Goal: Task Accomplishment & Management: Complete application form

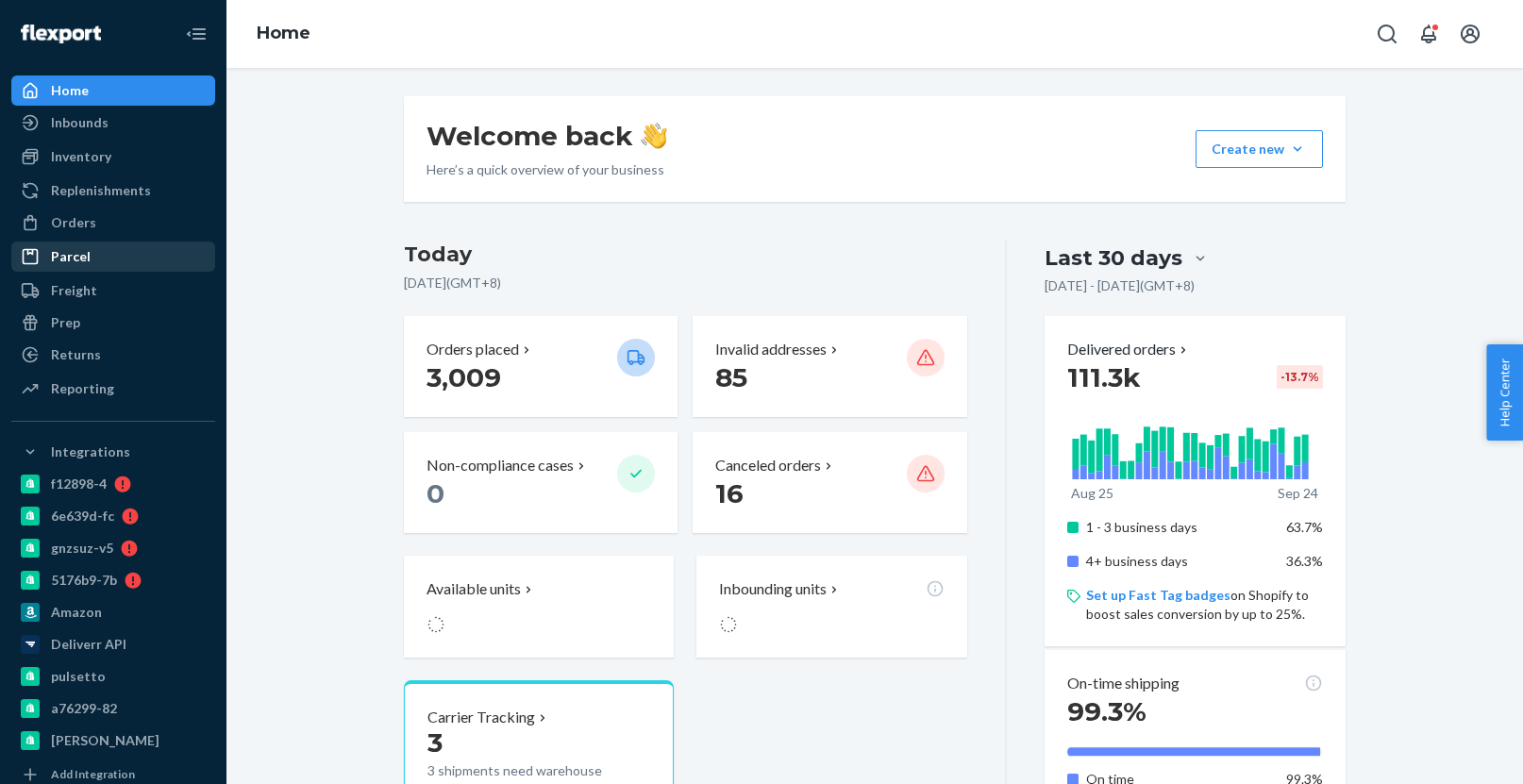
click at [89, 265] on div "Parcel" at bounding box center [113, 257] width 200 height 27
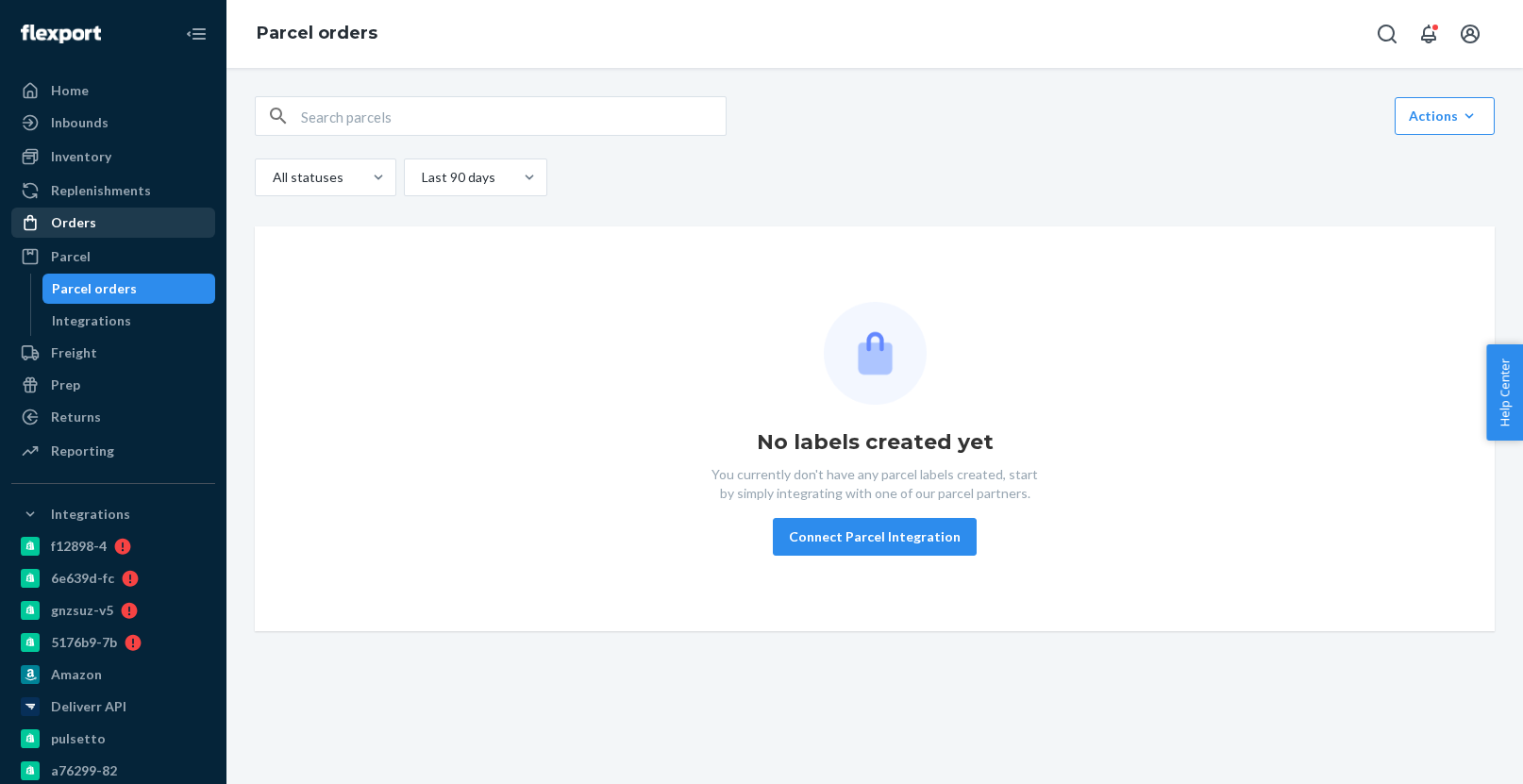
click at [155, 229] on div "Orders" at bounding box center [113, 223] width 200 height 27
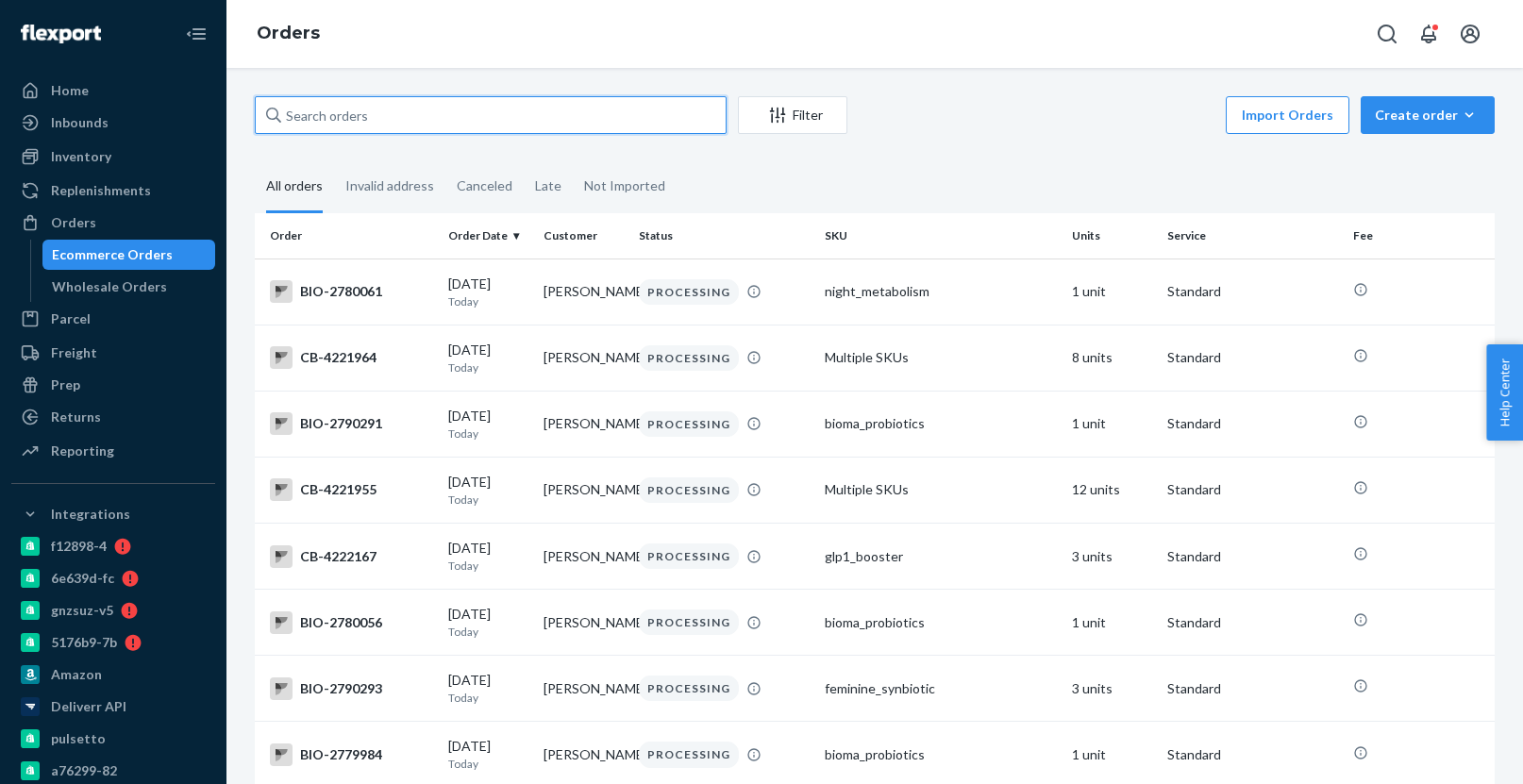
paste input "4184942"
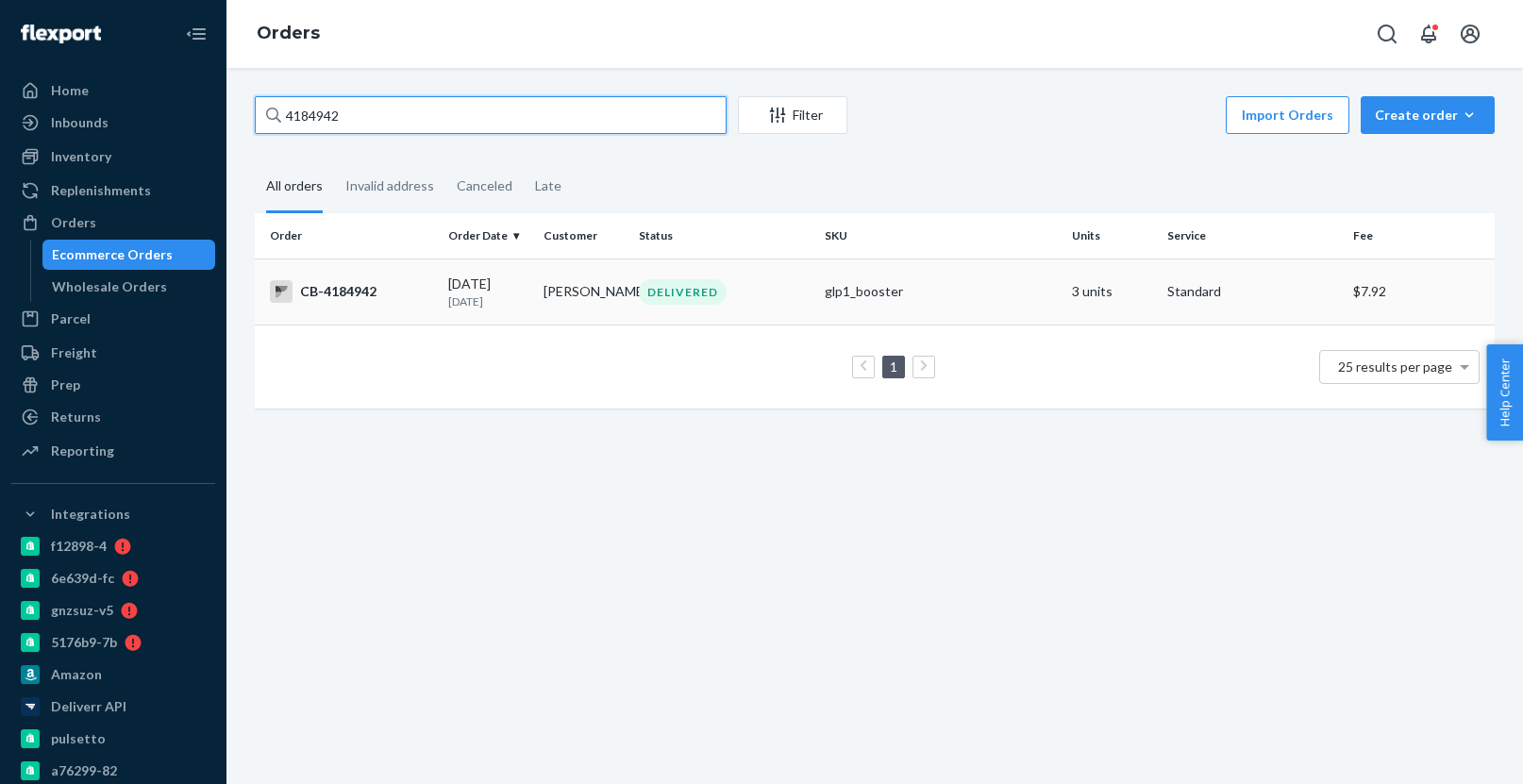
type input "4184942"
click at [477, 278] on div "09/14/2025 10 days ago" at bounding box center [489, 291] width 81 height 35
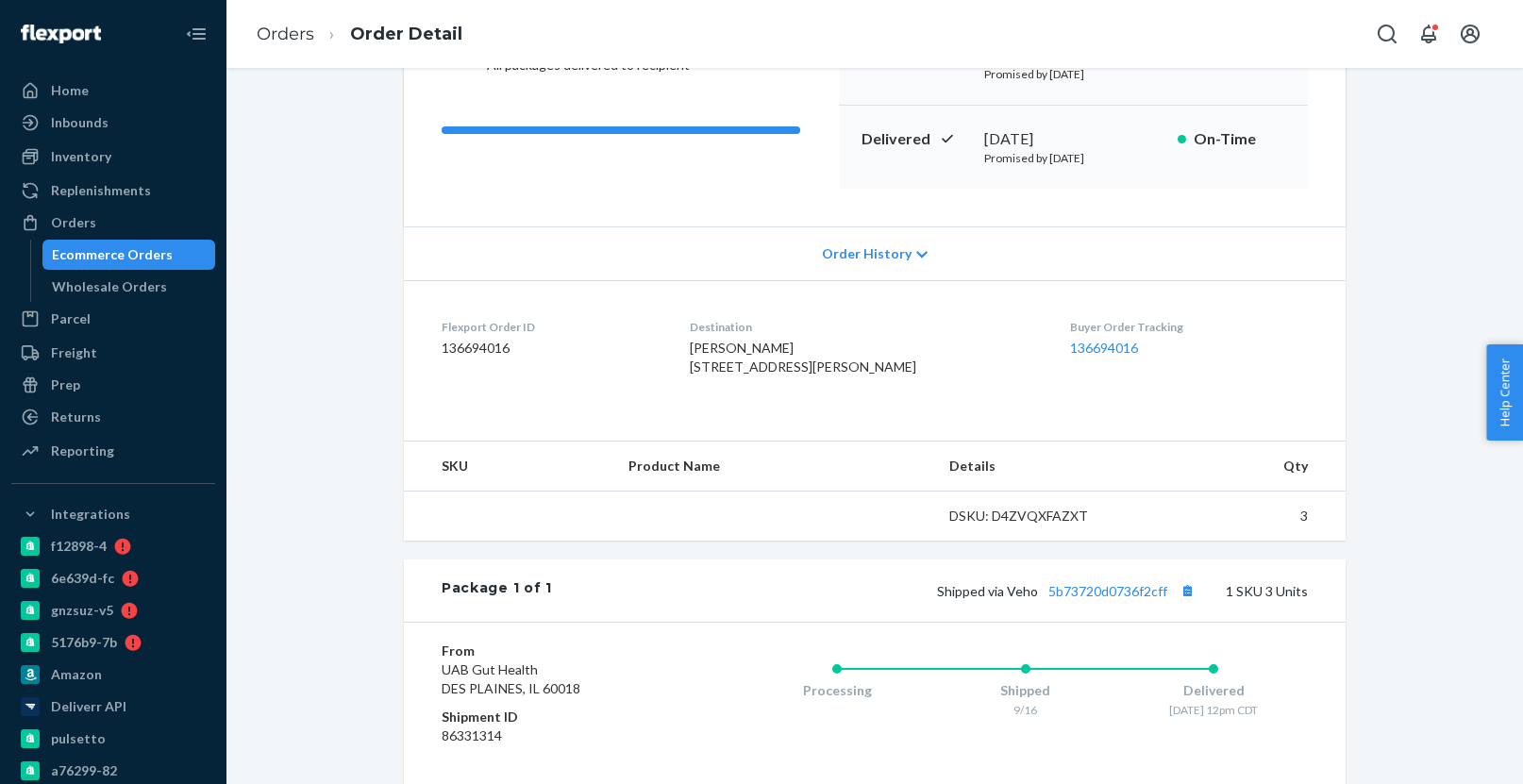
scroll to position [252, 0]
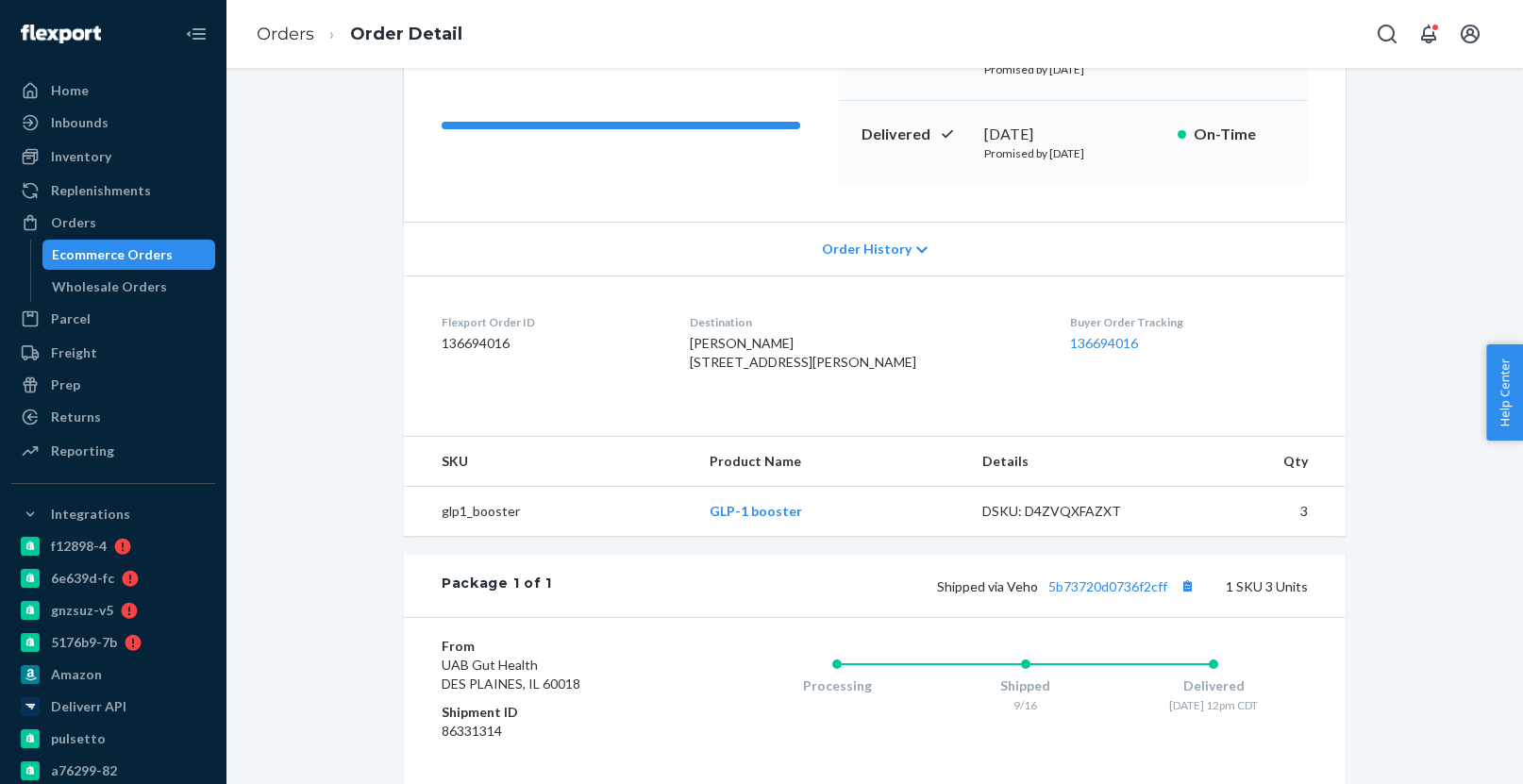
click at [1133, 598] on div "Shipped via Veho 5b73720d0736f2cff 1 SKU 3 Units" at bounding box center [930, 586] width 755 height 25
click at [1136, 594] on link "5b73720d0736f2cff" at bounding box center [1108, 586] width 119 height 16
click at [183, 246] on div "Ecommerce Orders" at bounding box center [128, 255] width 170 height 27
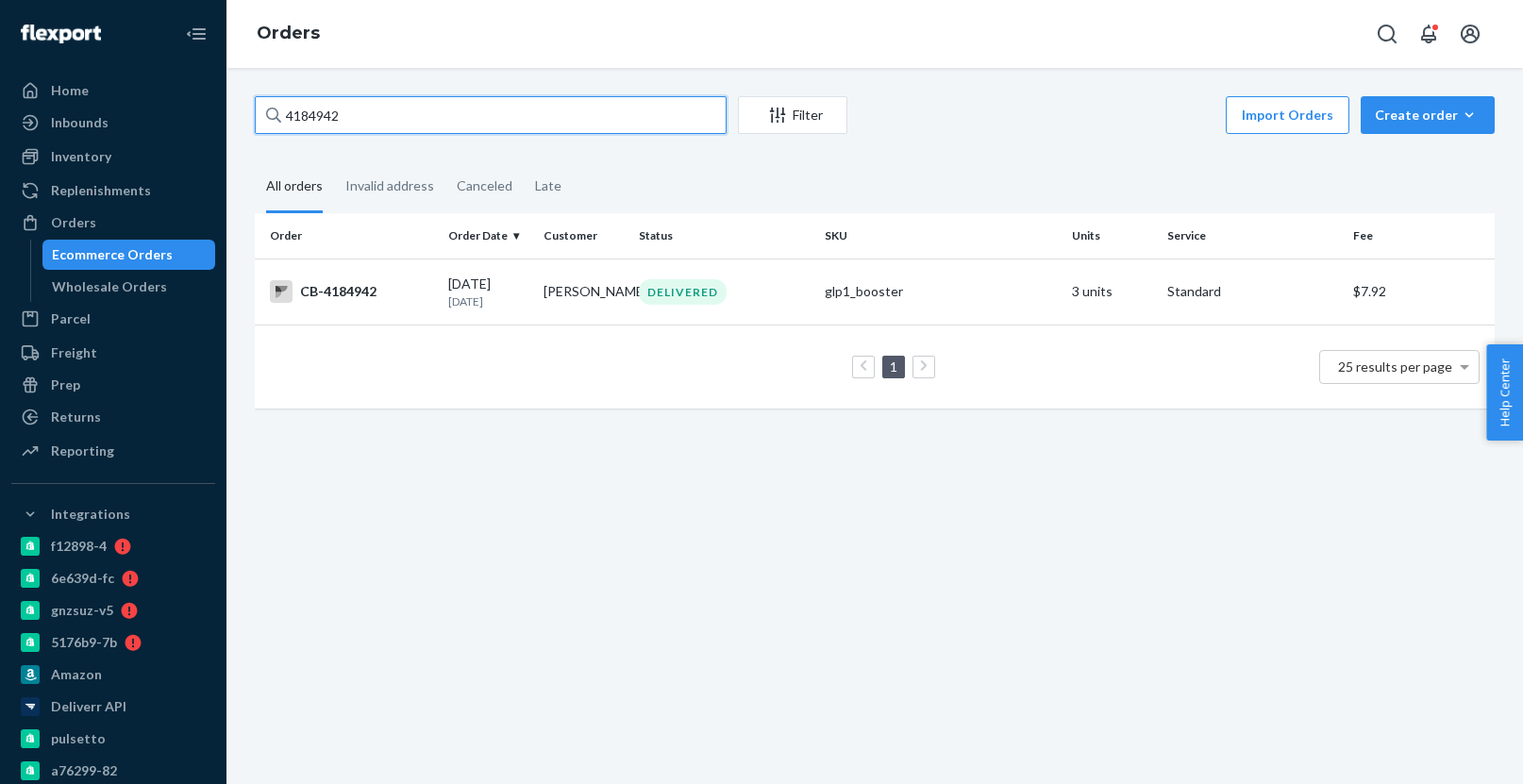
paste input "41623"
type input "4141623"
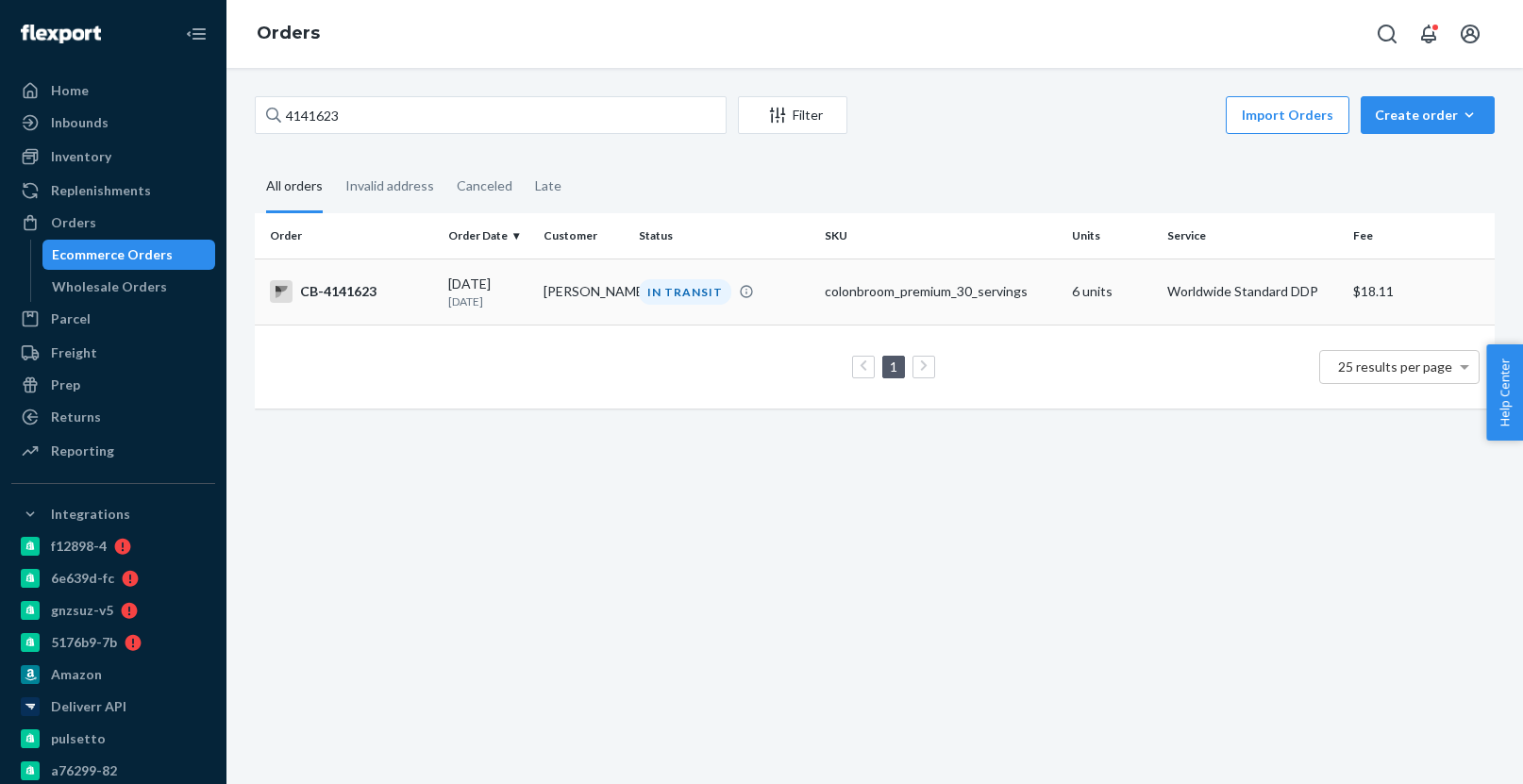
click at [615, 281] on td "Tobias Göbel" at bounding box center [583, 291] width 95 height 66
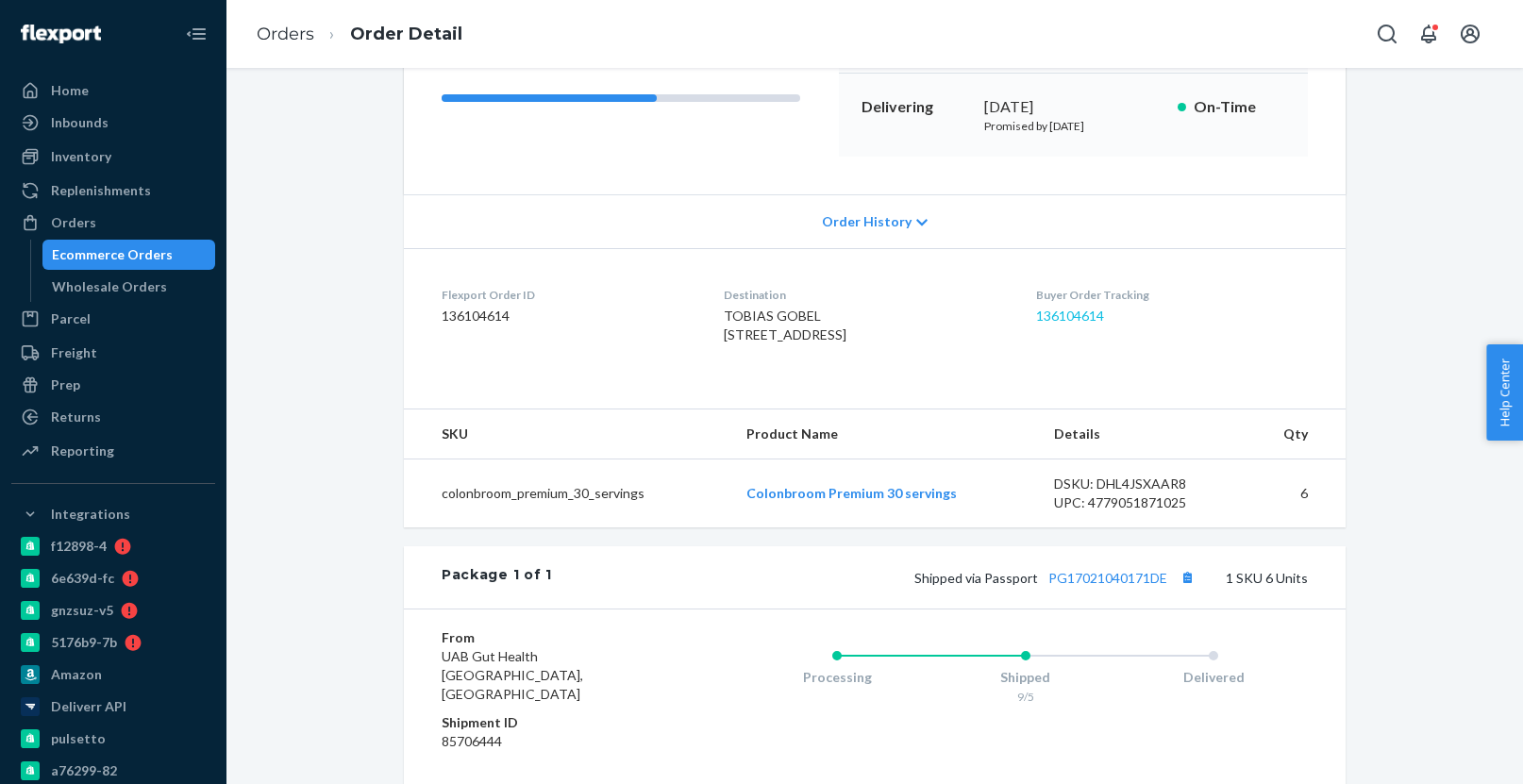
scroll to position [280, 0]
click at [1082, 318] on link "136104614" at bounding box center [1070, 314] width 68 height 16
click at [180, 244] on div "Ecommerce Orders" at bounding box center [128, 255] width 170 height 27
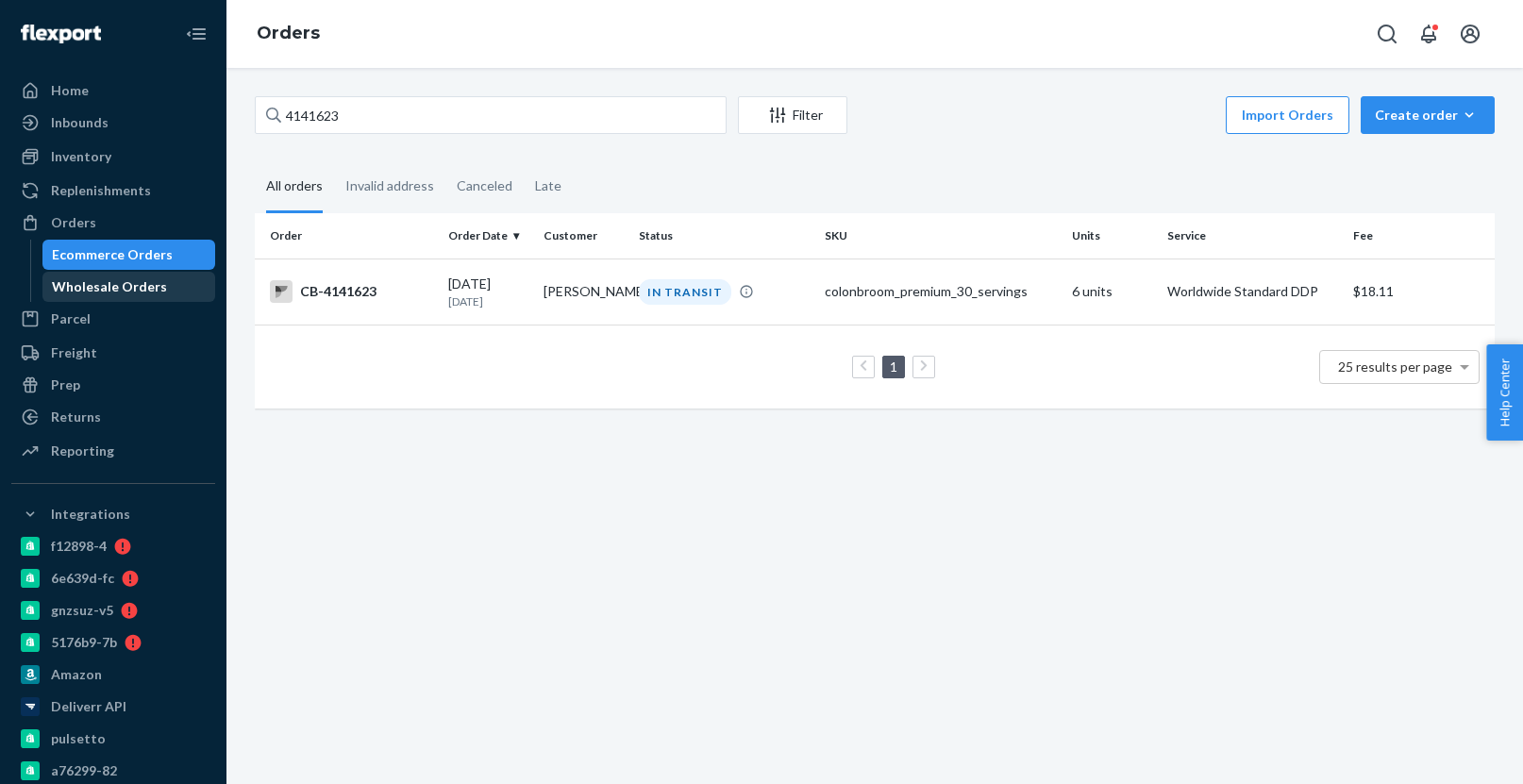
click at [114, 284] on div "Wholesale Orders" at bounding box center [109, 287] width 115 height 19
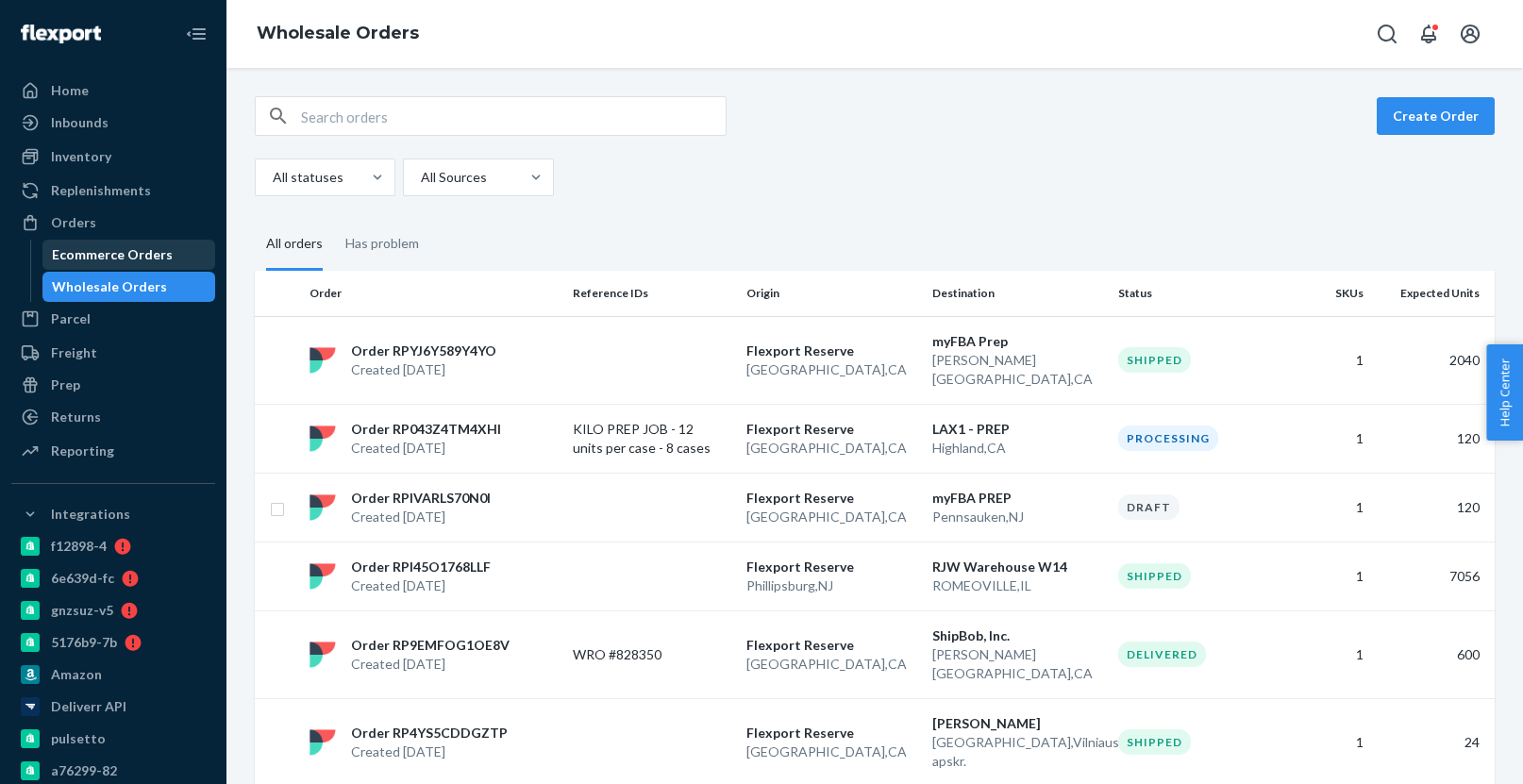
click at [129, 251] on div "Ecommerce Orders" at bounding box center [112, 255] width 121 height 19
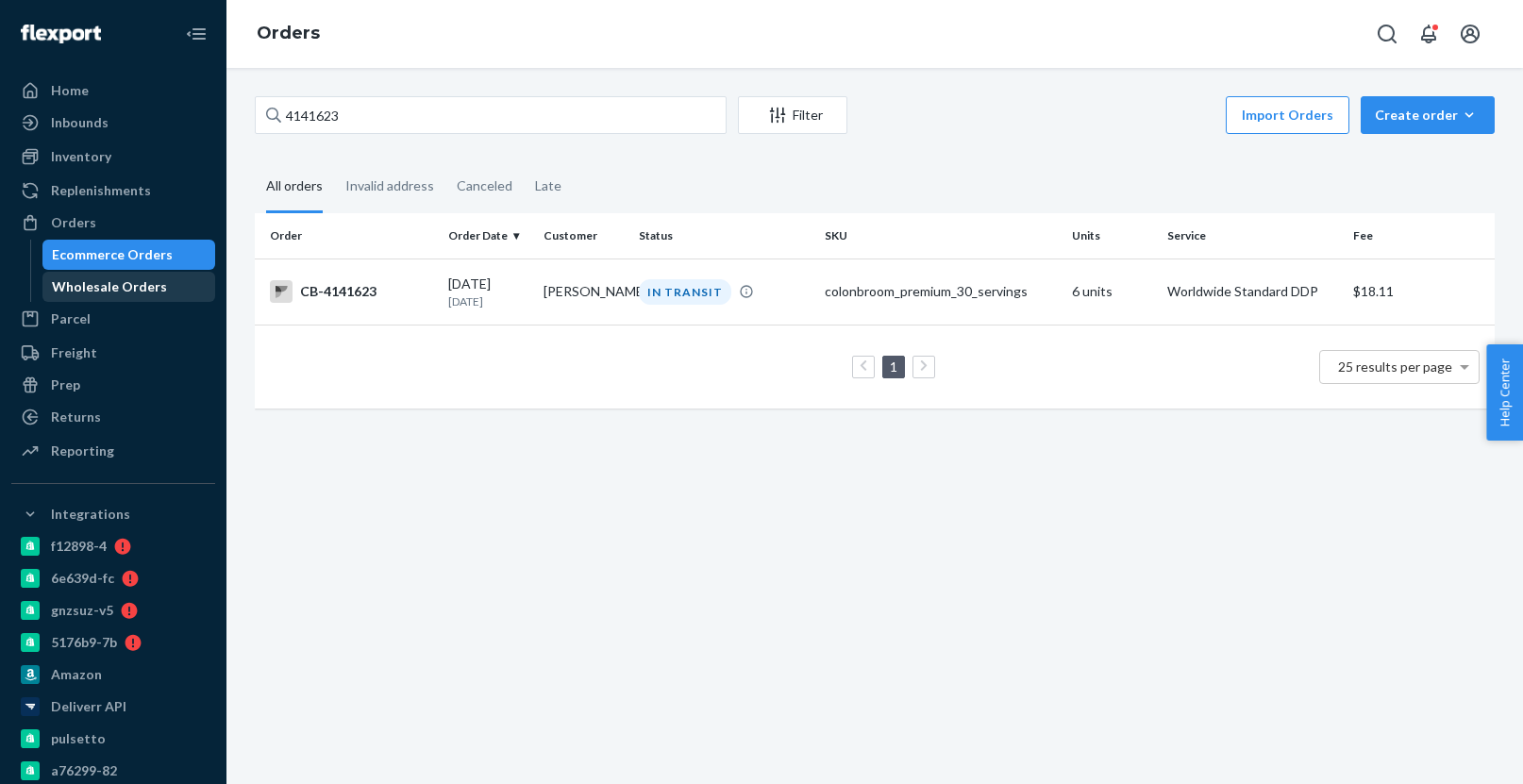
click at [130, 280] on div "Wholesale Orders" at bounding box center [109, 287] width 115 height 19
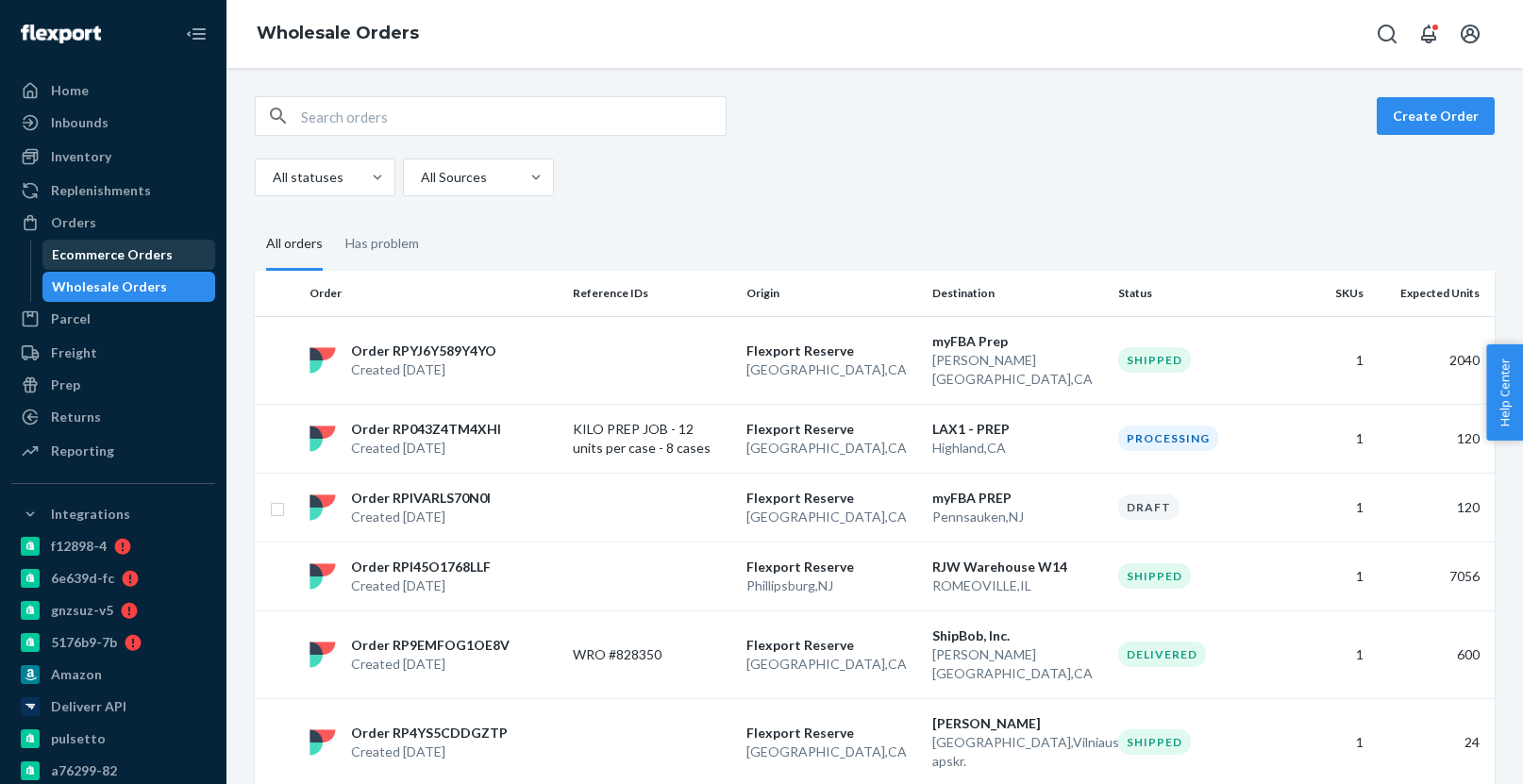
click at [128, 251] on div "Ecommerce Orders" at bounding box center [112, 255] width 121 height 19
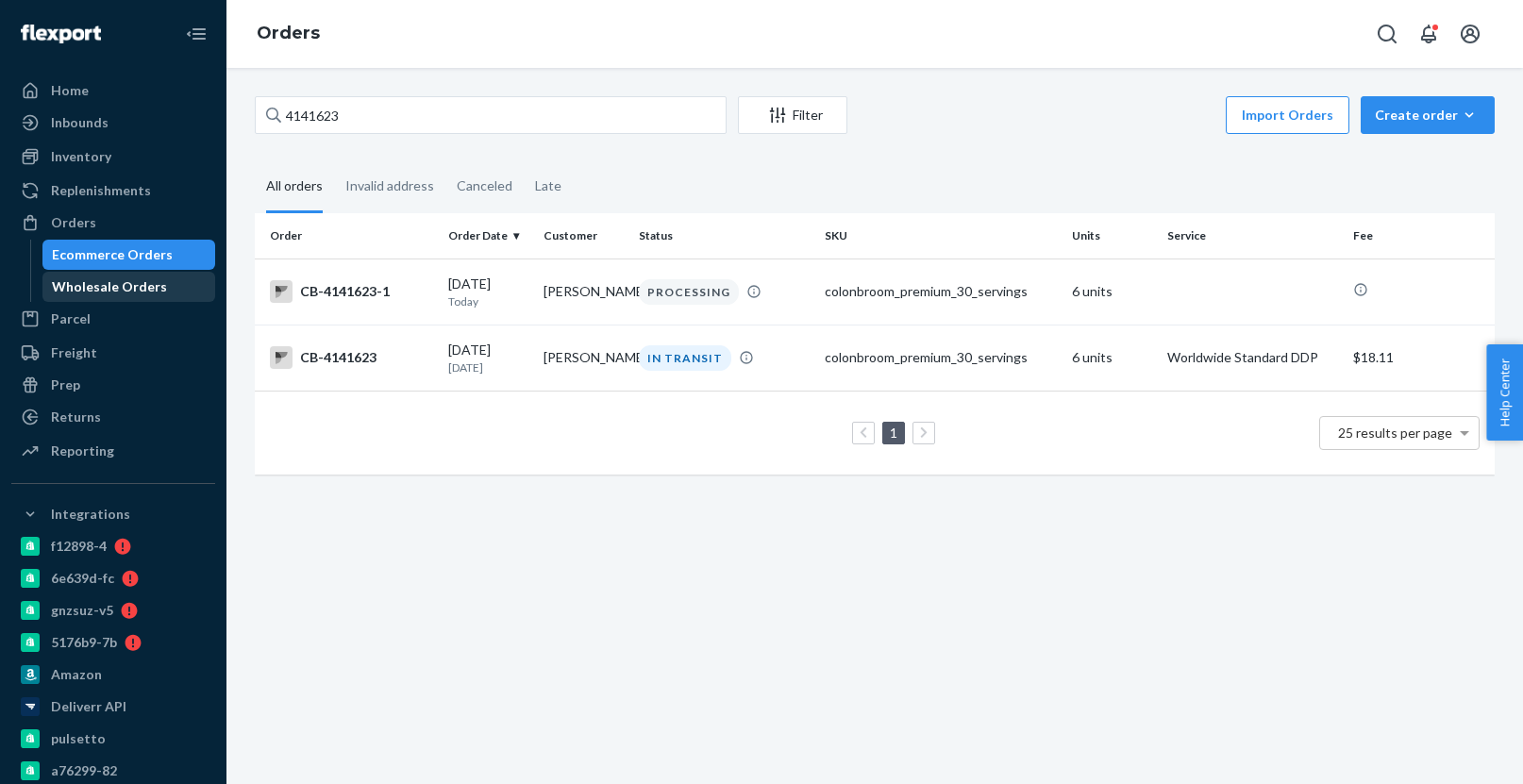
drag, startPoint x: 127, startPoint y: 288, endPoint x: 126, endPoint y: 275, distance: 13.0
click at [127, 288] on div "Wholesale Orders" at bounding box center [109, 287] width 115 height 19
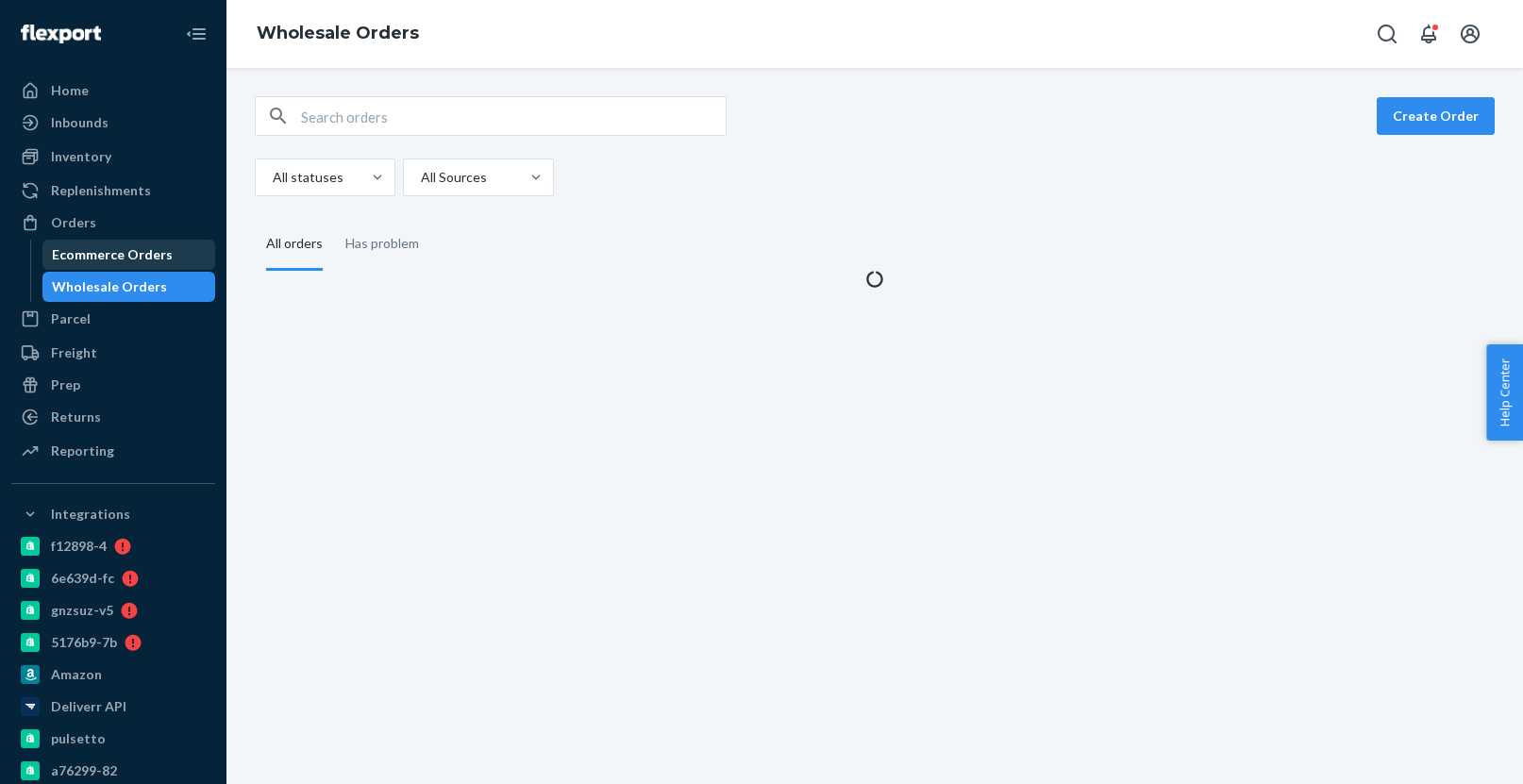
click at [127, 253] on div "Ecommerce Orders" at bounding box center [112, 255] width 121 height 19
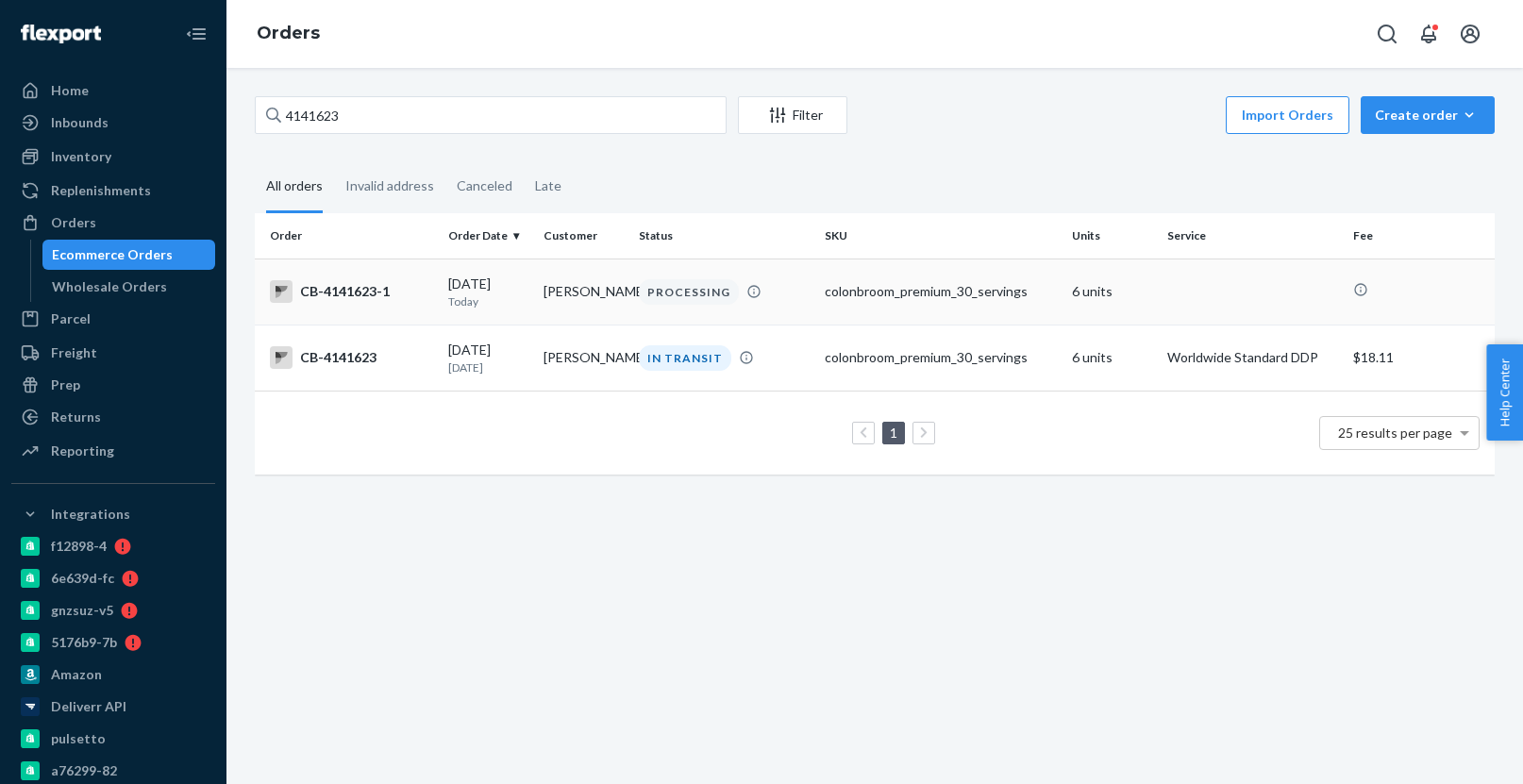
click at [579, 286] on td "Tobias Göbel" at bounding box center [583, 291] width 95 height 66
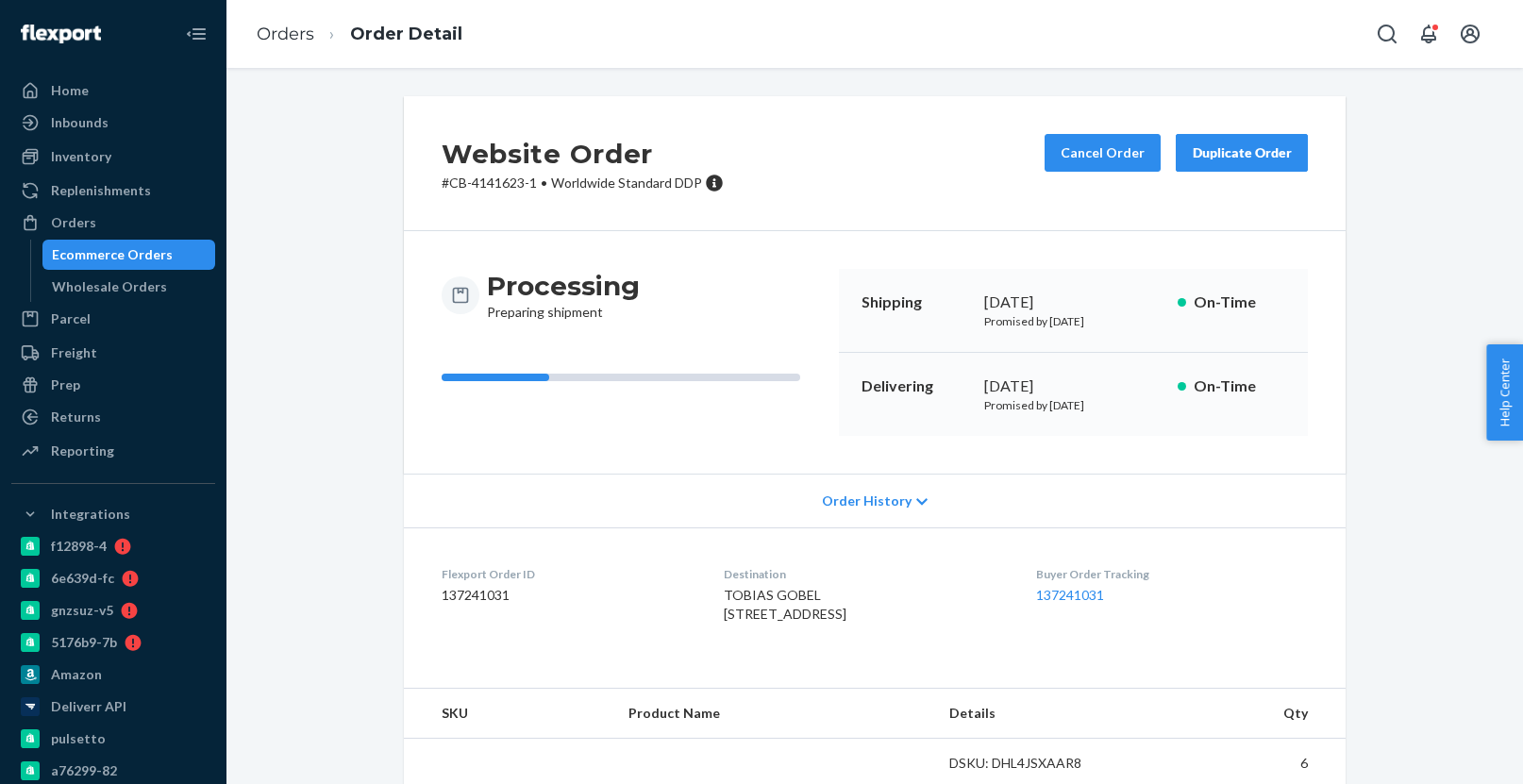
click at [113, 249] on div "Ecommerce Orders" at bounding box center [112, 255] width 121 height 19
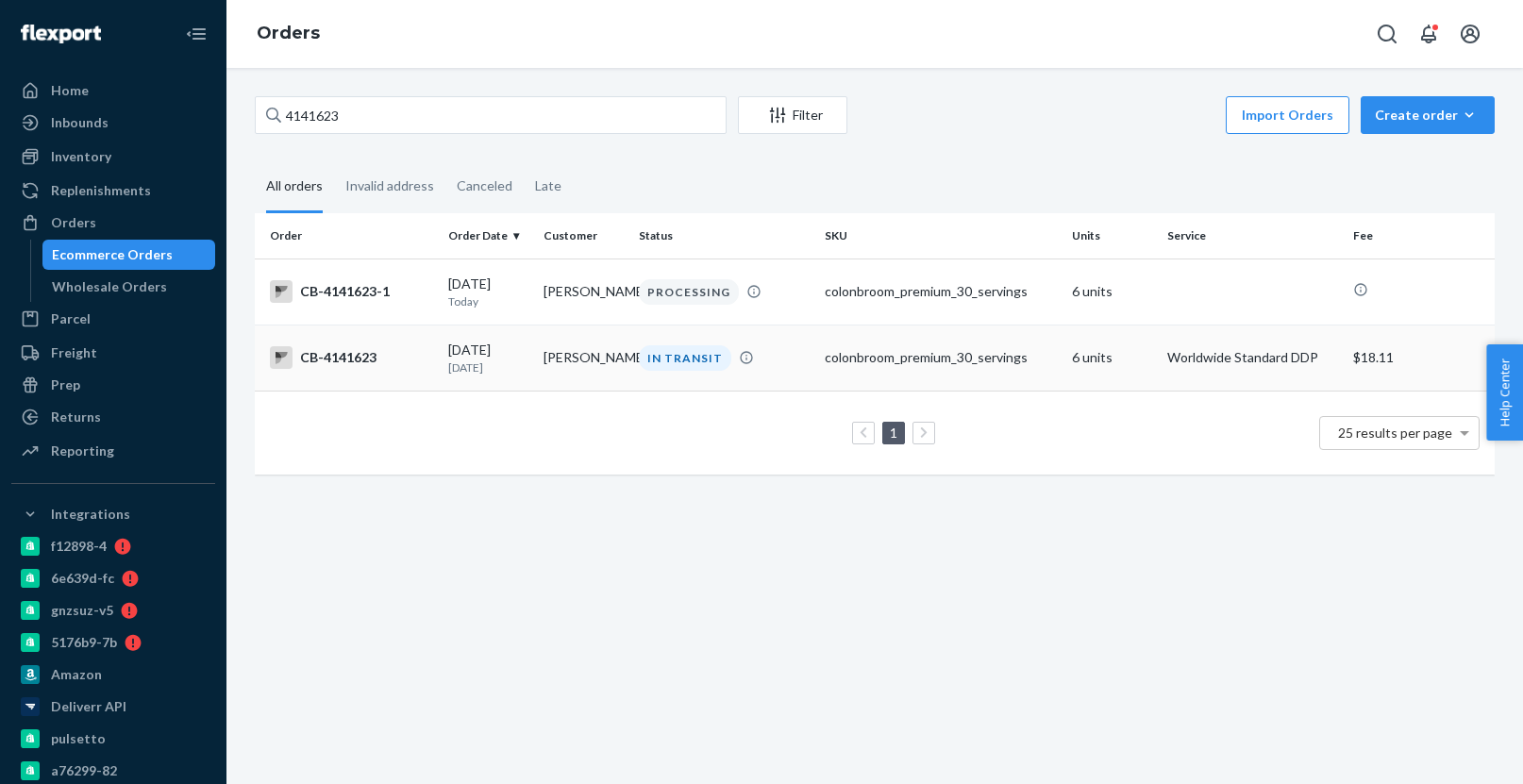
click at [687, 357] on div "IN TRANSIT" at bounding box center [684, 357] width 92 height 26
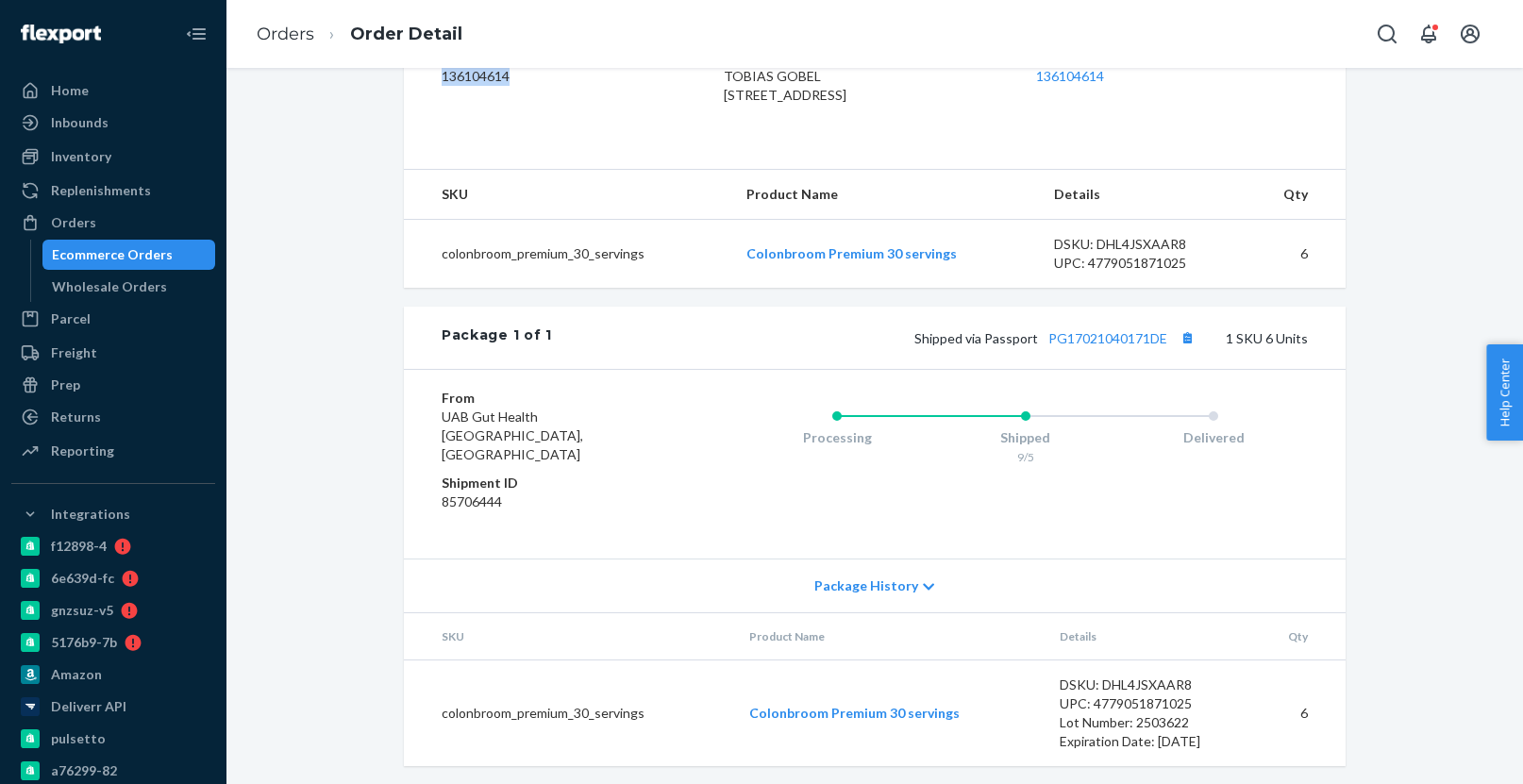
scroll to position [520, 0]
click at [167, 251] on div "Ecommerce Orders" at bounding box center [128, 255] width 170 height 27
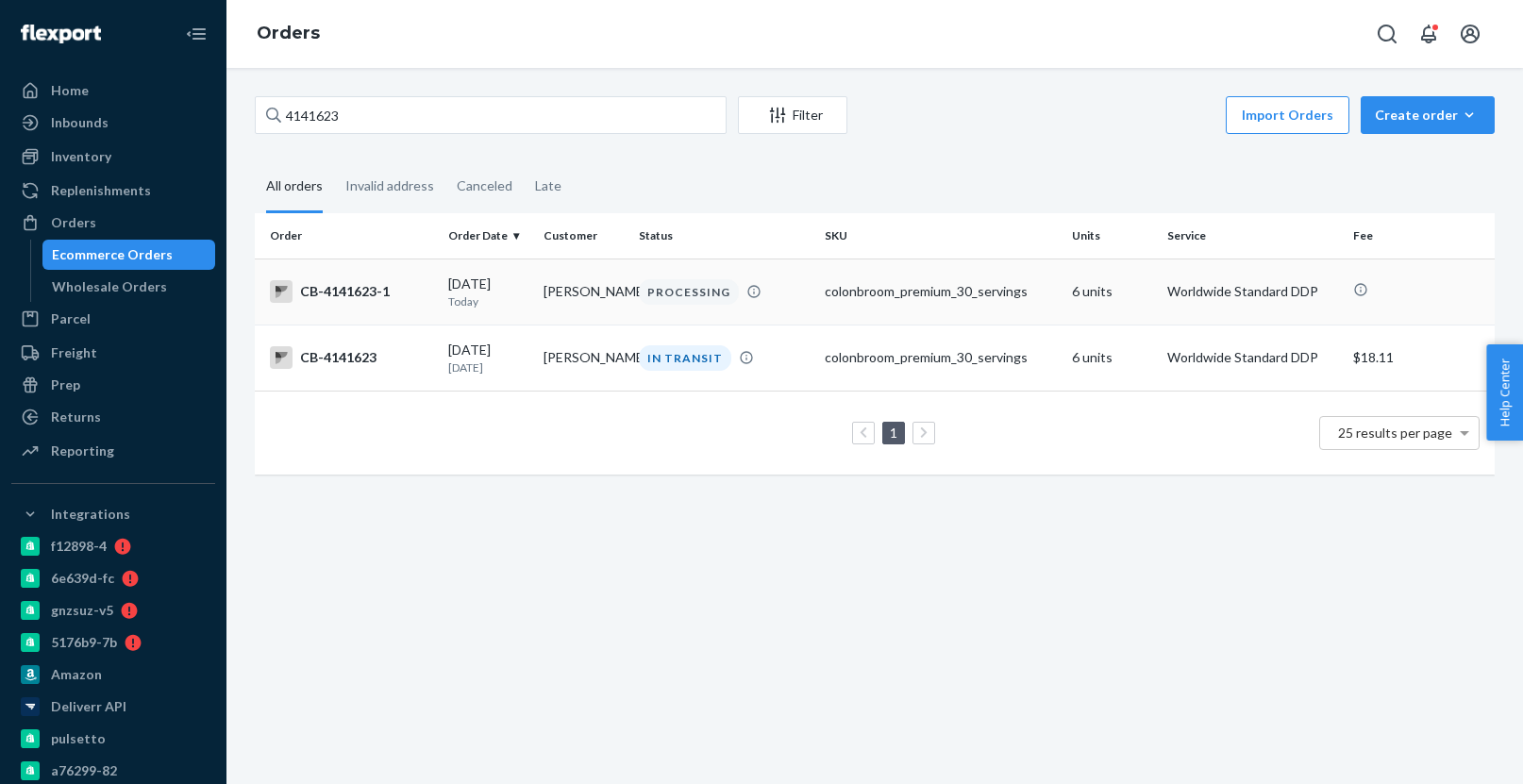
click at [501, 288] on div "09/24/2025 Today" at bounding box center [489, 291] width 81 height 35
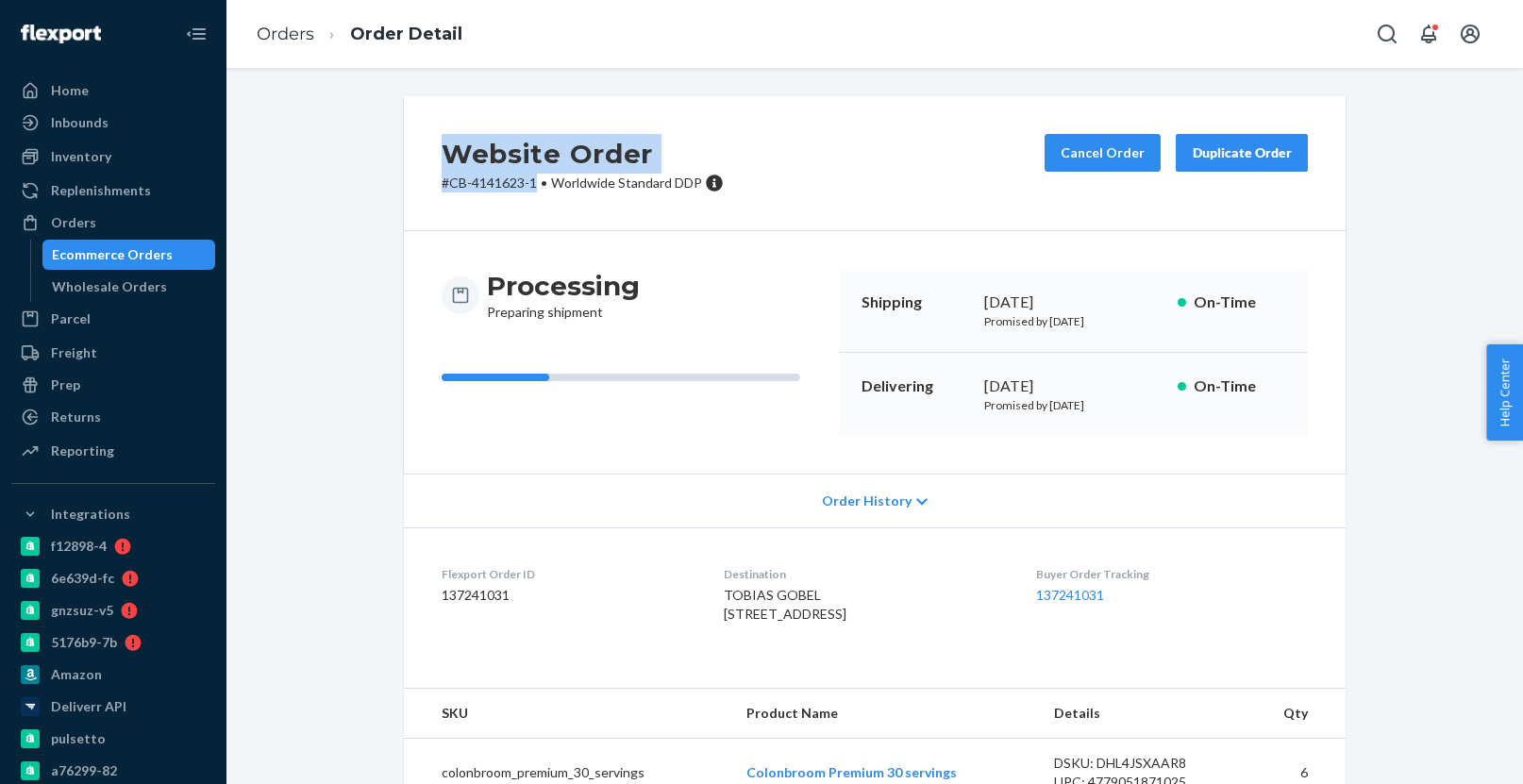
drag, startPoint x: 435, startPoint y: 150, endPoint x: 539, endPoint y: 195, distance: 113.3
click at [542, 174] on div "Website Order # CB-4141623-1 • Worldwide Standard DDP Cancel Order Duplicate Or…" at bounding box center [874, 163] width 941 height 135
click at [538, 201] on div "Website Order # CB-4141623-1 • Worldwide Standard DDP Cancel Order Duplicate Or…" at bounding box center [874, 163] width 941 height 135
drag, startPoint x: 539, startPoint y: 179, endPoint x: 574, endPoint y: 152, distance: 44.2
click at [574, 152] on div "Website Order # CB-4141623-1 • Worldwide Standard DDP" at bounding box center [583, 163] width 282 height 58
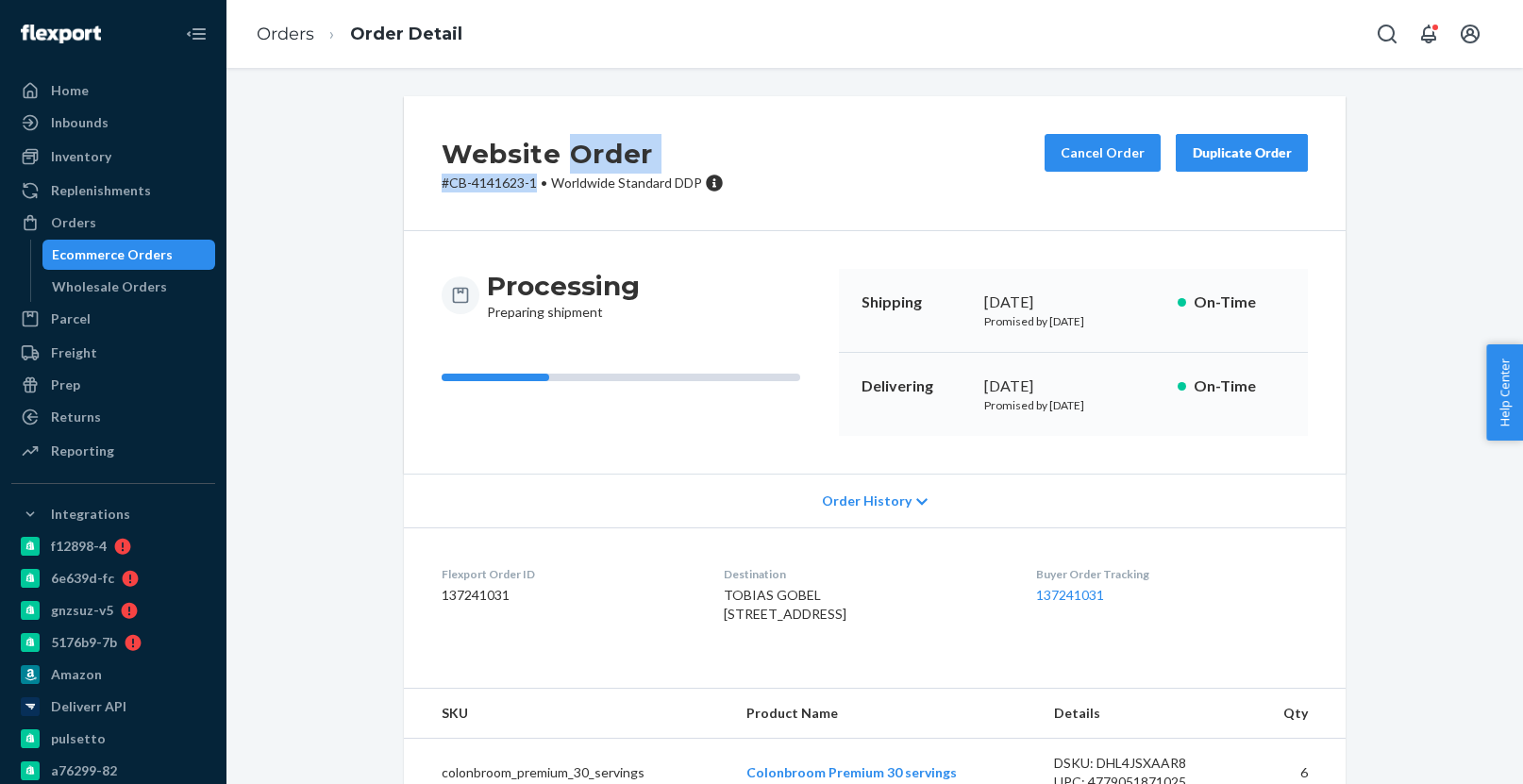
copy div "Order # CB-4141623-1"
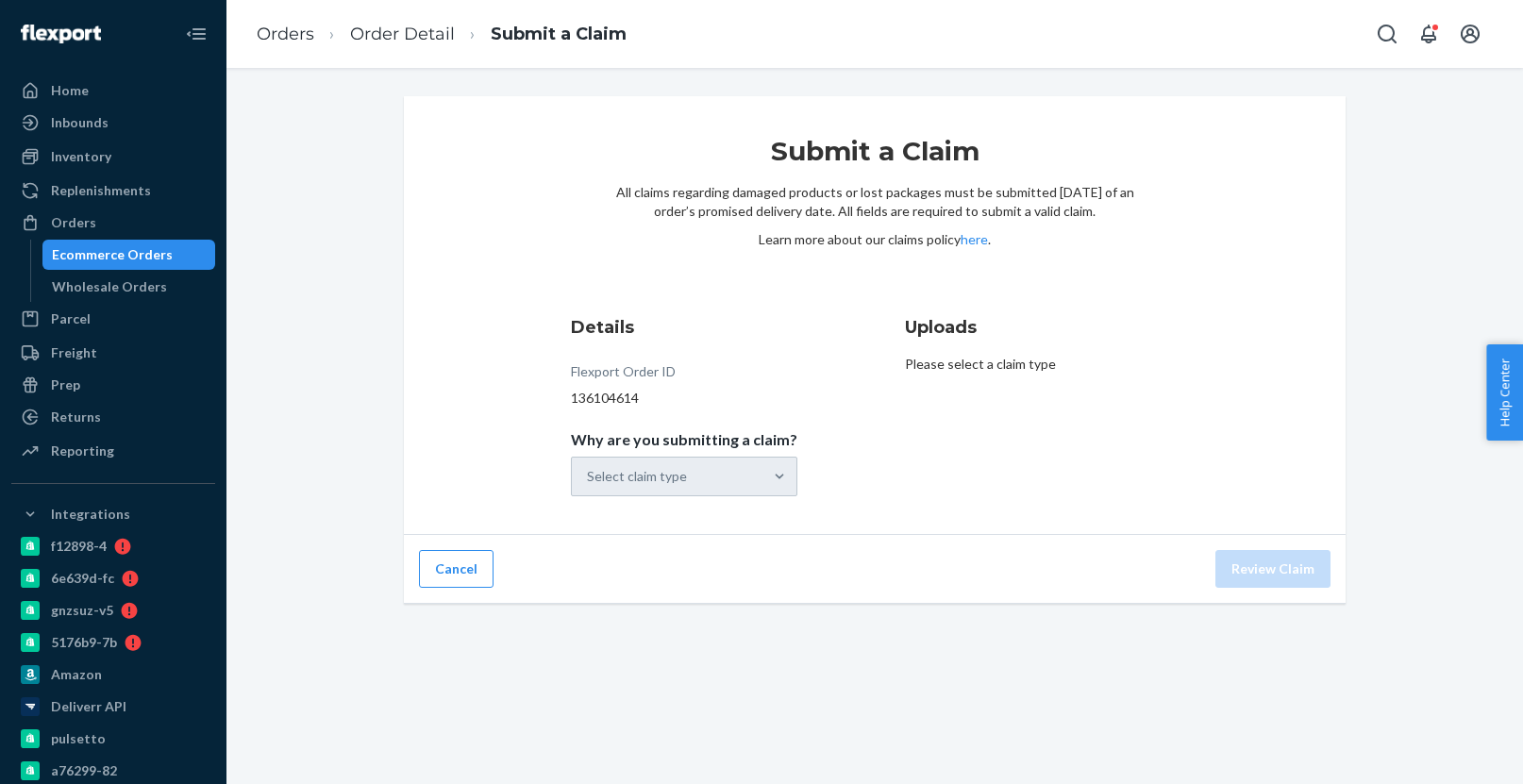
click at [759, 470] on div "Select claim type" at bounding box center [683, 475] width 226 height 39
click at [681, 473] on div "Select claim type" at bounding box center [683, 475] width 226 height 39
click at [588, 473] on input "Why are you submitting a claim? Select claim type" at bounding box center [588, 476] width 2 height 19
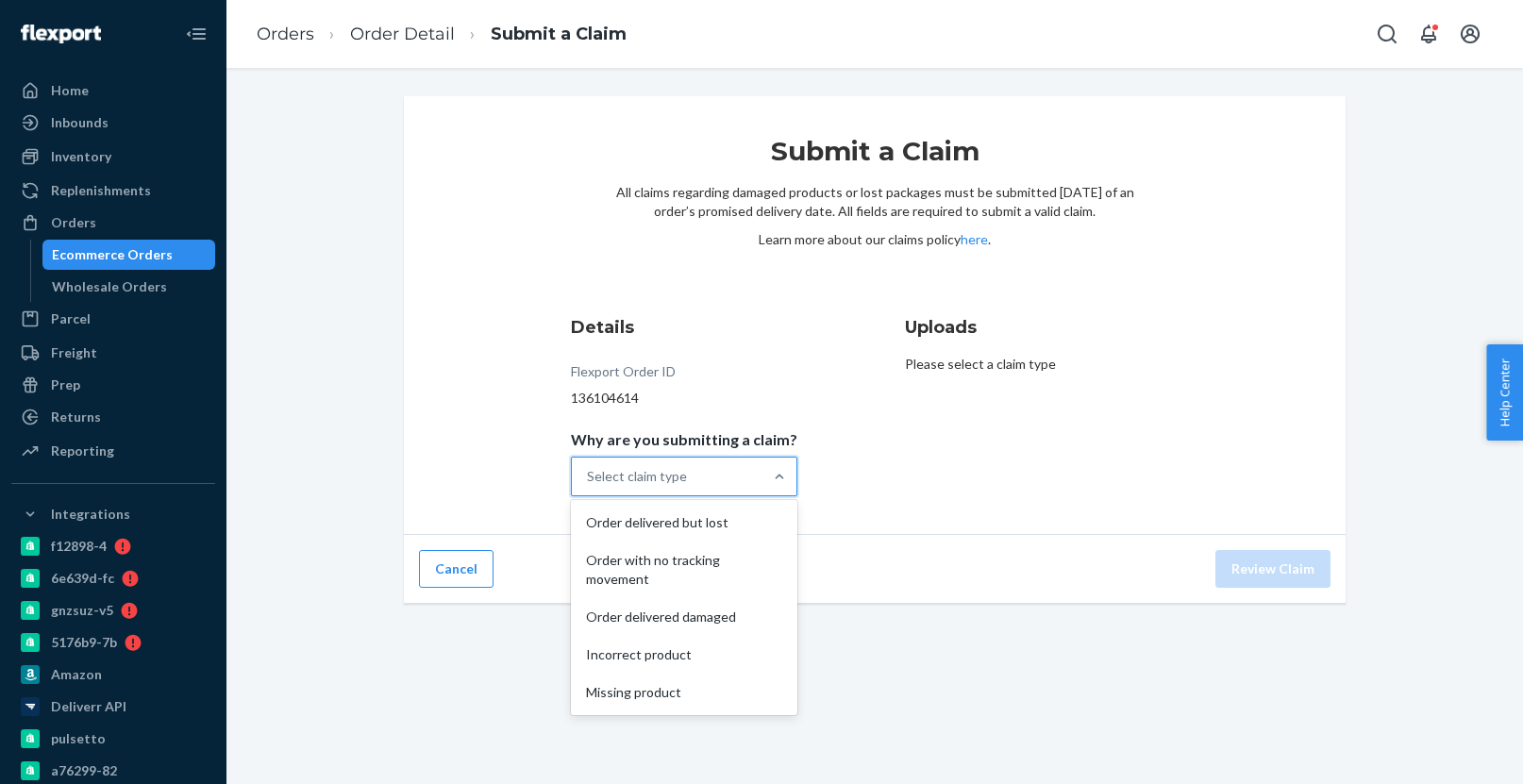
click at [682, 474] on div "Select claim type" at bounding box center [636, 476] width 100 height 19
click at [588, 474] on input "Why are you submitting a claim? option Order delivered but lost focused, 1 of 5…" at bounding box center [588, 476] width 2 height 19
click at [700, 569] on div "Order with no tracking movement" at bounding box center [683, 569] width 219 height 57
click at [588, 486] on input "Why are you submitting a claim? option Order with no tracking movement focused,…" at bounding box center [588, 476] width 2 height 19
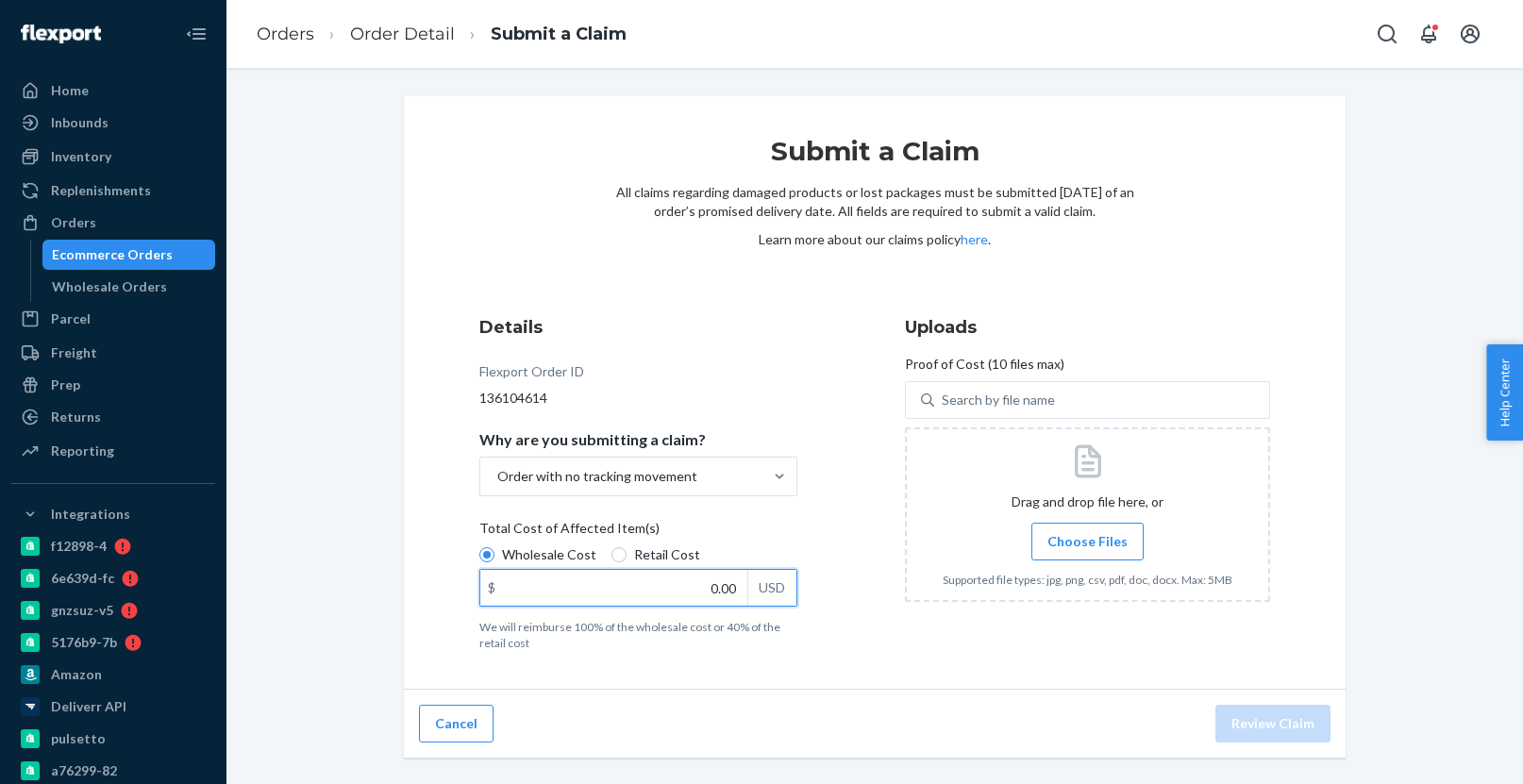
drag, startPoint x: 690, startPoint y: 588, endPoint x: 781, endPoint y: 586, distance: 91.0
click at [781, 586] on div "$ 0.00 USD" at bounding box center [638, 588] width 318 height 37
paste input "168"
type input "168.00"
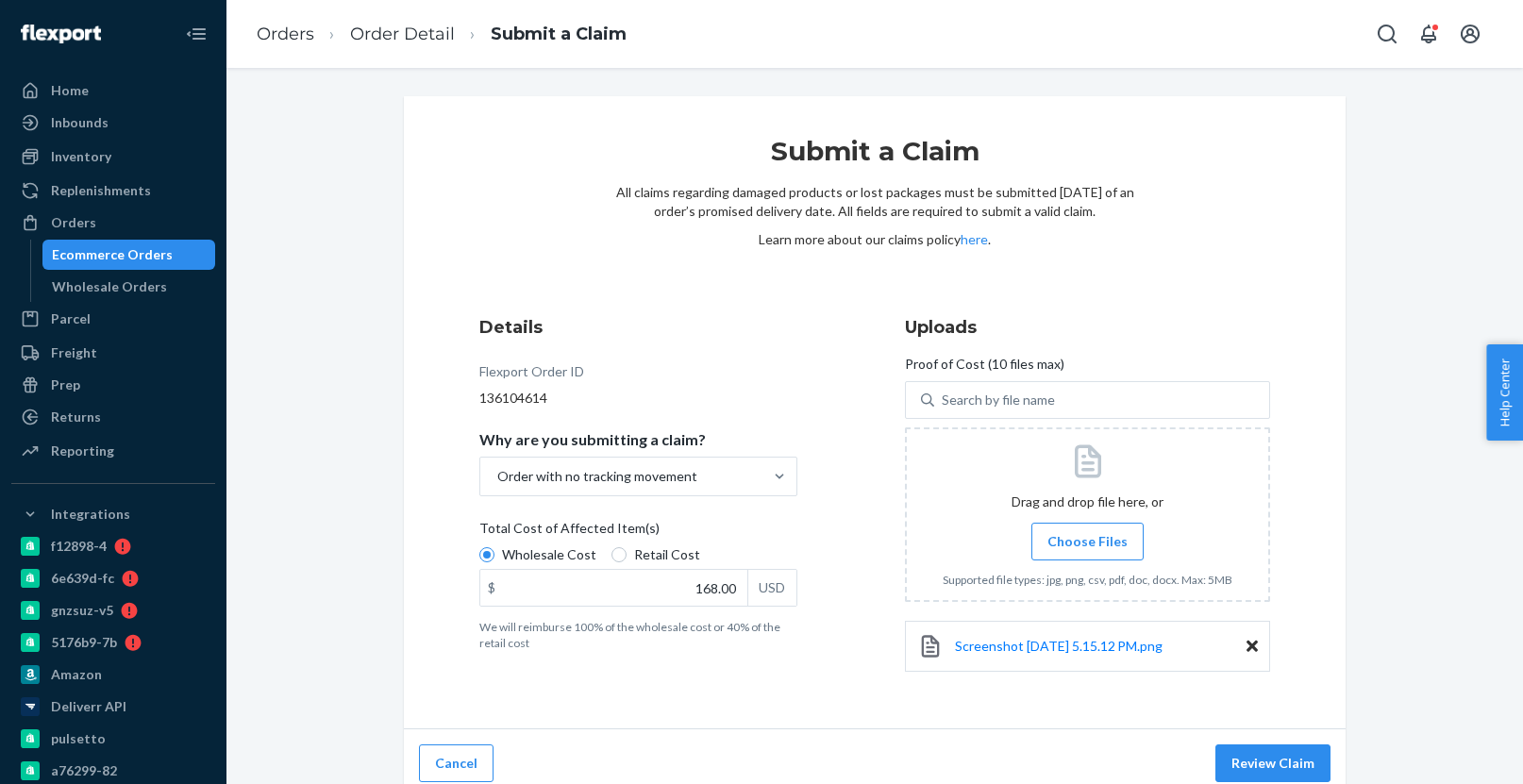
drag, startPoint x: 906, startPoint y: 659, endPoint x: 1005, endPoint y: 675, distance: 100.3
click at [906, 659] on div "Screenshot 2025-09-24 at 5.15.12 PM.png" at bounding box center [1087, 646] width 365 height 51
drag, startPoint x: 1240, startPoint y: 771, endPoint x: 1230, endPoint y: 761, distance: 14.1
click at [1240, 771] on button "Review Claim" at bounding box center [1273, 763] width 115 height 37
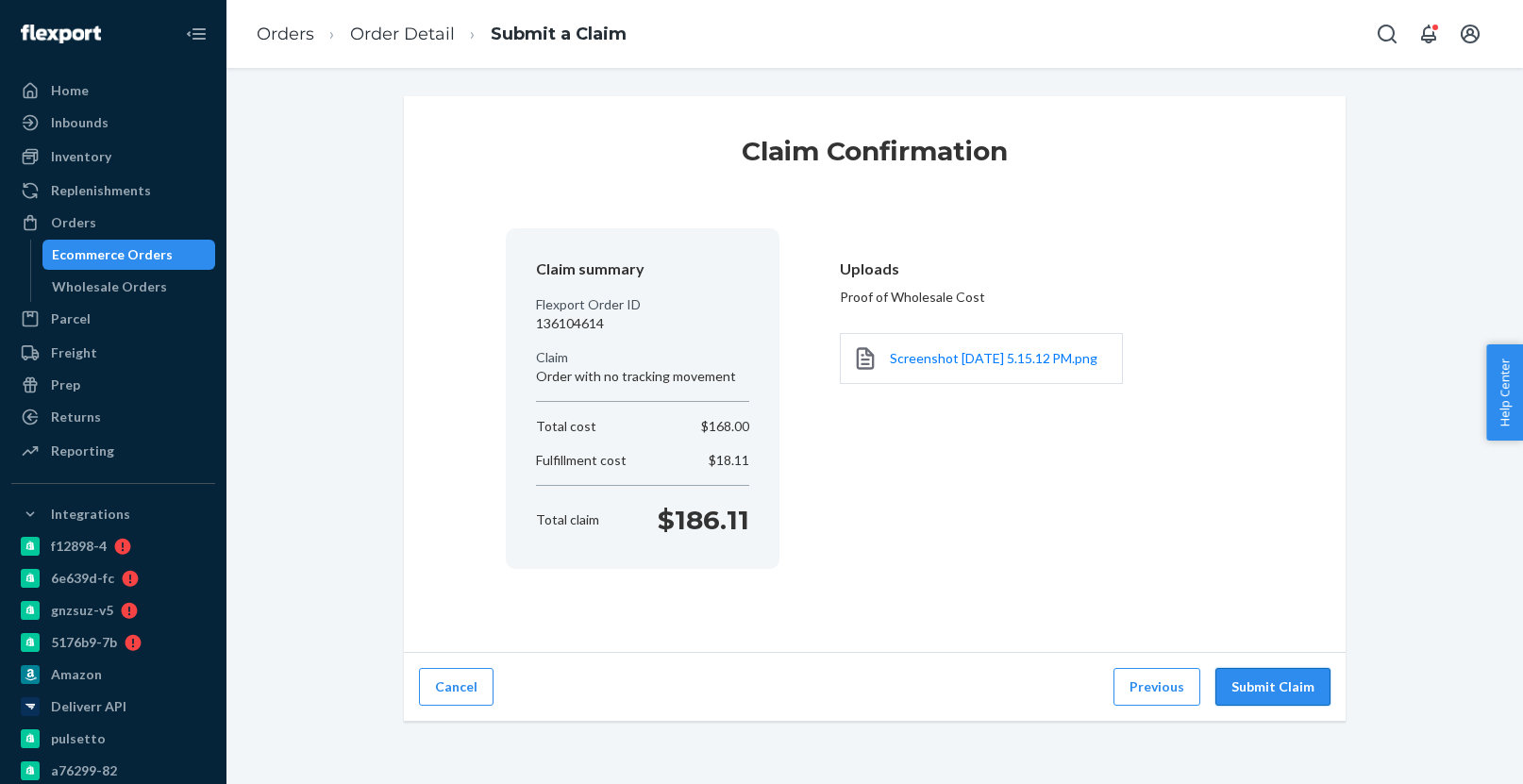
click at [1290, 688] on button "Submit Claim" at bounding box center [1273, 686] width 115 height 37
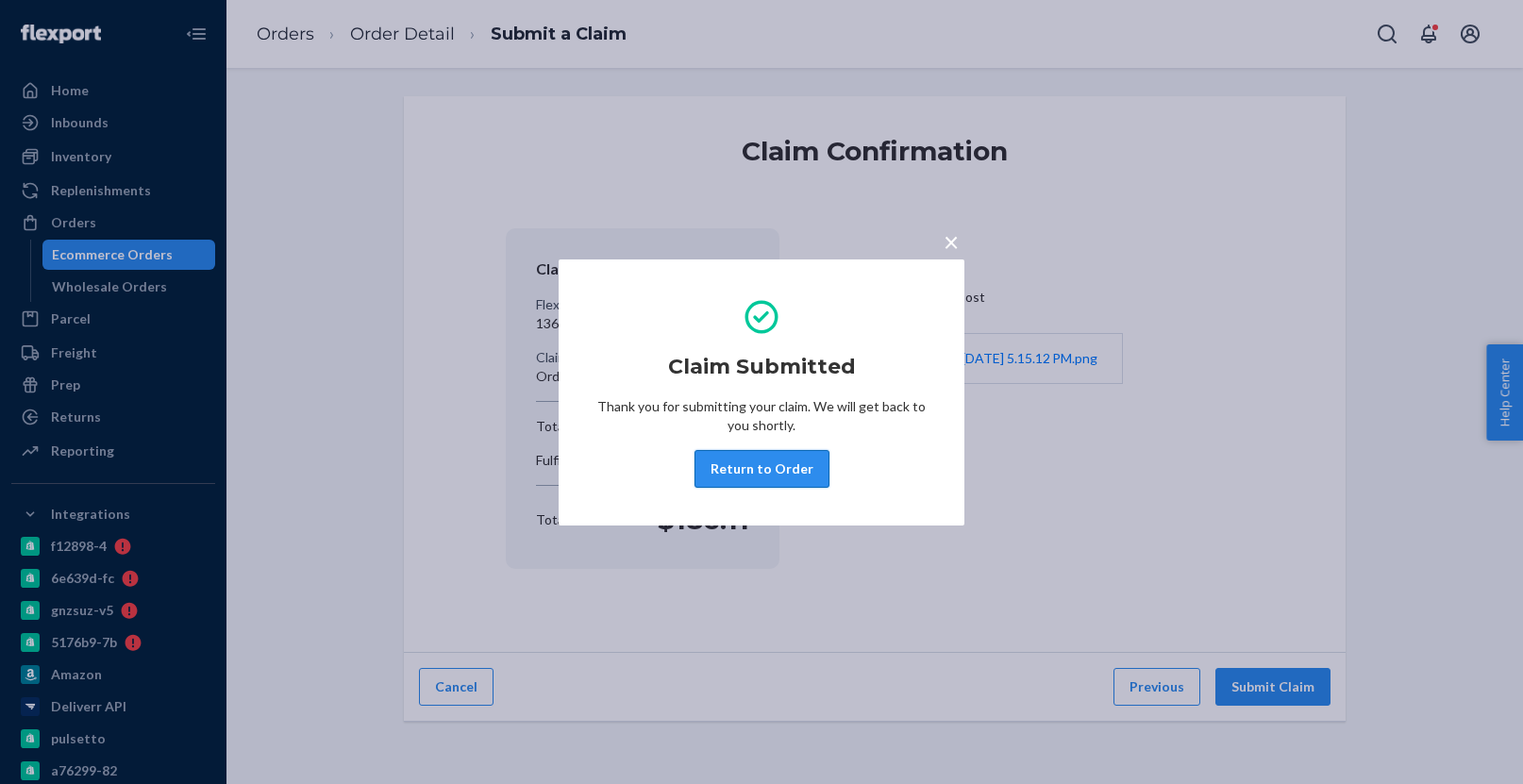
click at [771, 466] on button "Return to Order" at bounding box center [761, 468] width 135 height 37
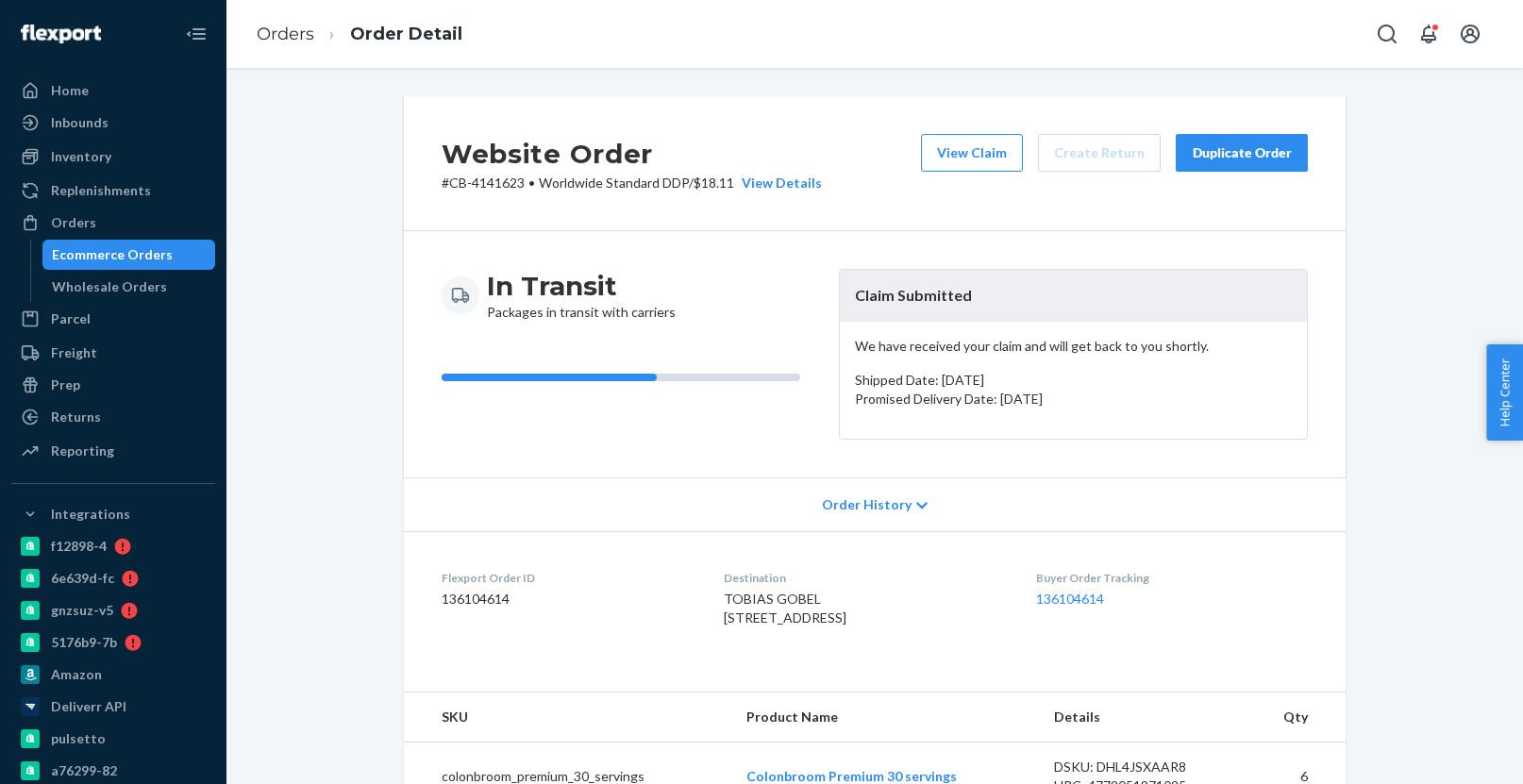
drag, startPoint x: 90, startPoint y: 249, endPoint x: 127, endPoint y: 248, distance: 37.0
click at [90, 249] on div "Ecommerce Orders" at bounding box center [112, 255] width 121 height 19
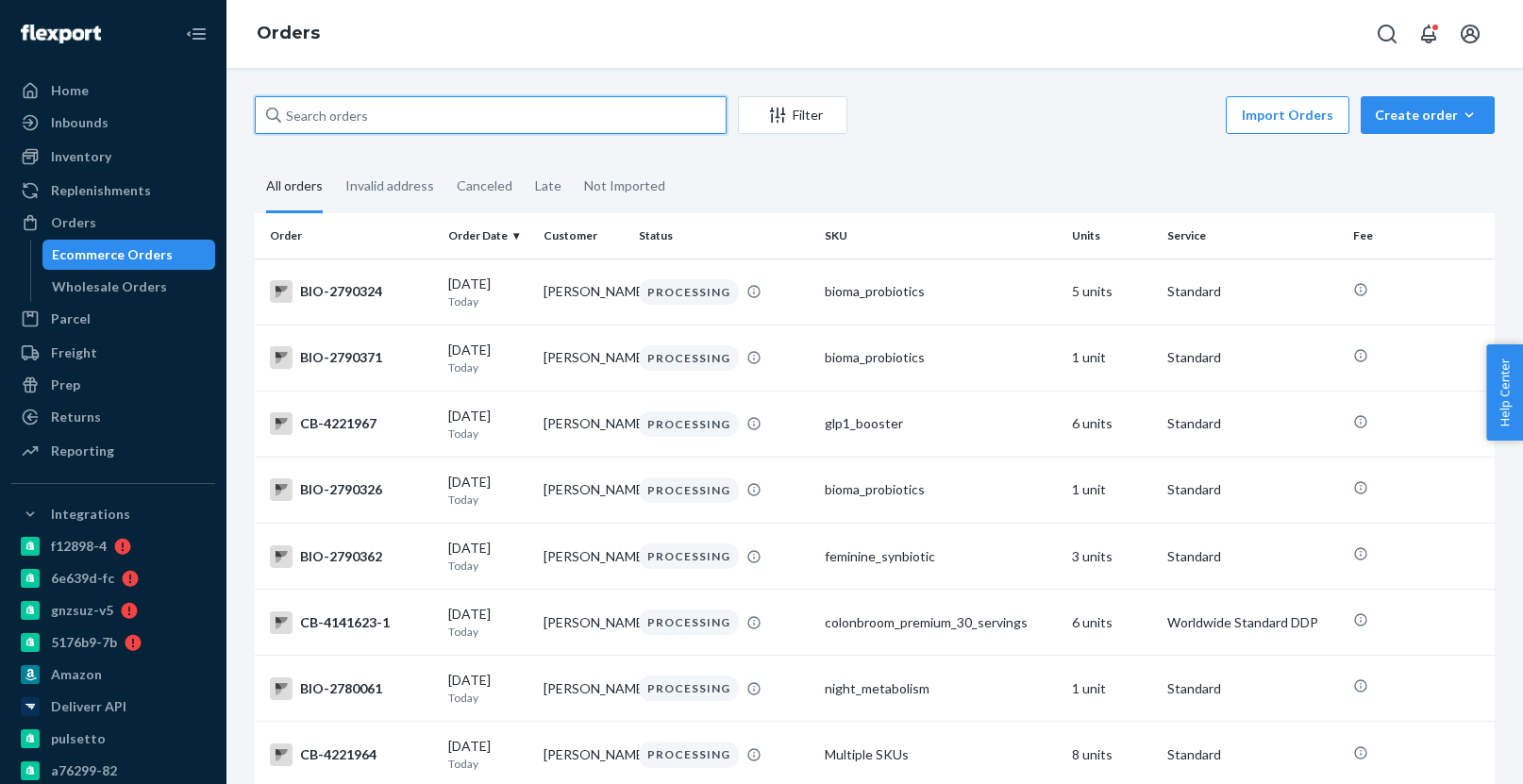
paste input "4189101"
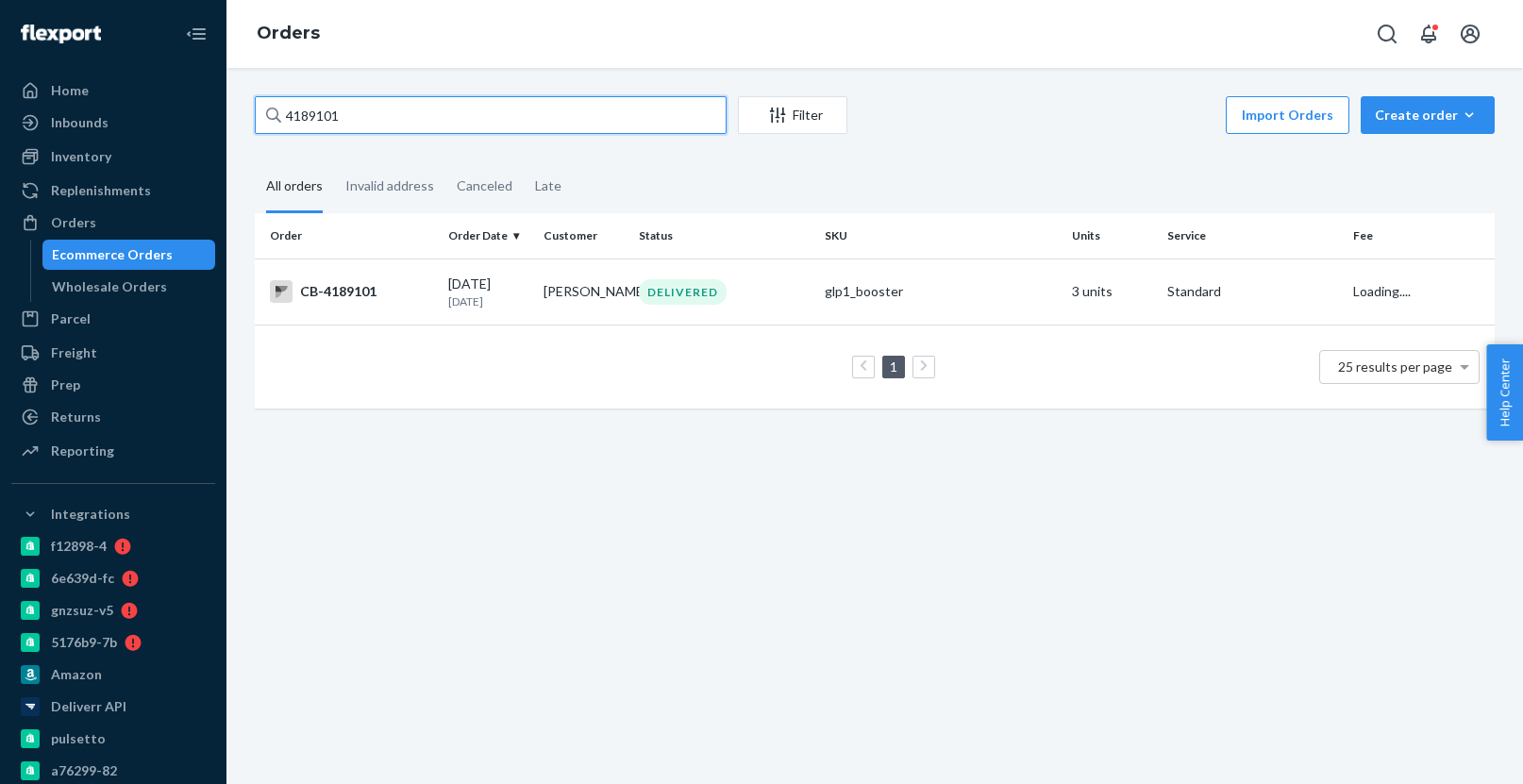
type input "4189101"
click at [648, 287] on div "DELIVERED" at bounding box center [682, 291] width 88 height 26
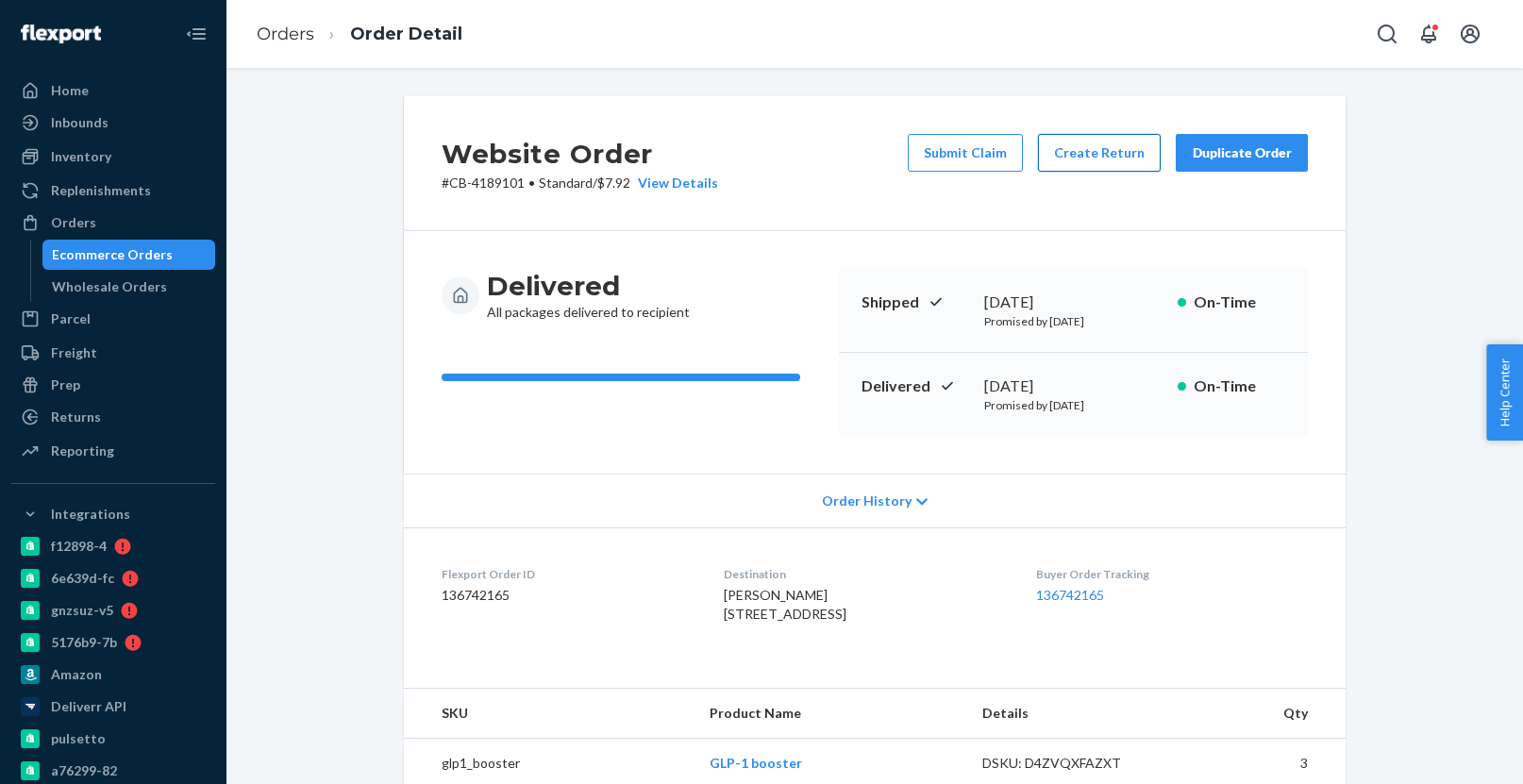
click at [1104, 150] on button "Create Return" at bounding box center [1099, 152] width 123 height 37
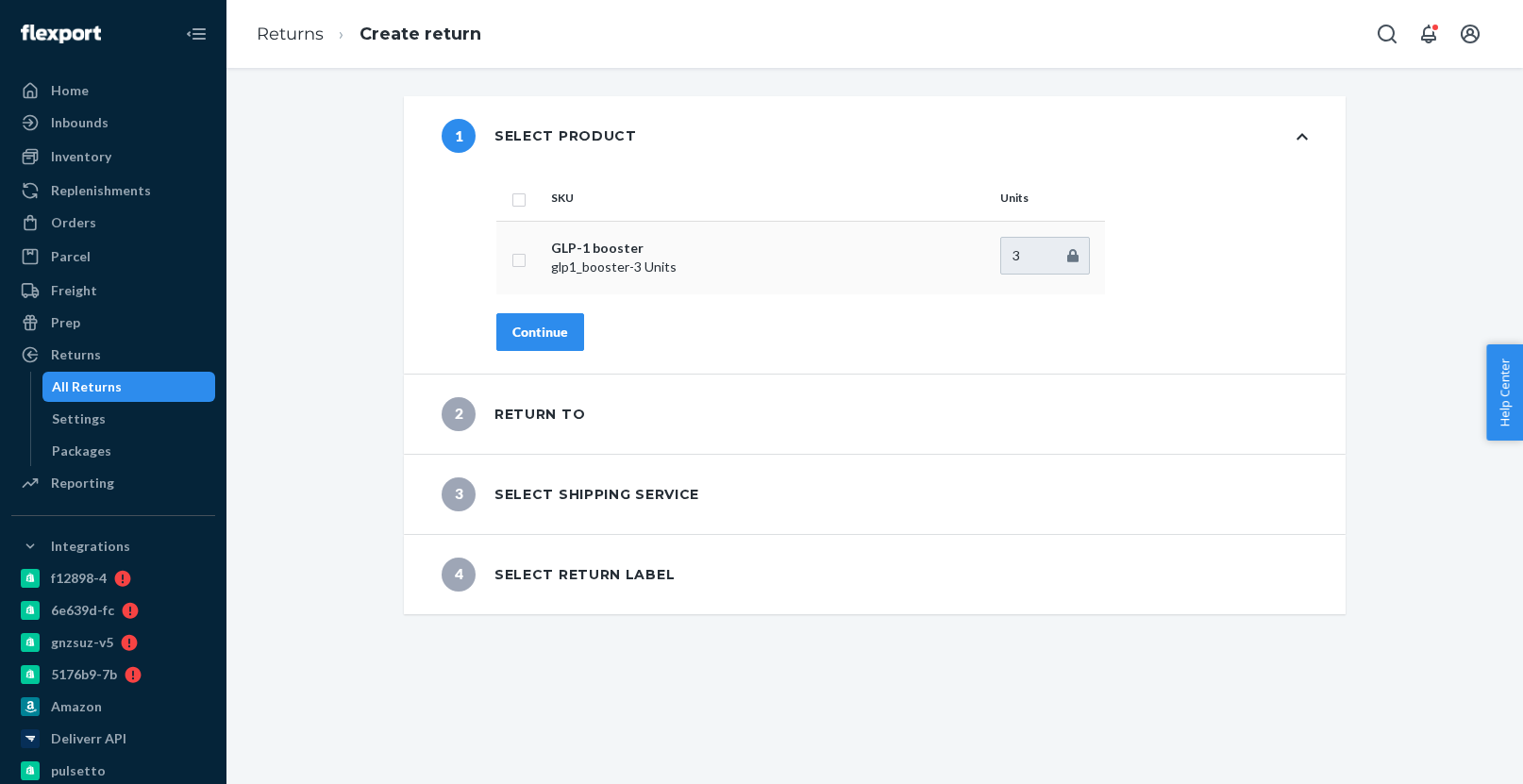
drag, startPoint x: 518, startPoint y: 202, endPoint x: 527, endPoint y: 223, distance: 22.8
click at [519, 204] on input "checkbox" at bounding box center [519, 197] width 15 height 20
checkbox input "true"
click at [533, 330] on div "Continue" at bounding box center [540, 333] width 56 height 19
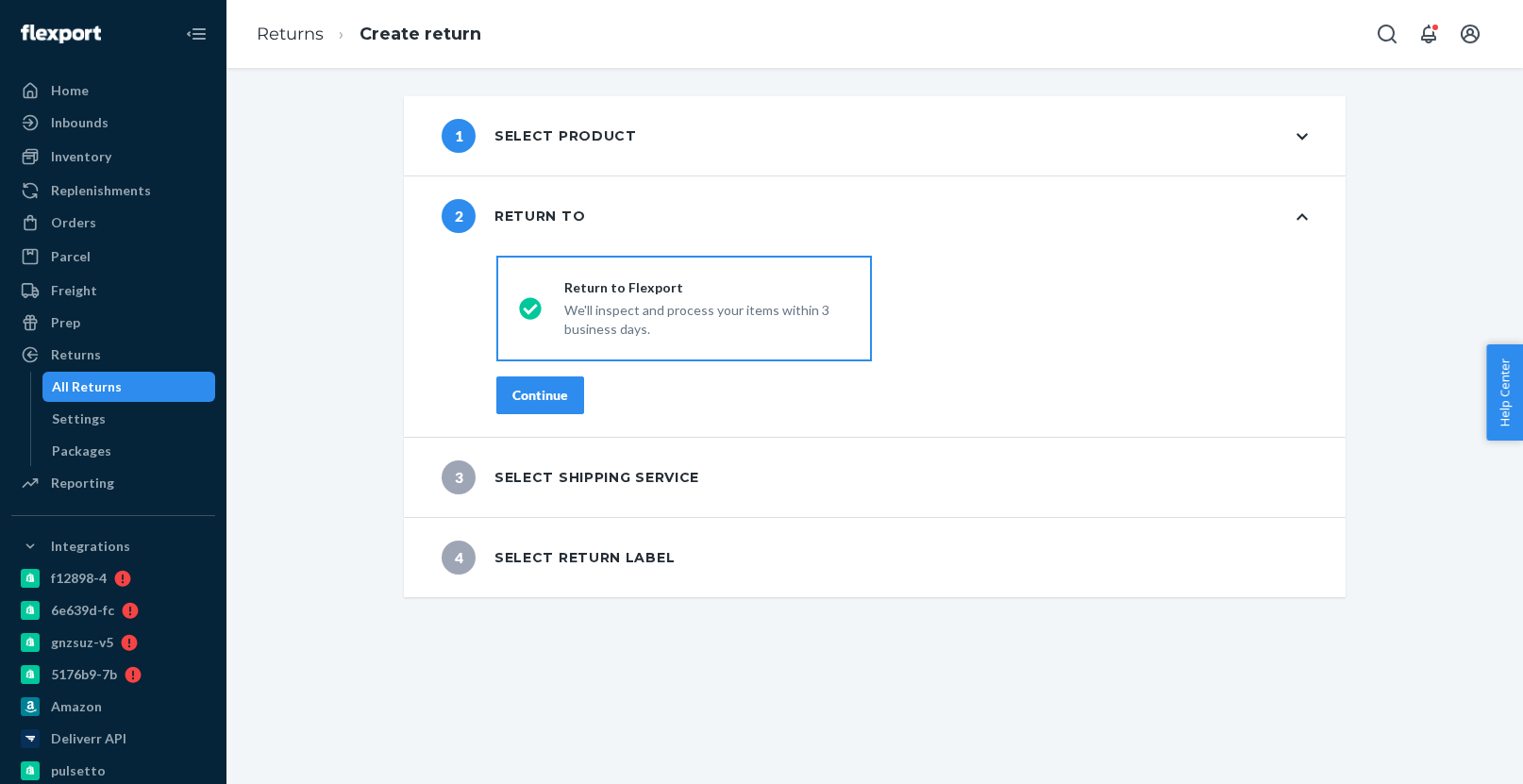
click at [545, 400] on div "Continue" at bounding box center [540, 396] width 56 height 19
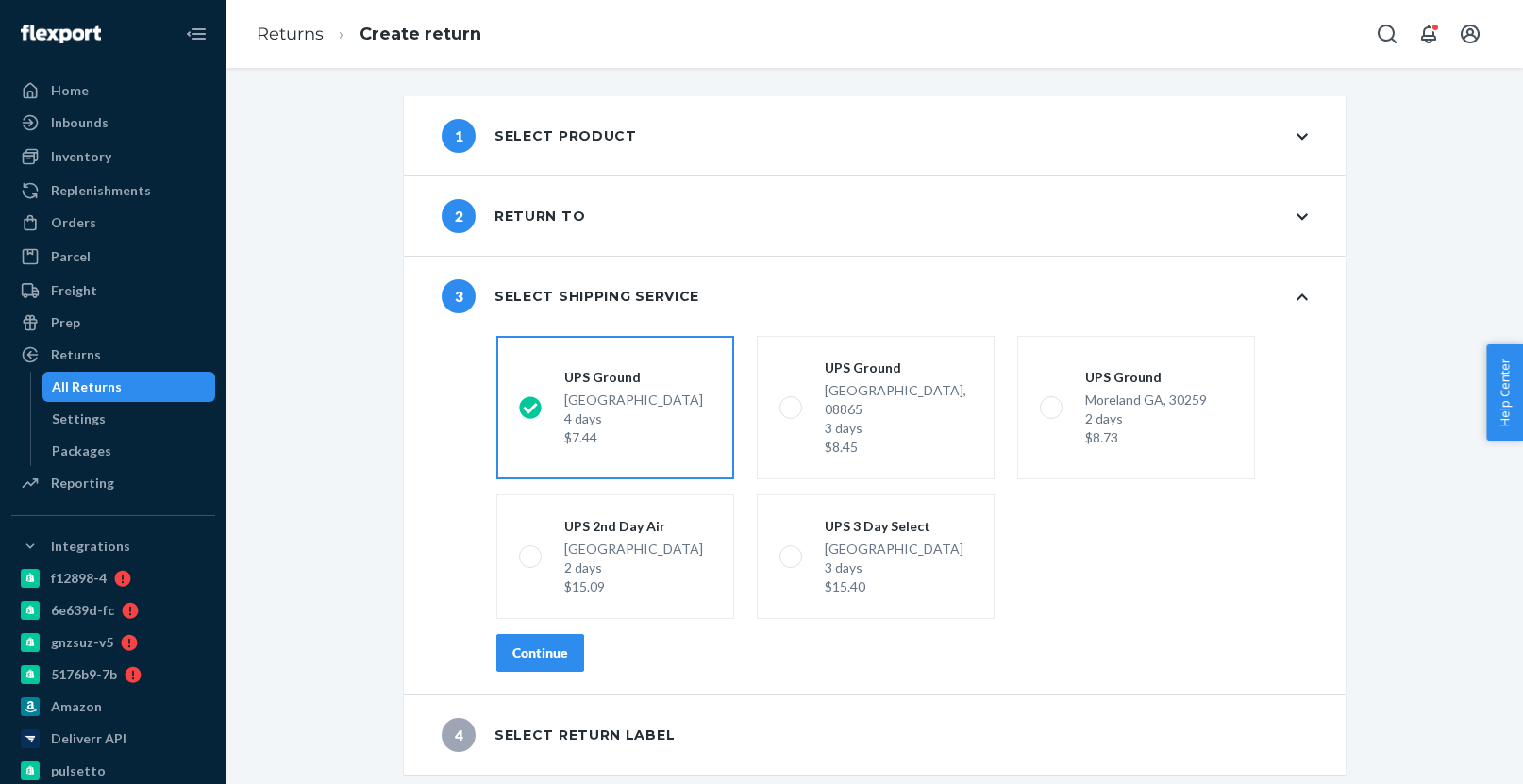
click at [522, 650] on button "Continue" at bounding box center [541, 652] width 88 height 37
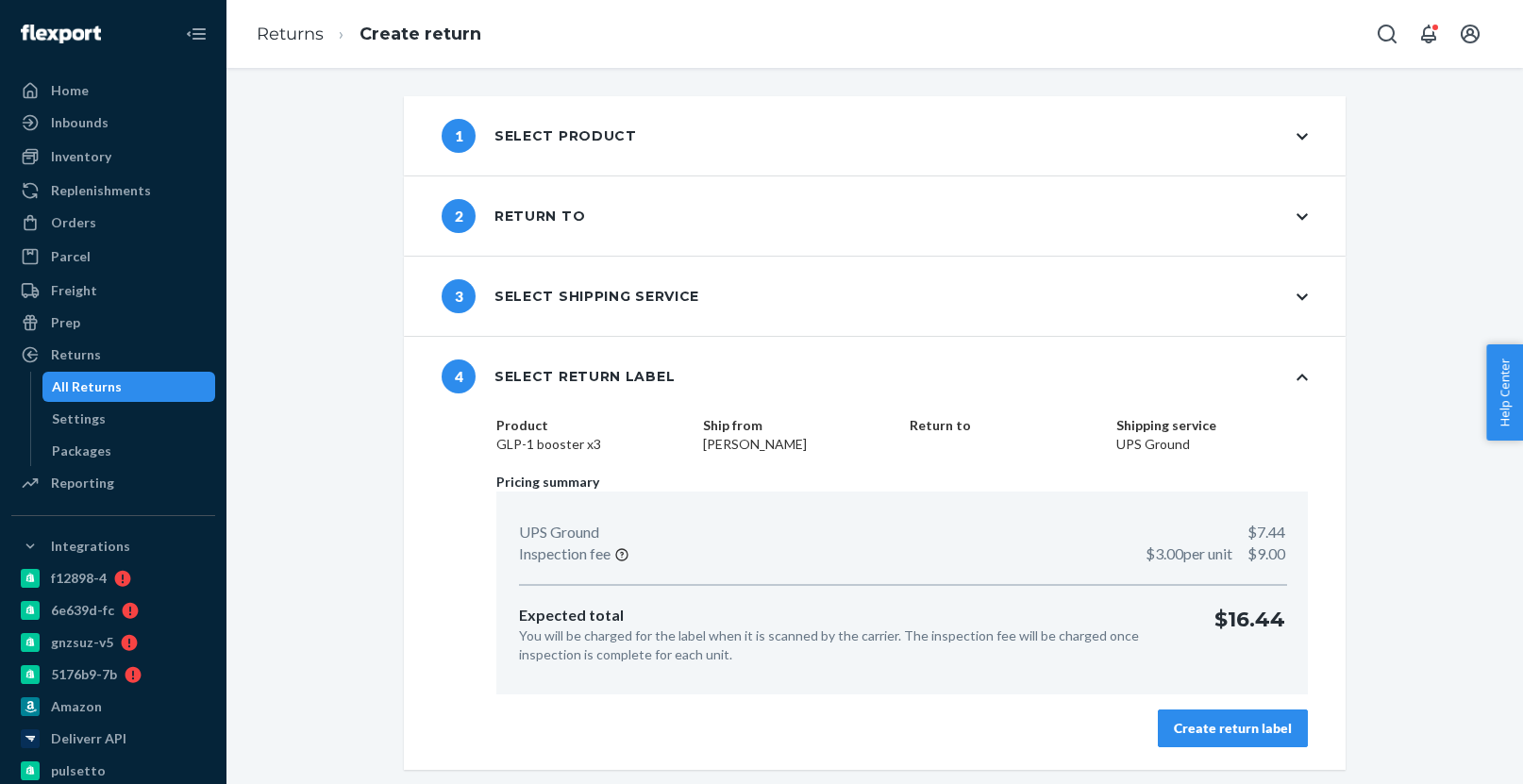
click at [1195, 719] on div "Create return label" at bounding box center [1232, 728] width 118 height 19
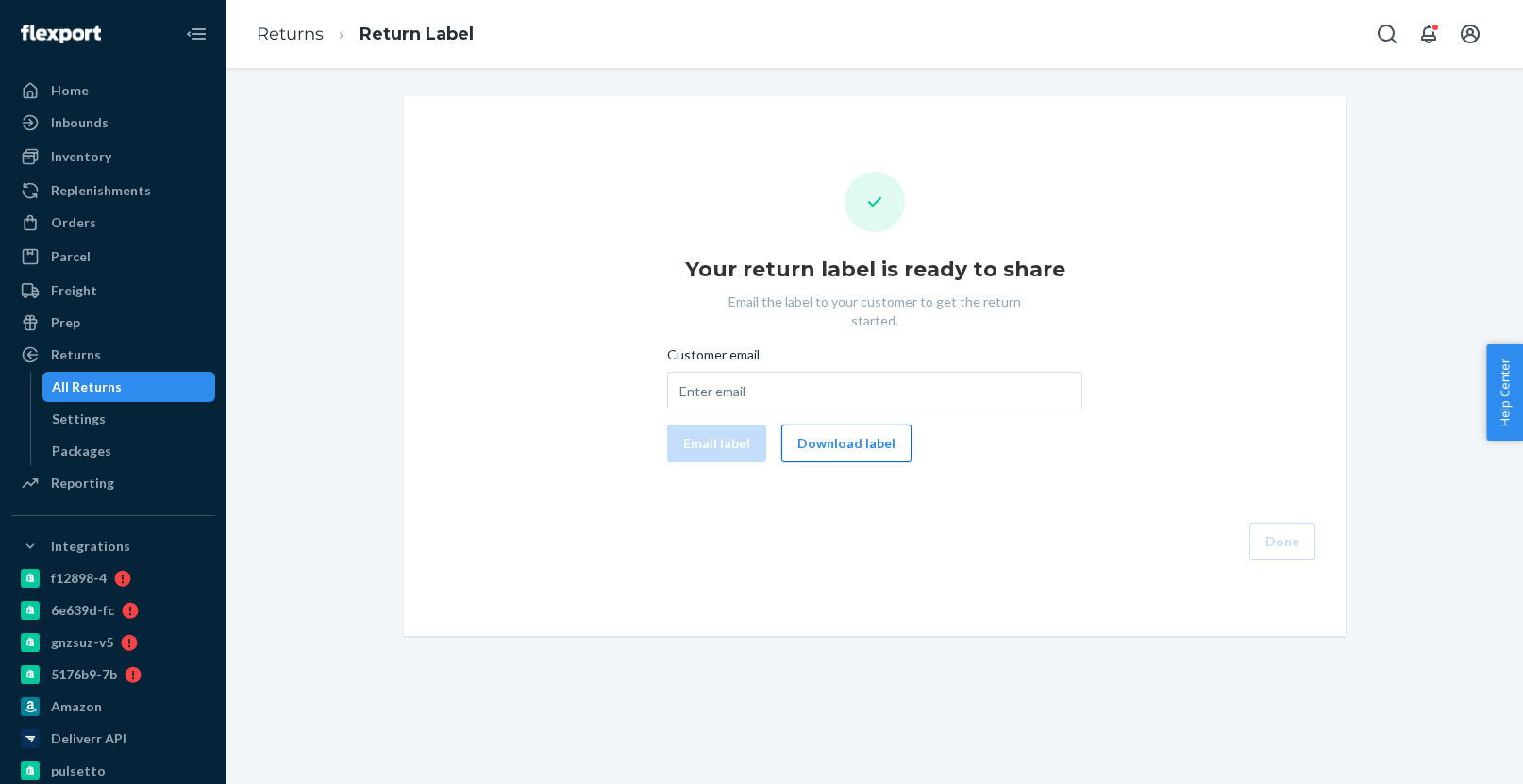
click at [831, 425] on button "Download label" at bounding box center [846, 443] width 130 height 37
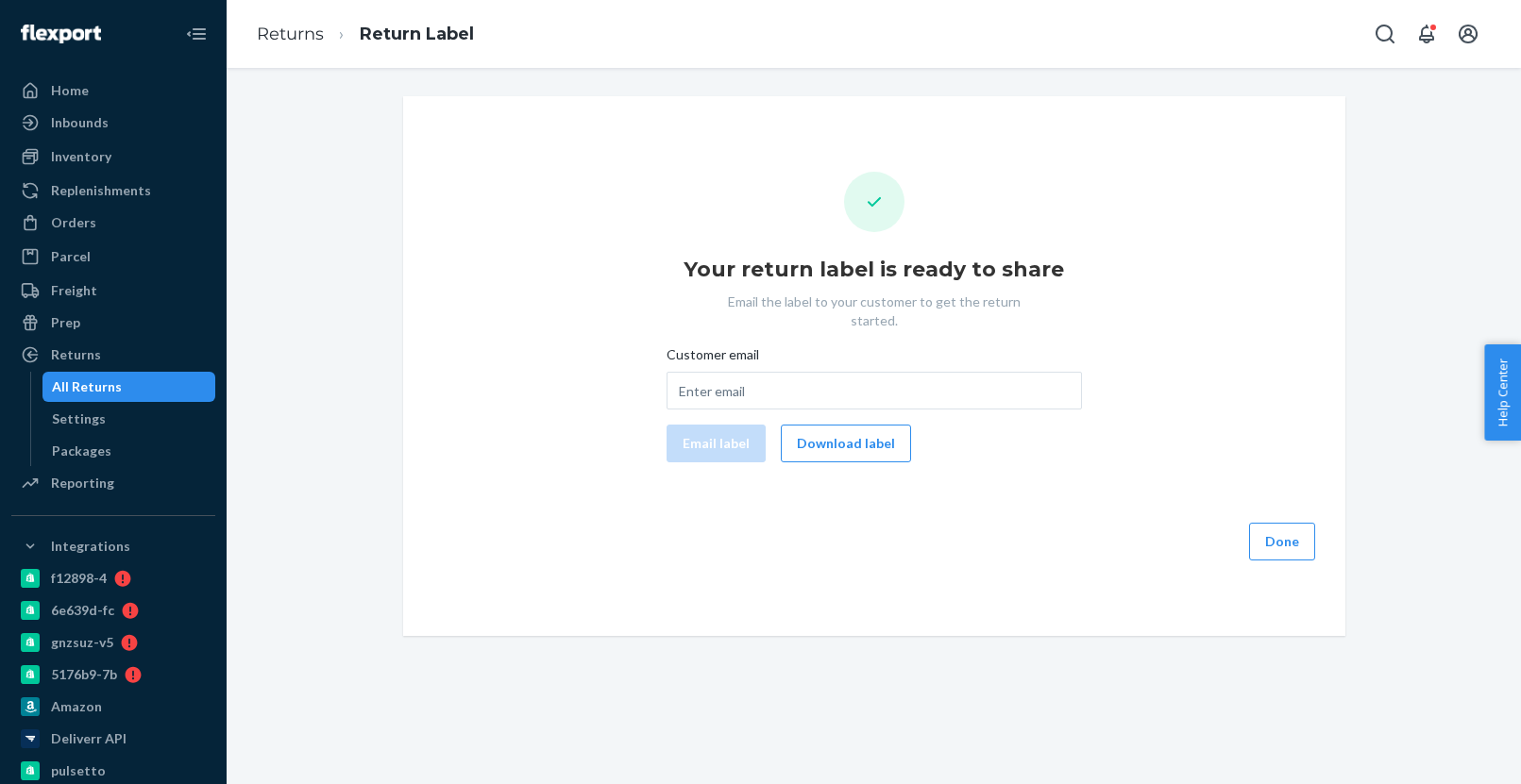
click at [176, 385] on div "All Returns" at bounding box center [129, 387] width 170 height 27
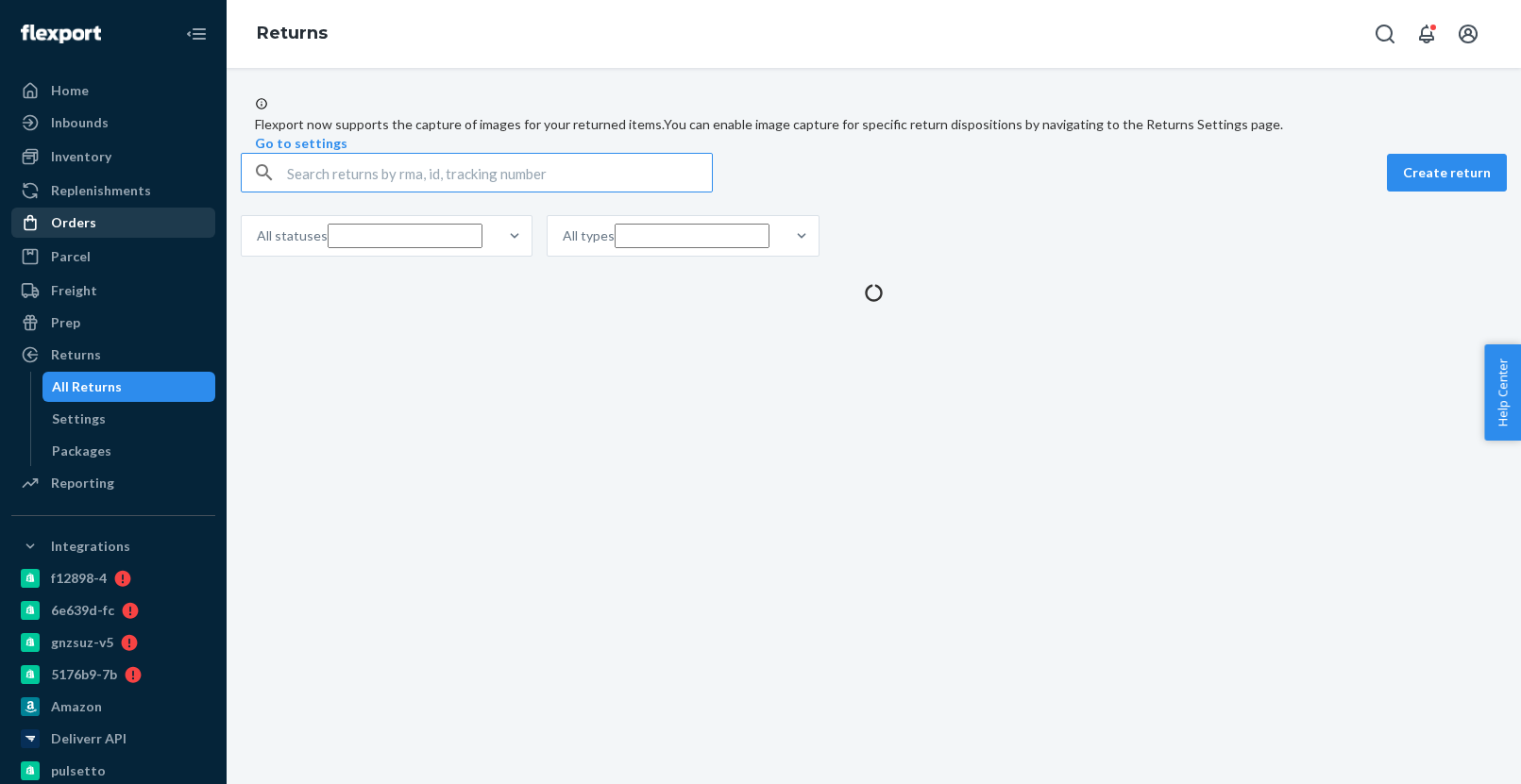
click at [110, 228] on div "Orders" at bounding box center [113, 223] width 200 height 27
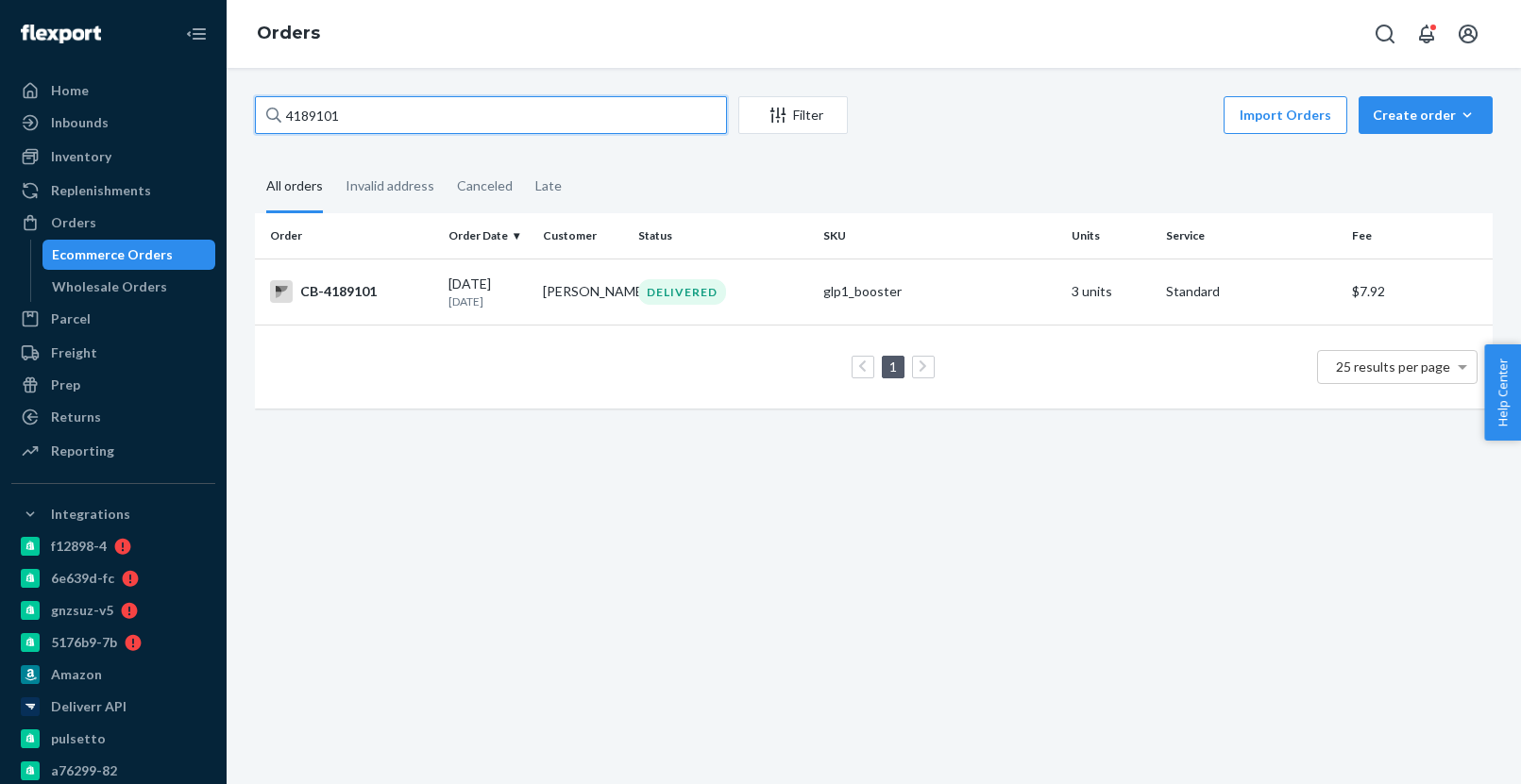
paste input "96633"
type input "4196633"
click at [497, 310] on p "7 days ago" at bounding box center [489, 301] width 81 height 16
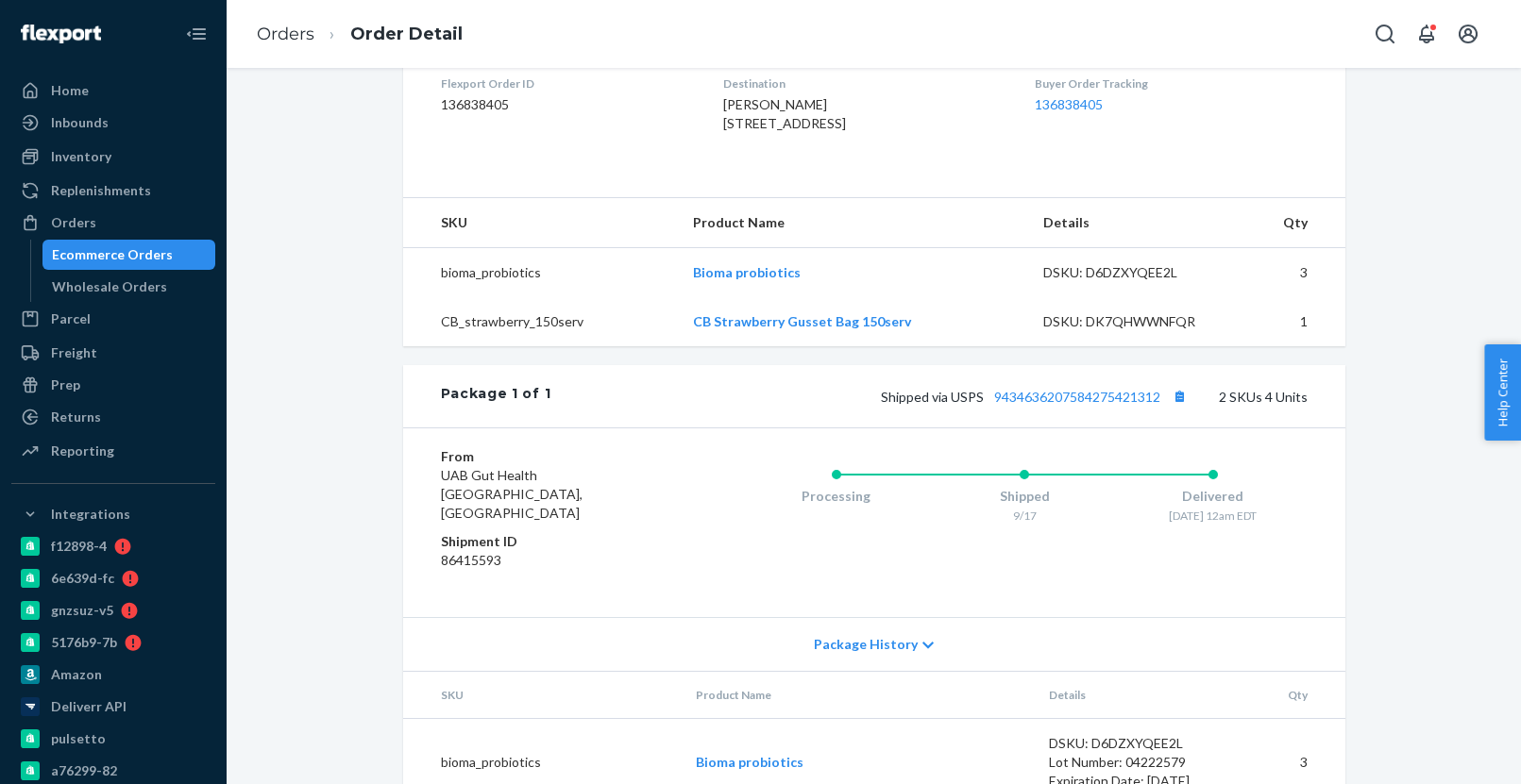
scroll to position [493, 0]
click at [180, 258] on div "Ecommerce Orders" at bounding box center [129, 255] width 170 height 27
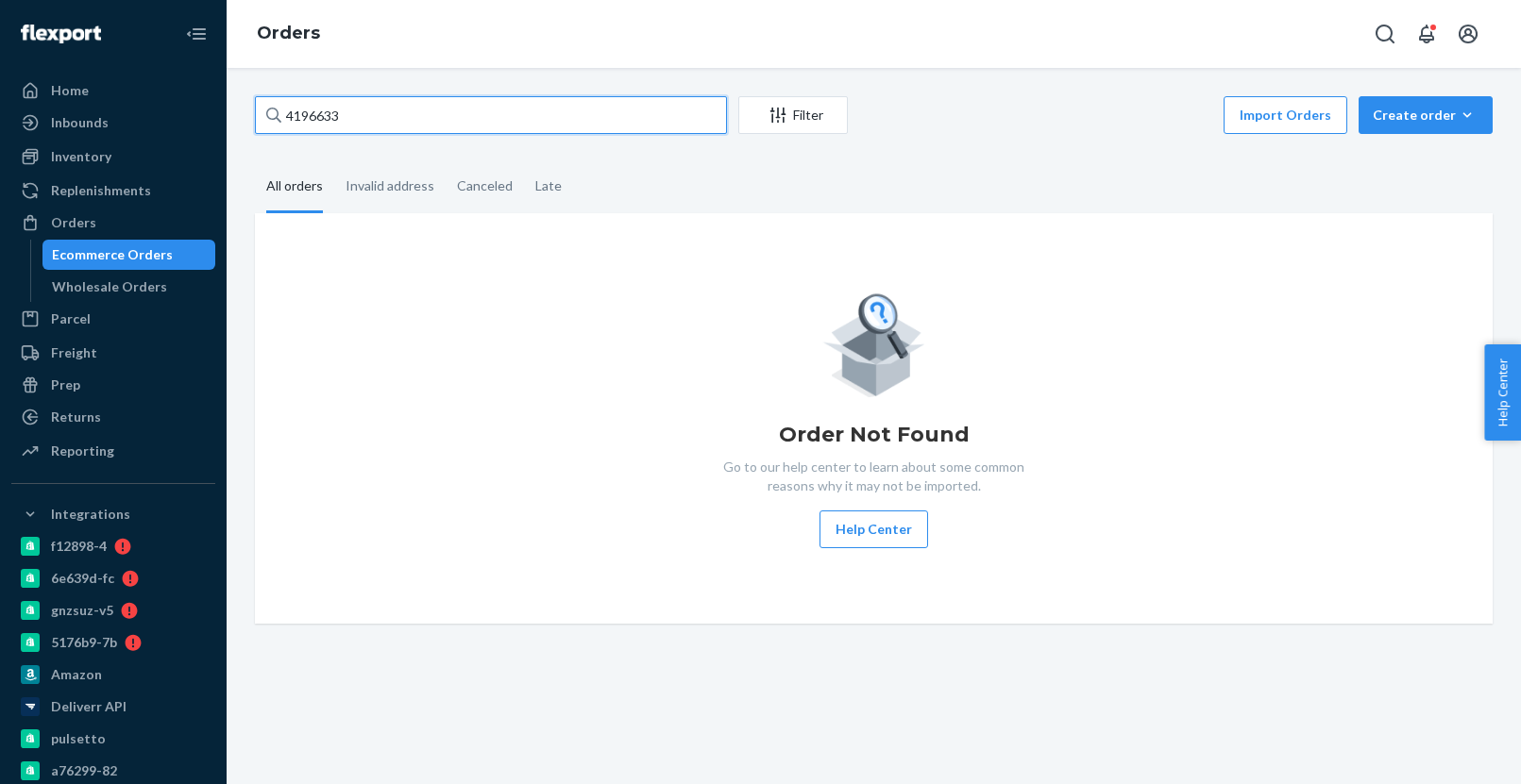
paste input "048992"
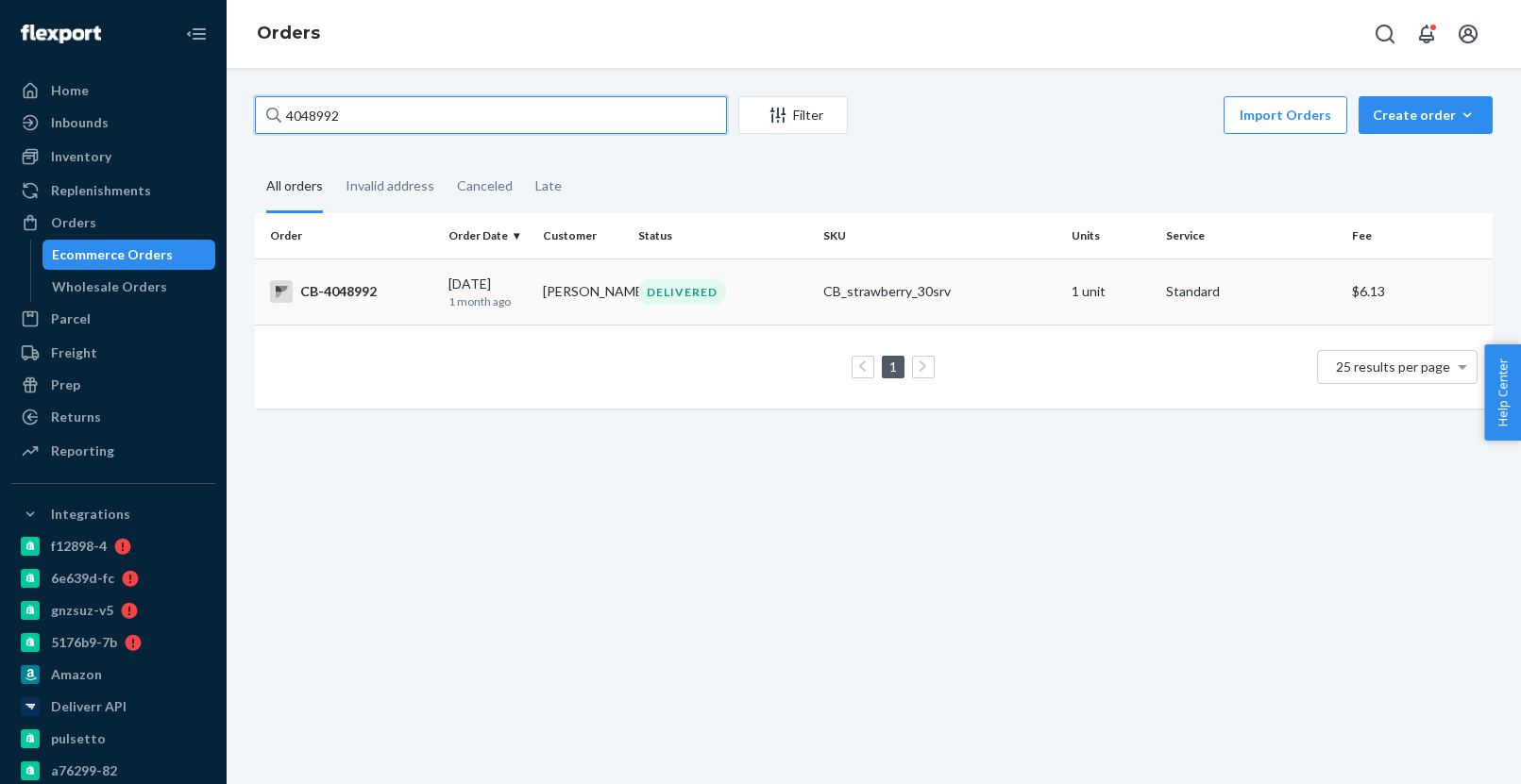
type input "4048992"
click at [452, 280] on div "08/16/2025 1 month ago" at bounding box center [489, 291] width 81 height 35
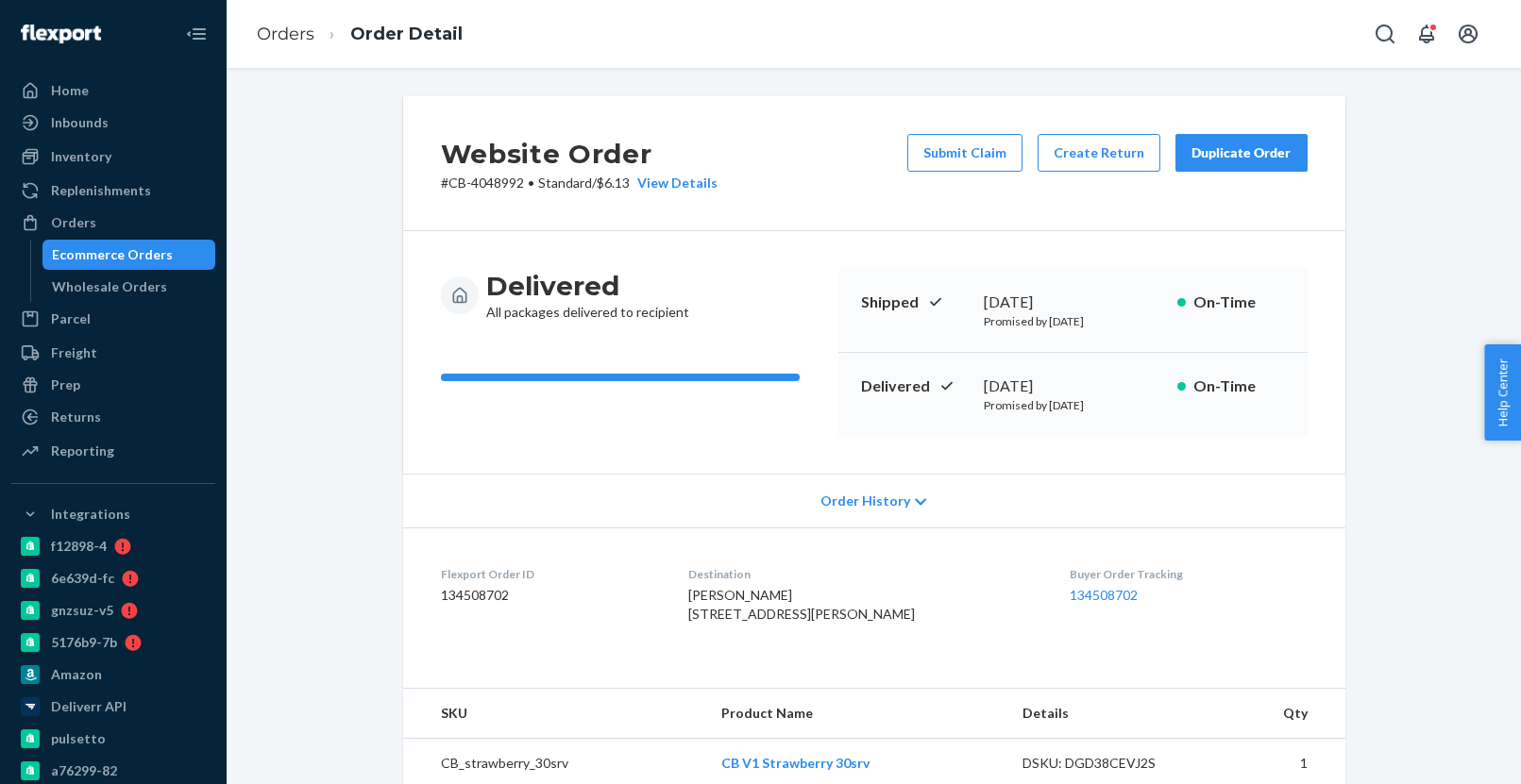
click at [1260, 154] on div "Duplicate Order" at bounding box center [1241, 153] width 100 height 19
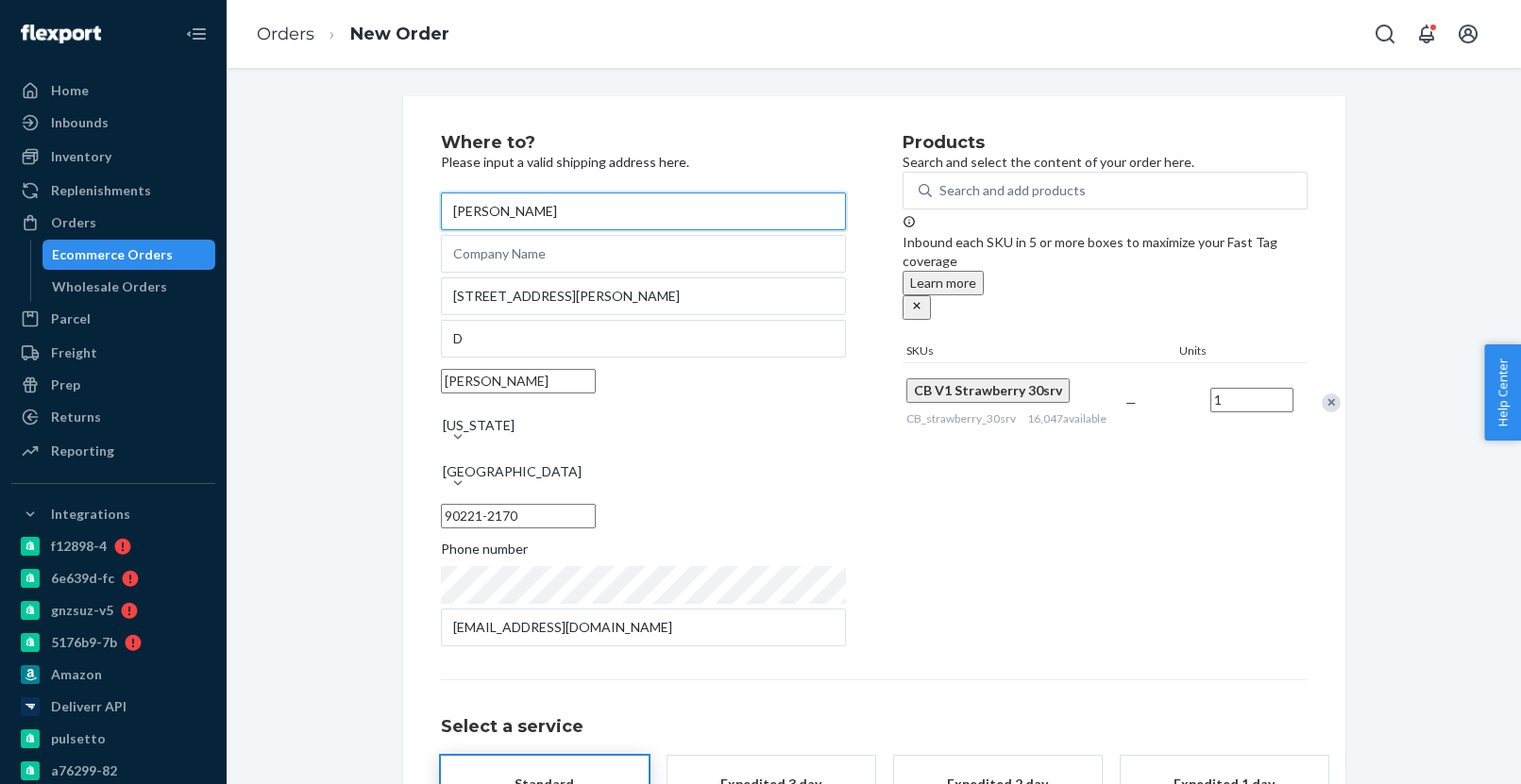
scroll to position [150, 0]
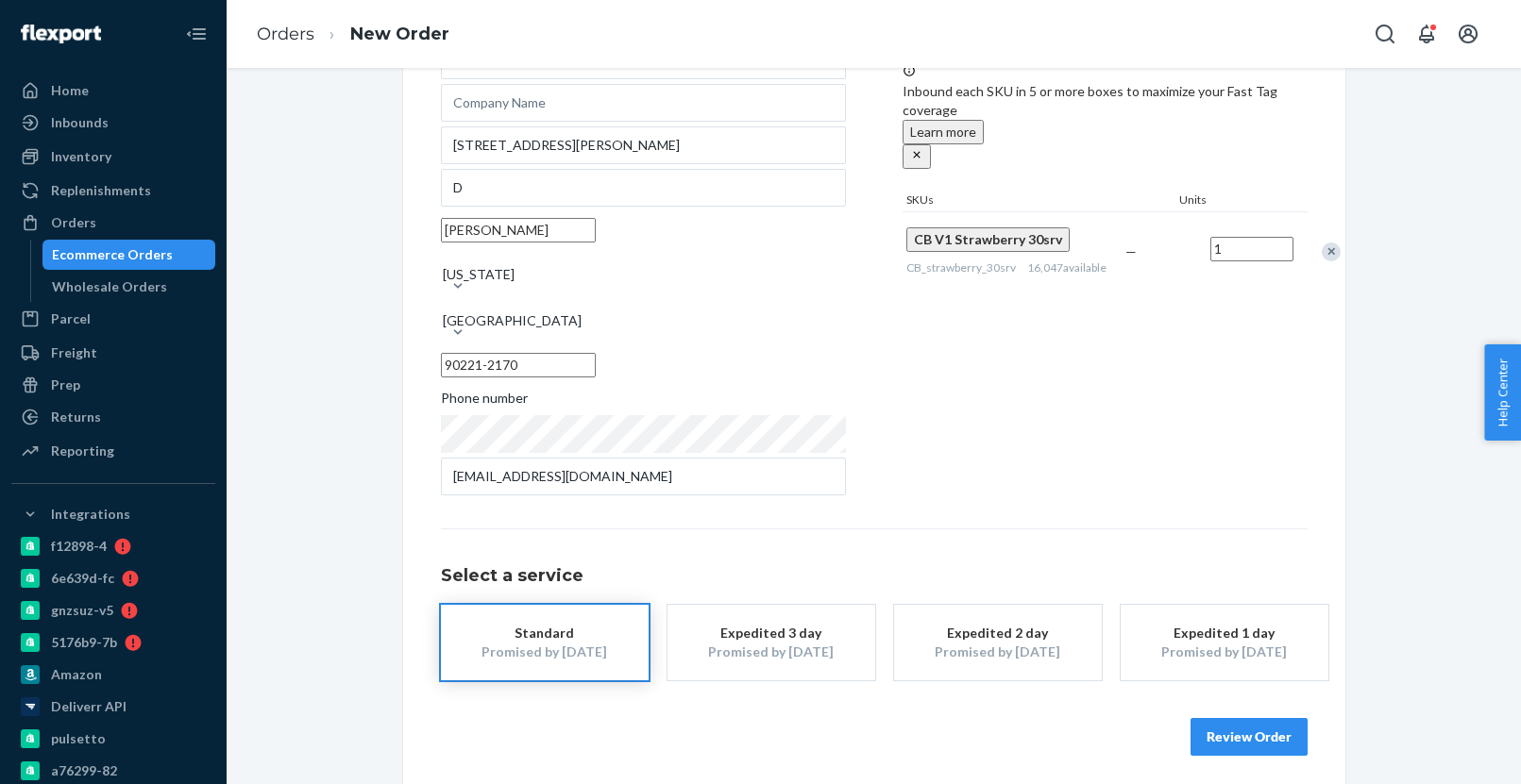
click at [1218, 730] on button "Review Order" at bounding box center [1249, 736] width 117 height 37
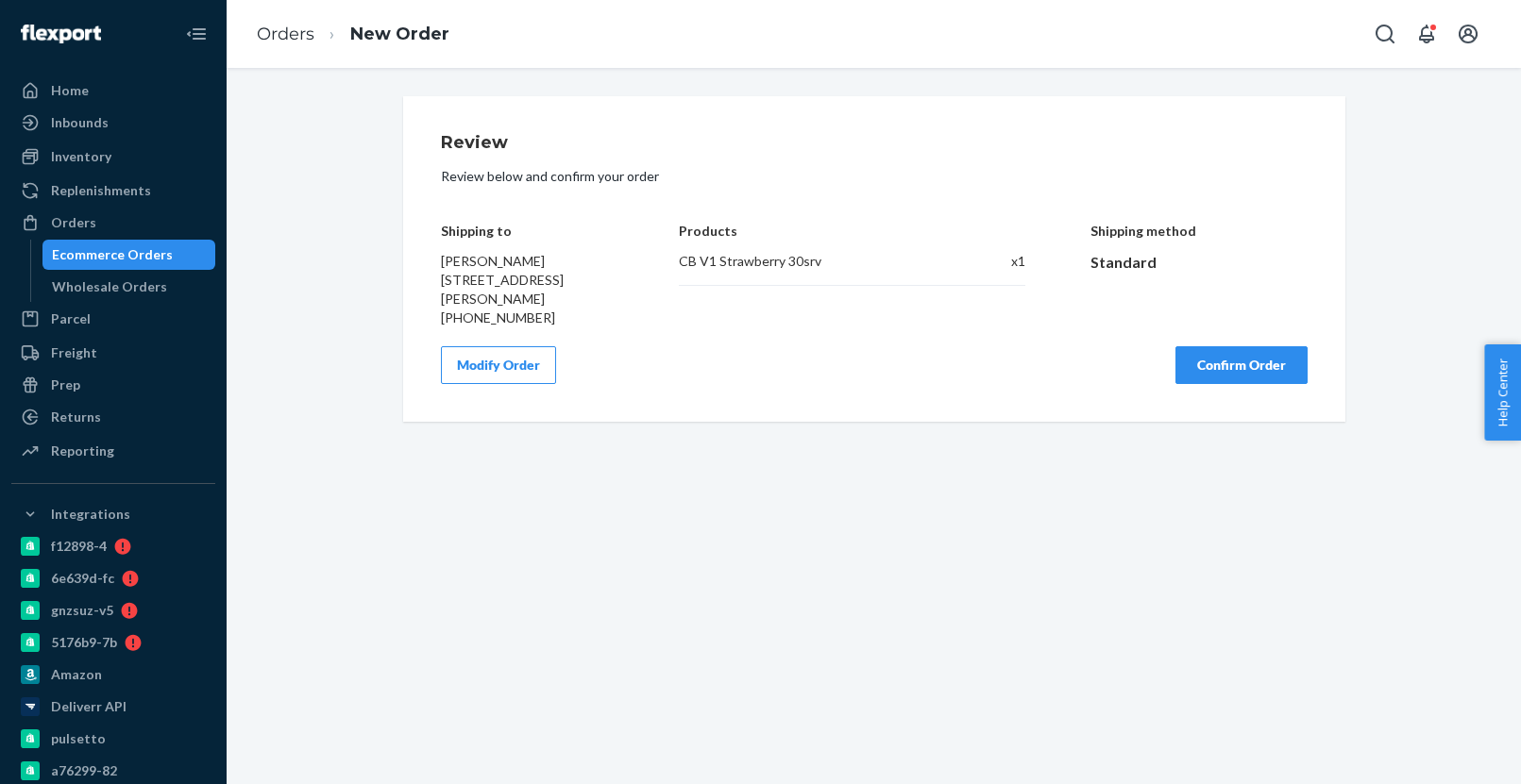
click at [1210, 384] on button "Confirm Order" at bounding box center [1241, 364] width 132 height 37
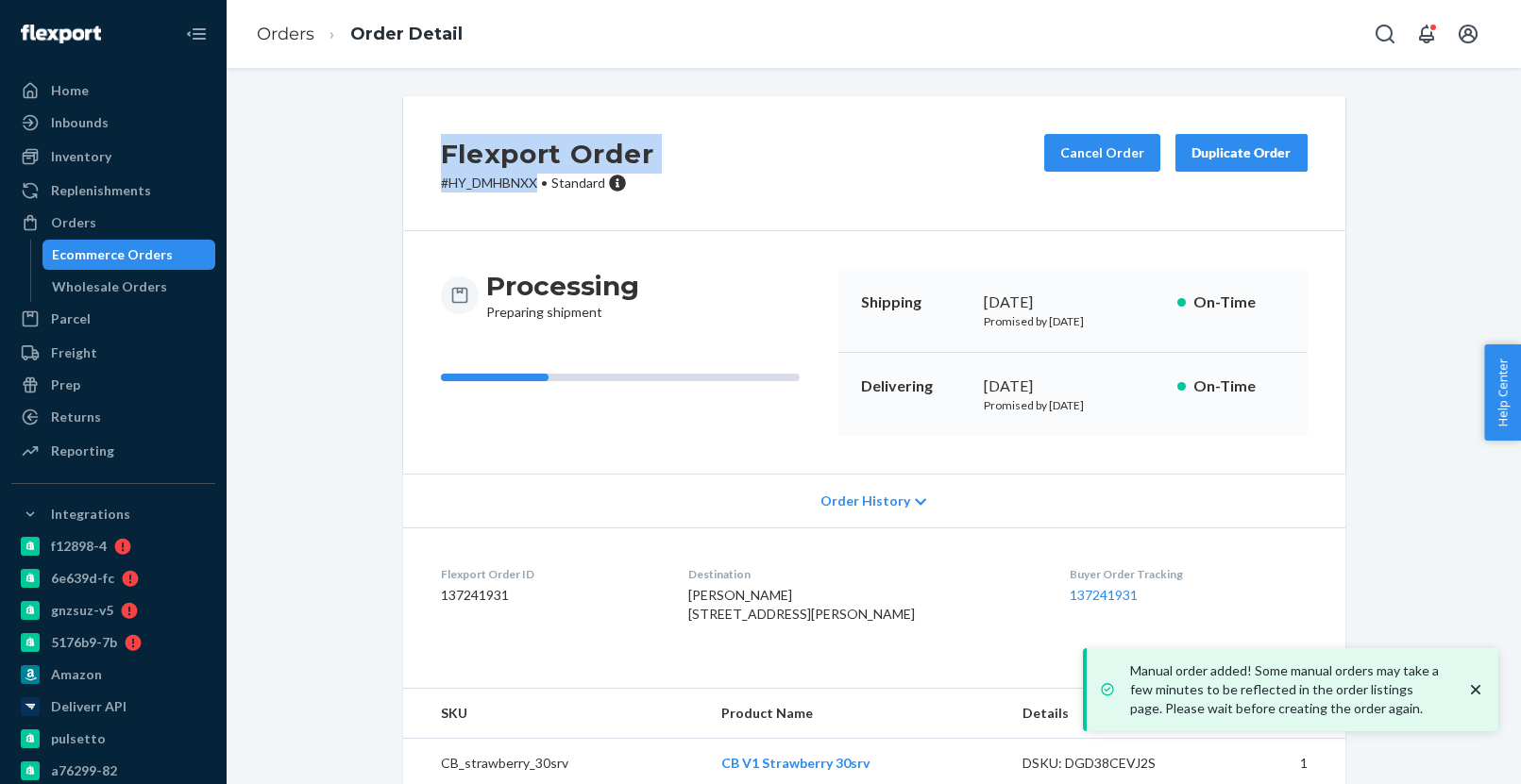
drag, startPoint x: 428, startPoint y: 150, endPoint x: 538, endPoint y: 176, distance: 113.0
click at [539, 177] on div "Flexport Order # HY_DMHBNXX • Standard Cancel Order Duplicate Order" at bounding box center [874, 163] width 942 height 135
copy div "Flexport Order # HY_DMHBNXX"
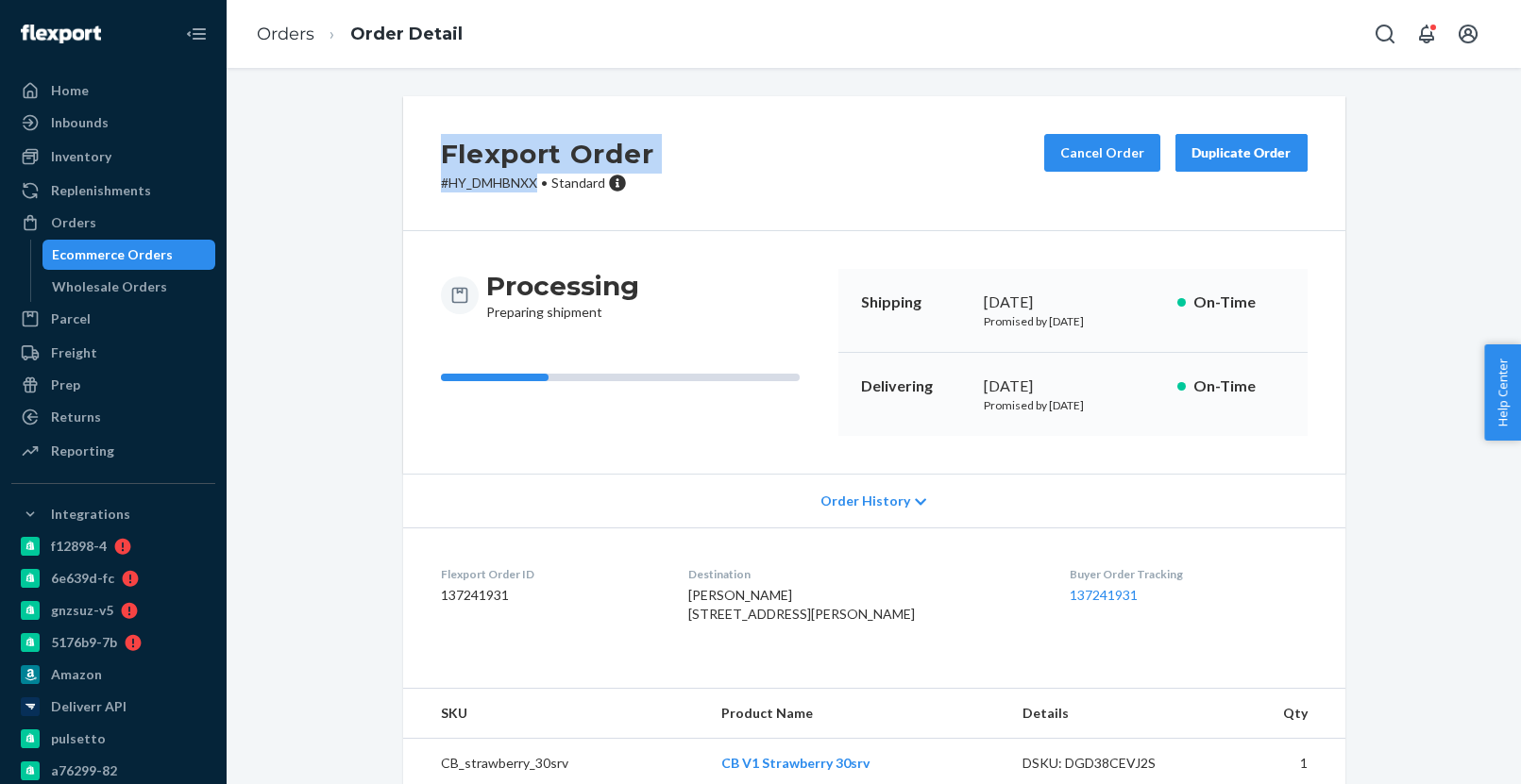
click at [165, 250] on div "Ecommerce Orders" at bounding box center [129, 255] width 170 height 27
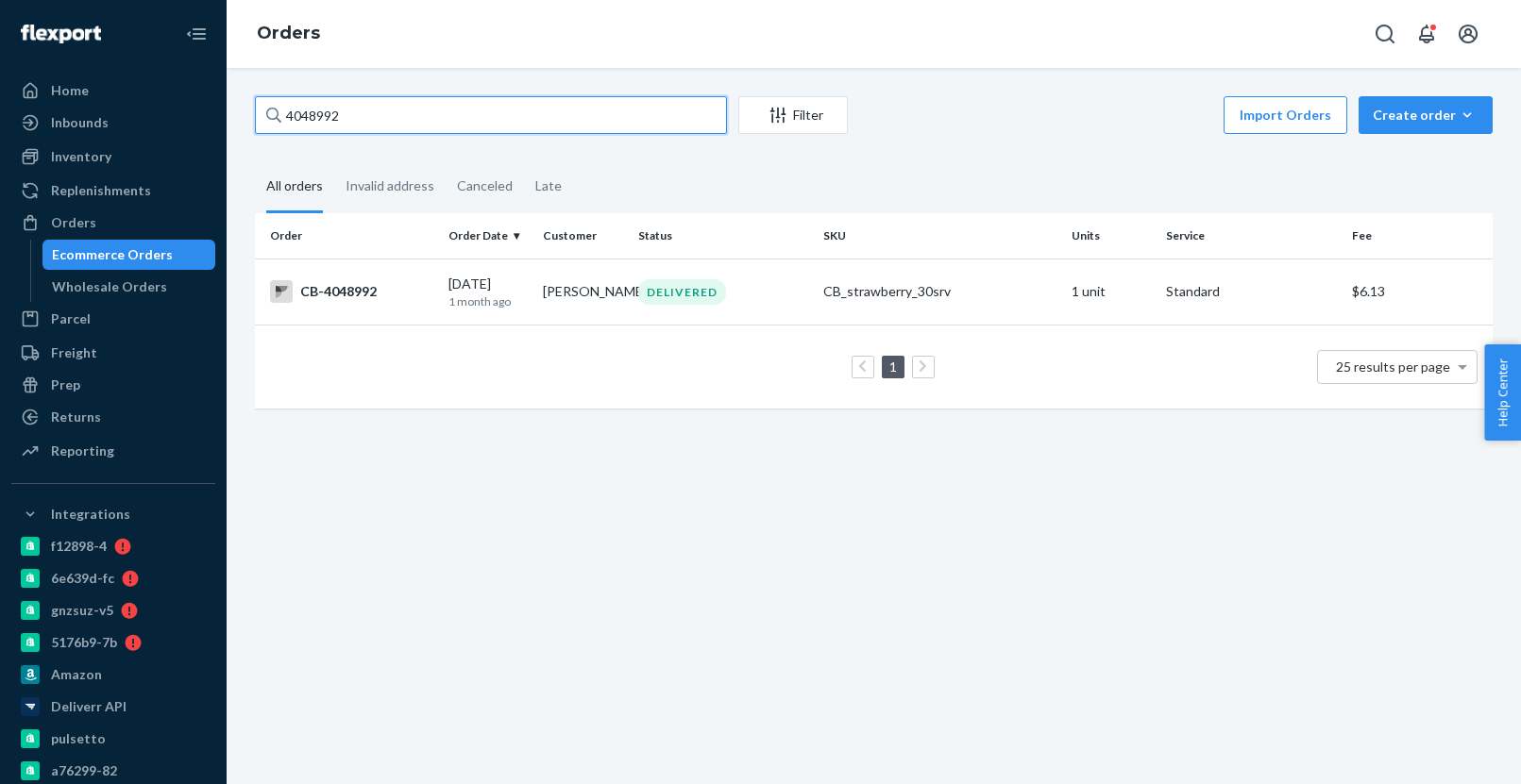
paste input "207313"
type input "4207313"
click at [484, 300] on p "5 days ago" at bounding box center [489, 301] width 81 height 16
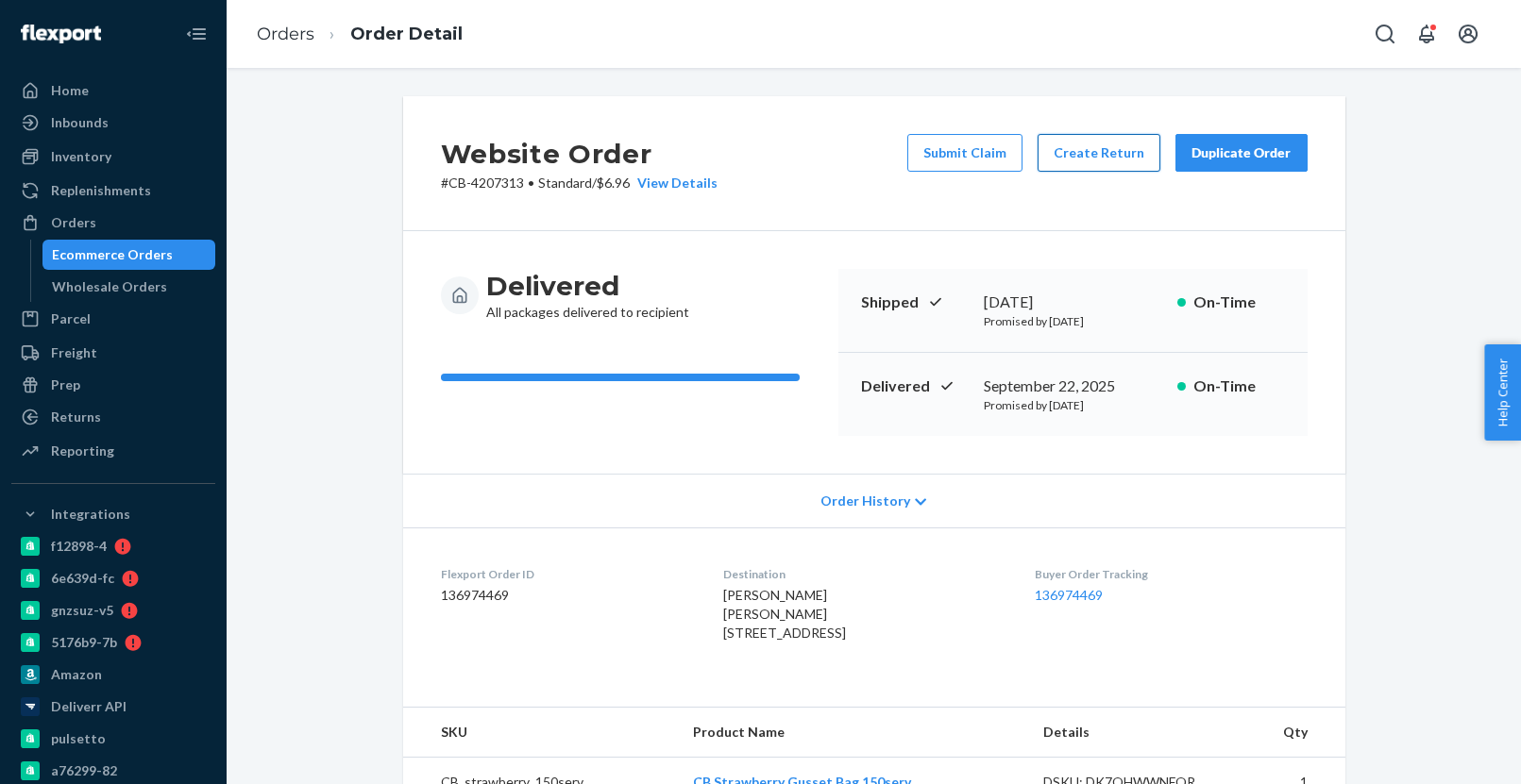
click at [1101, 140] on button "Create Return" at bounding box center [1099, 152] width 123 height 37
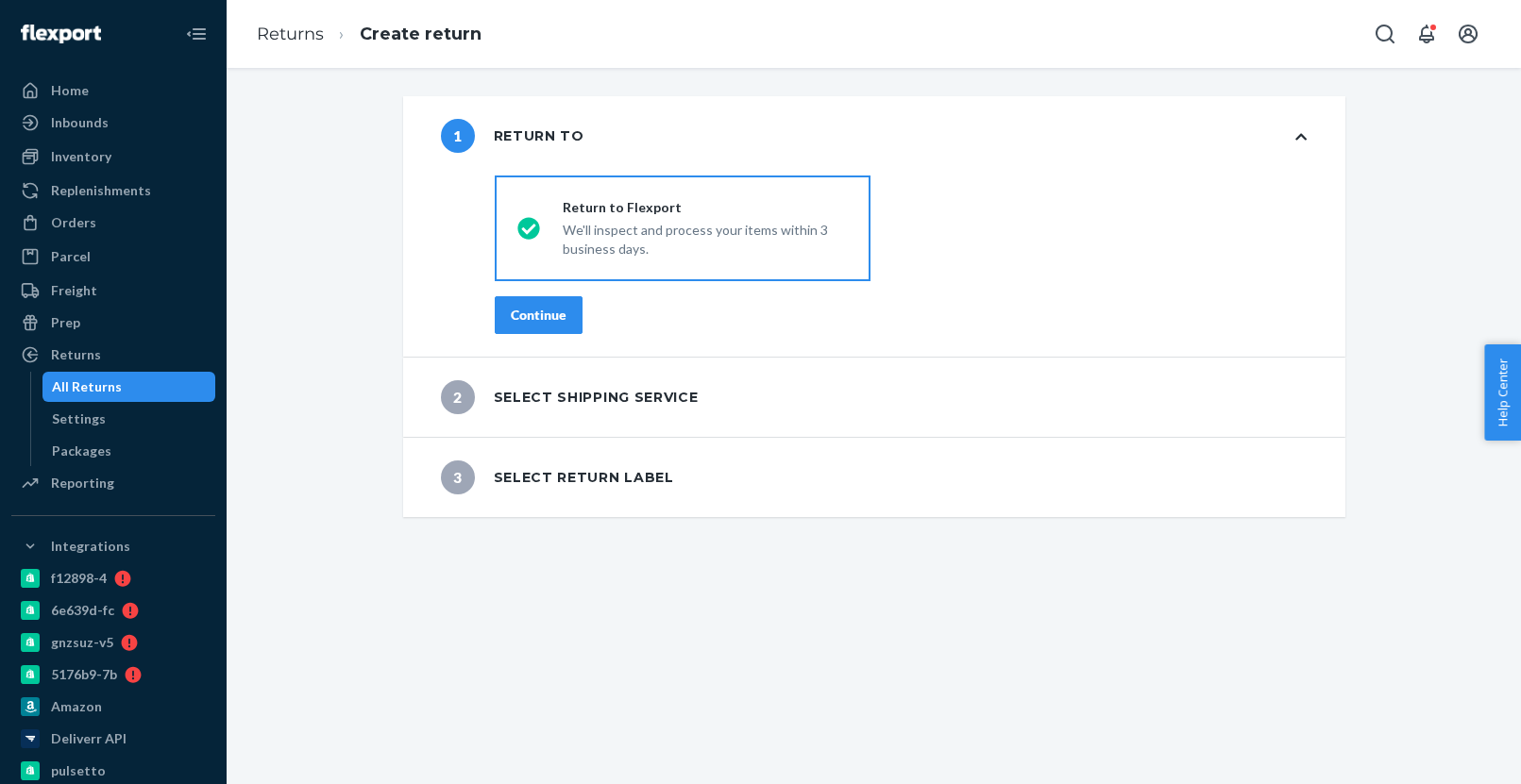
click at [531, 310] on div "Continue" at bounding box center [538, 315] width 56 height 19
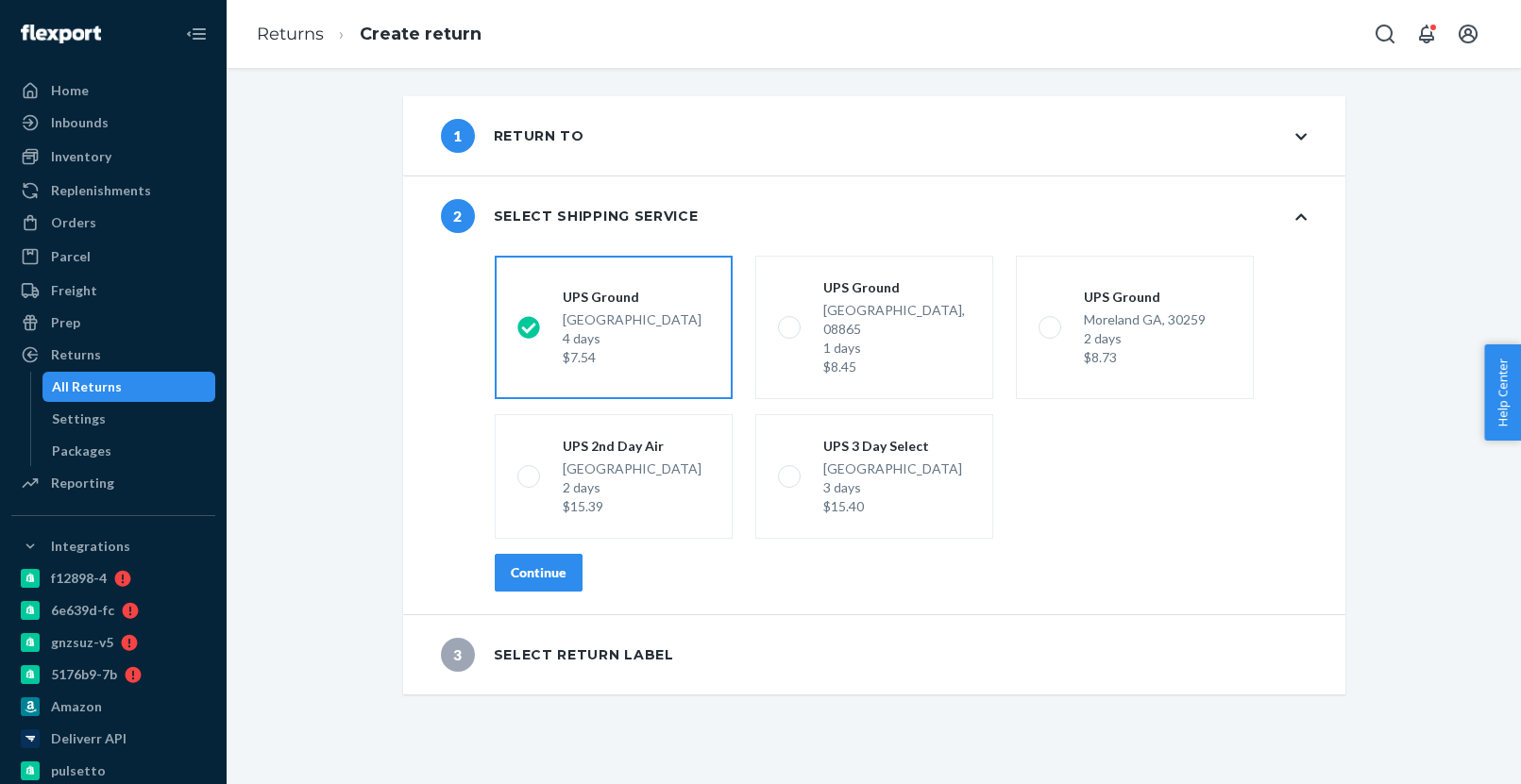
click at [567, 554] on button "Continue" at bounding box center [539, 572] width 88 height 37
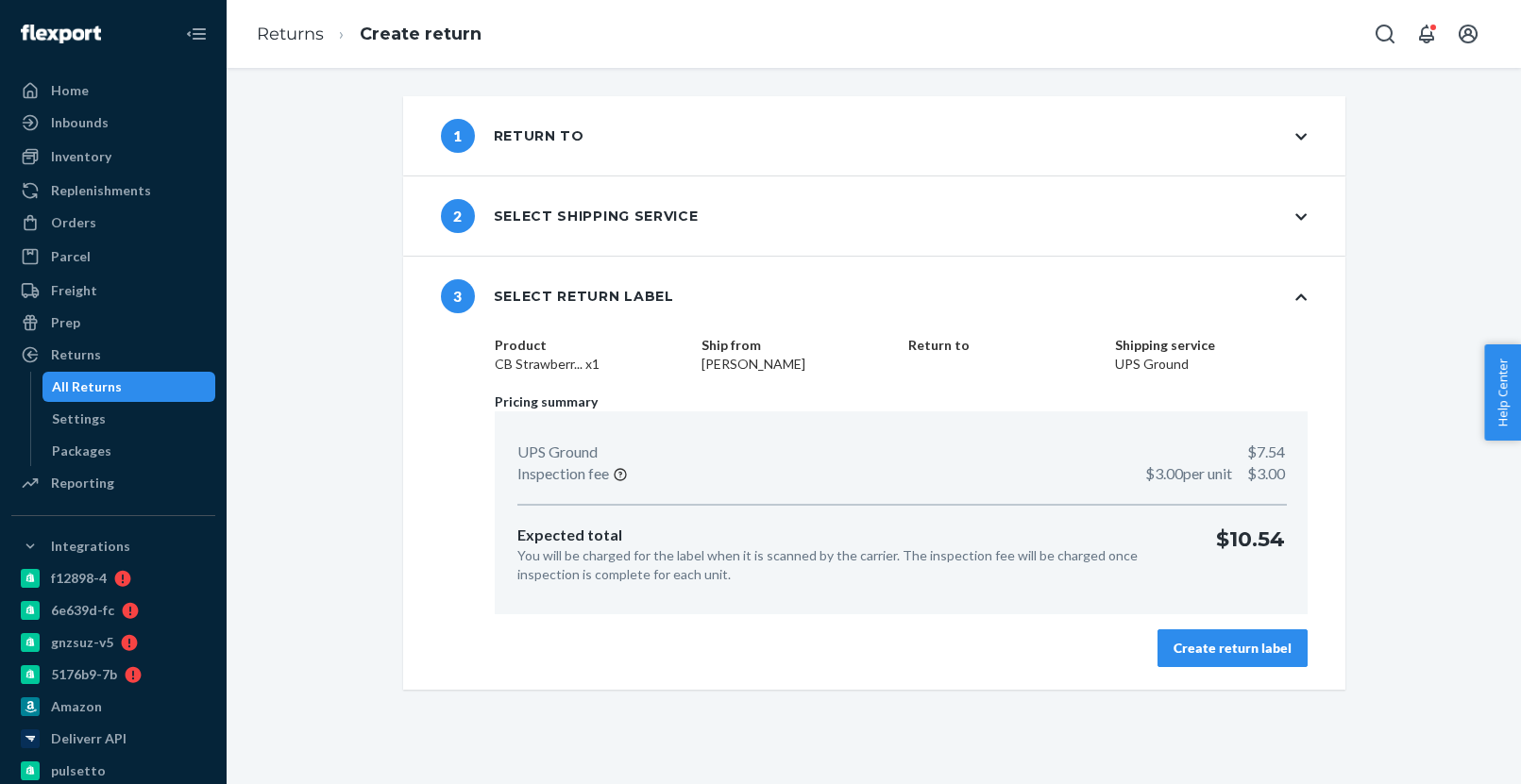
click at [1219, 636] on button "Create return label" at bounding box center [1232, 648] width 150 height 37
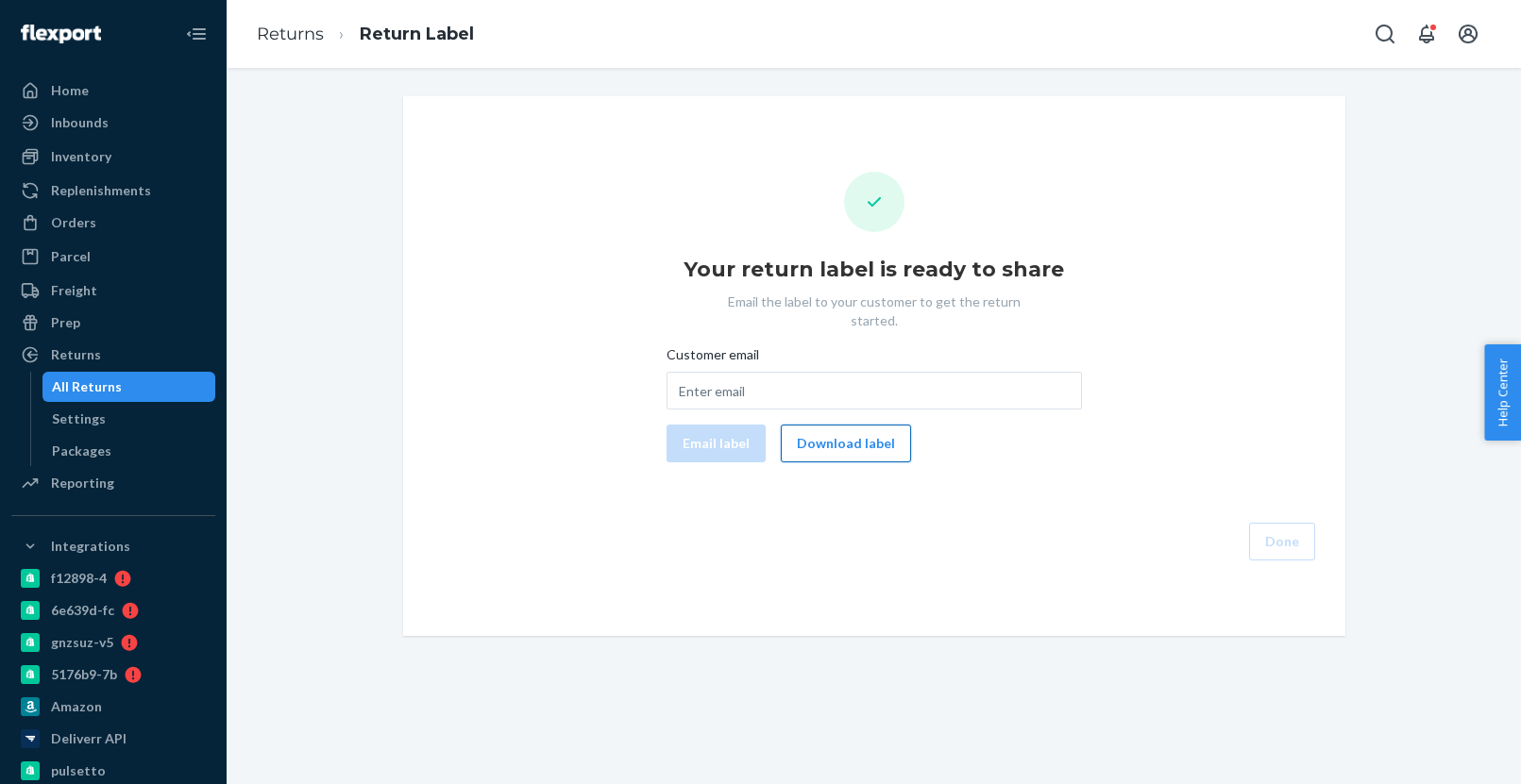
click at [838, 431] on button "Download label" at bounding box center [846, 443] width 130 height 37
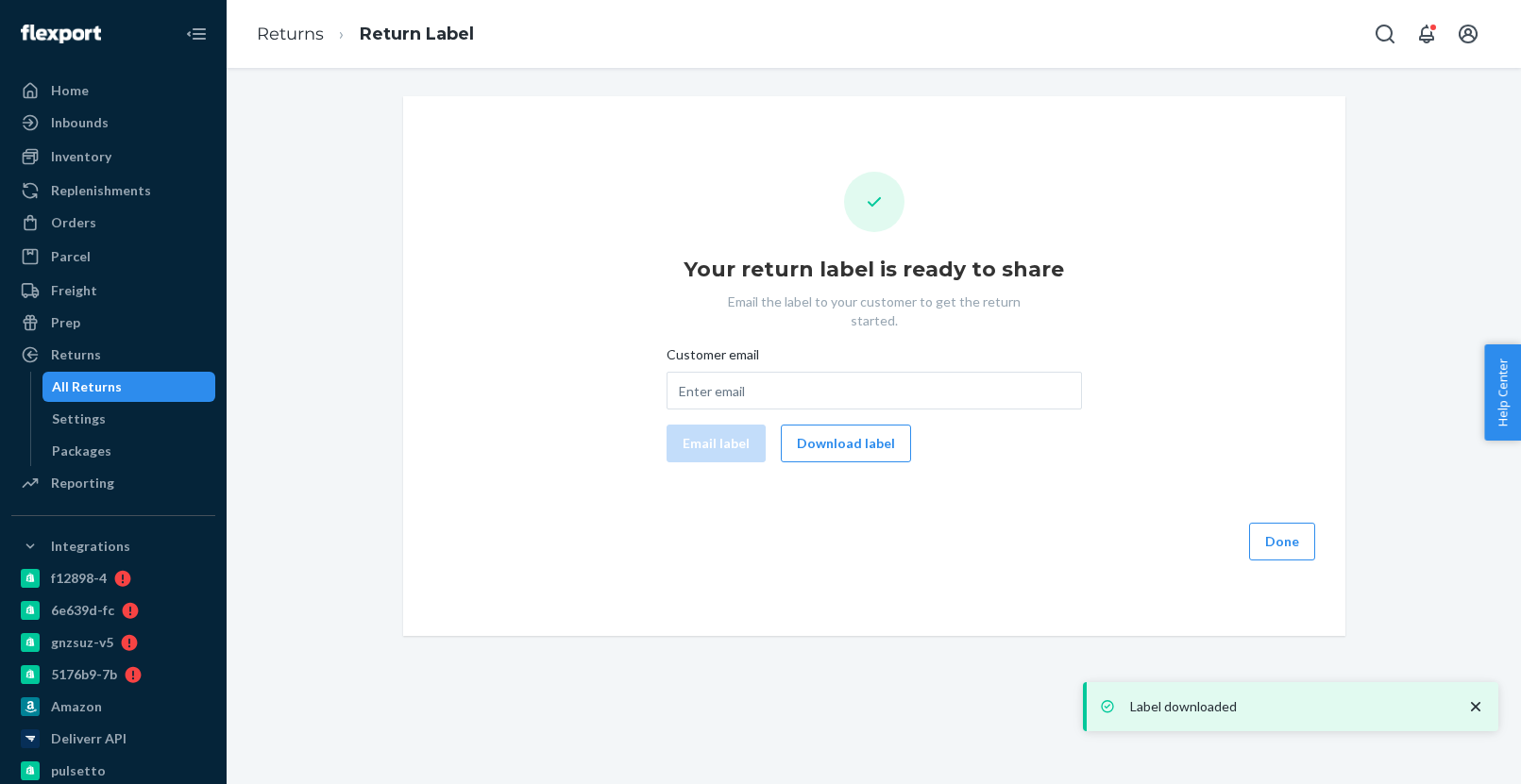
click at [163, 394] on div "All Returns" at bounding box center [129, 387] width 170 height 27
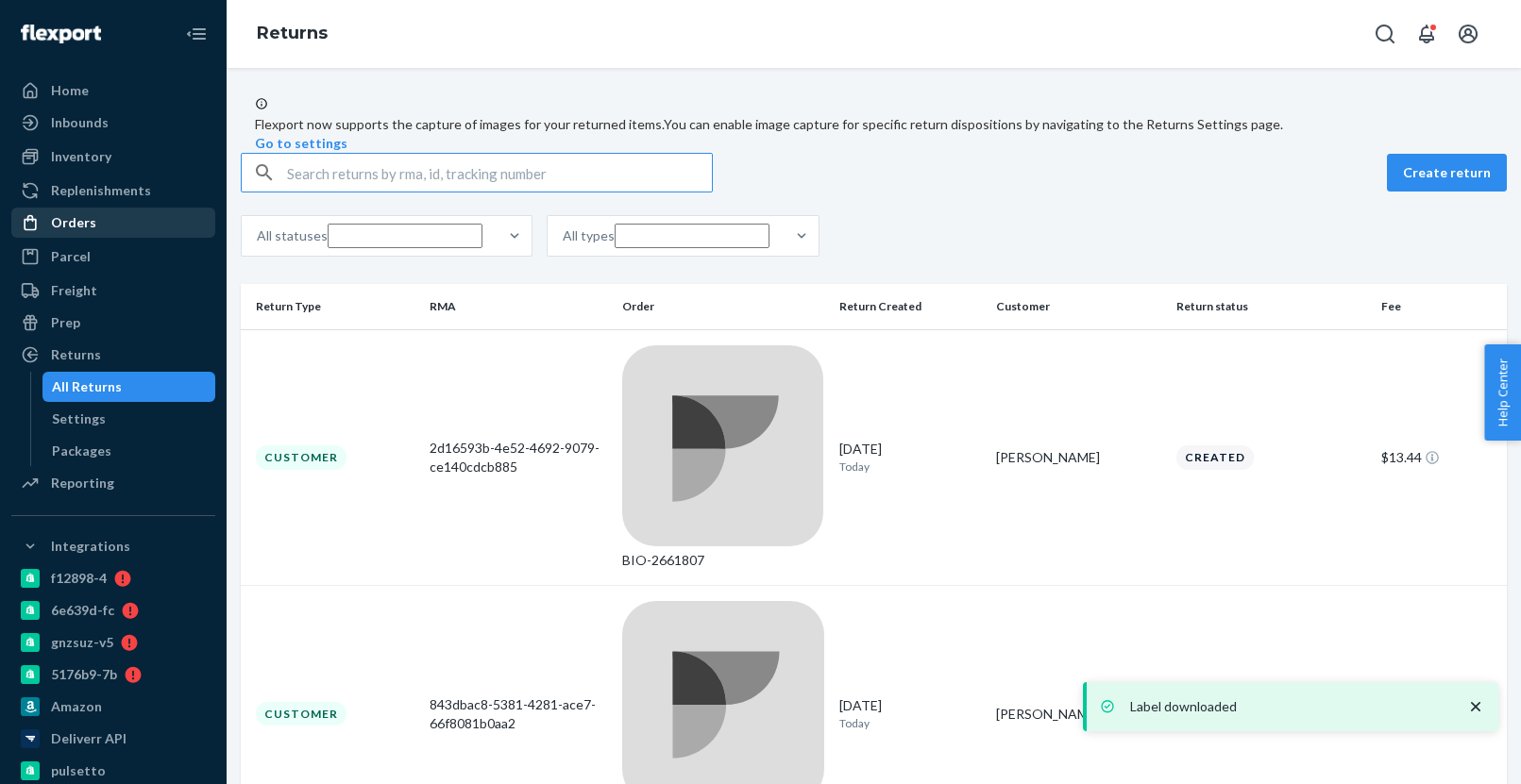
click at [137, 235] on div "Orders" at bounding box center [113, 223] width 200 height 27
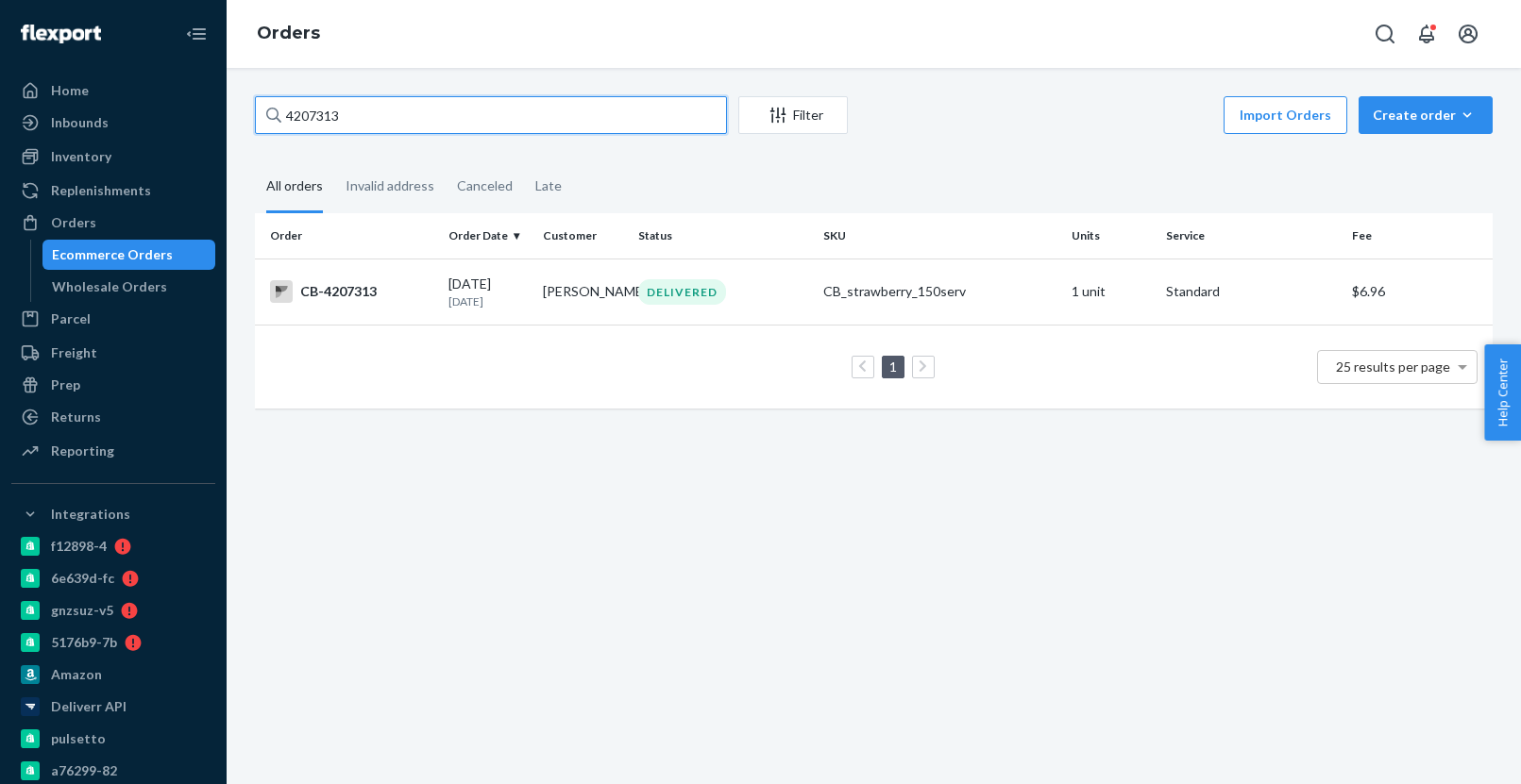
paste input "3778739"
type input "3778739"
click at [418, 279] on td "CB-3778739" at bounding box center [348, 291] width 186 height 66
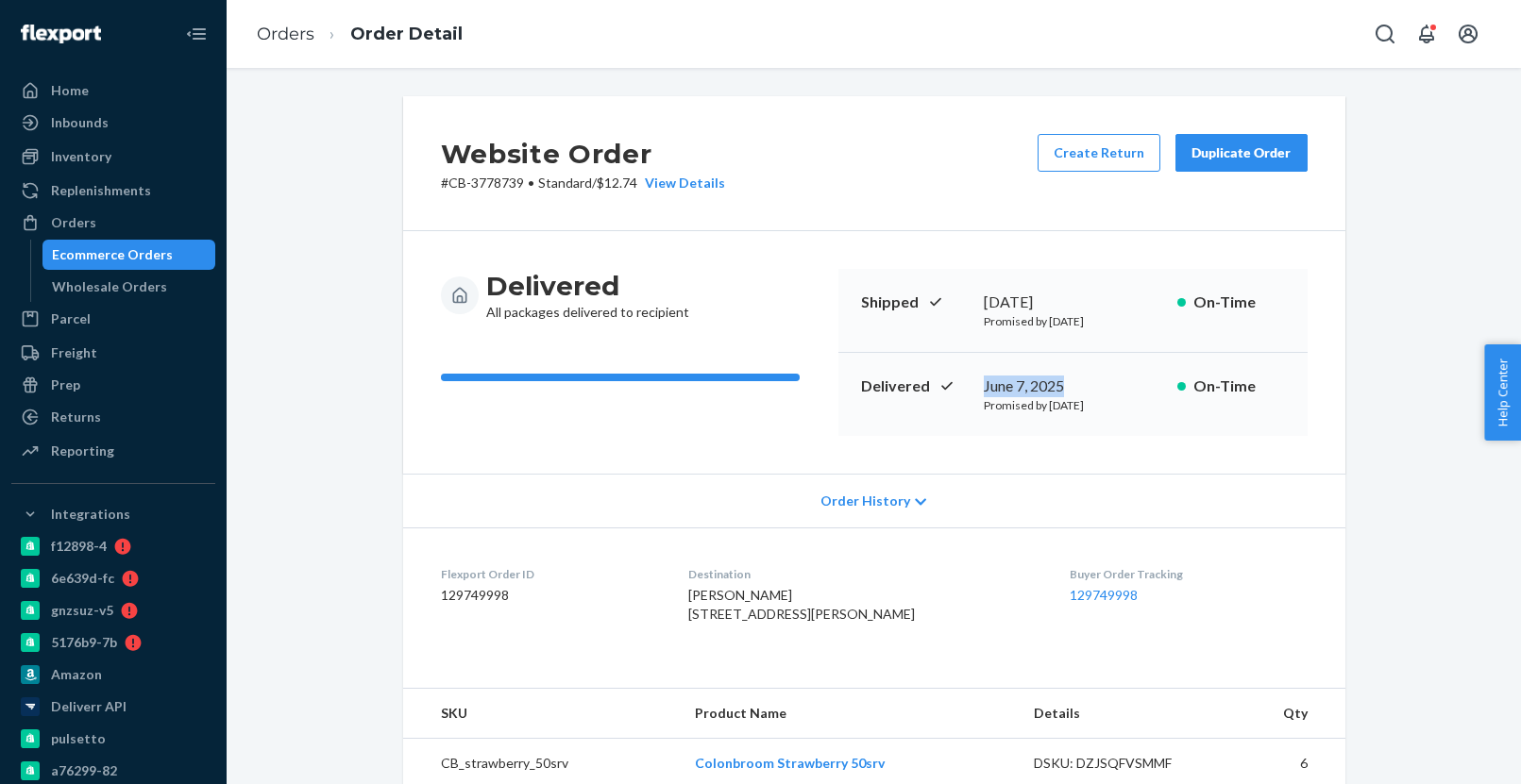
drag, startPoint x: 1085, startPoint y: 389, endPoint x: 993, endPoint y: 383, distance: 92.2
click at [984, 383] on div "June 7, 2025" at bounding box center [1073, 386] width 178 height 22
copy div "June 7, 2025"
click at [152, 265] on div "Ecommerce Orders" at bounding box center [129, 255] width 170 height 27
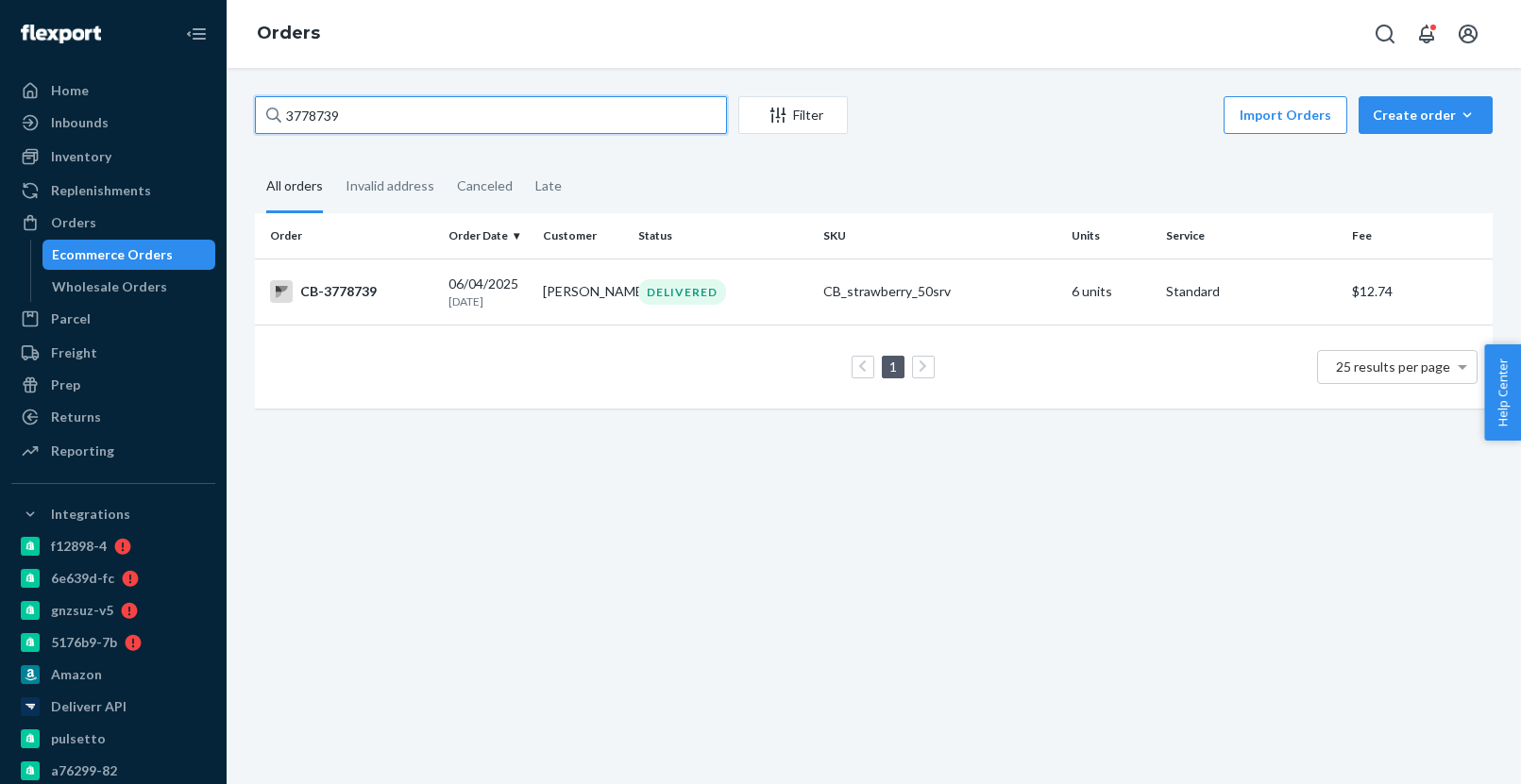
paste input "4204701"
type input "4204701"
click at [438, 298] on td "CB-4204701" at bounding box center [348, 291] width 186 height 66
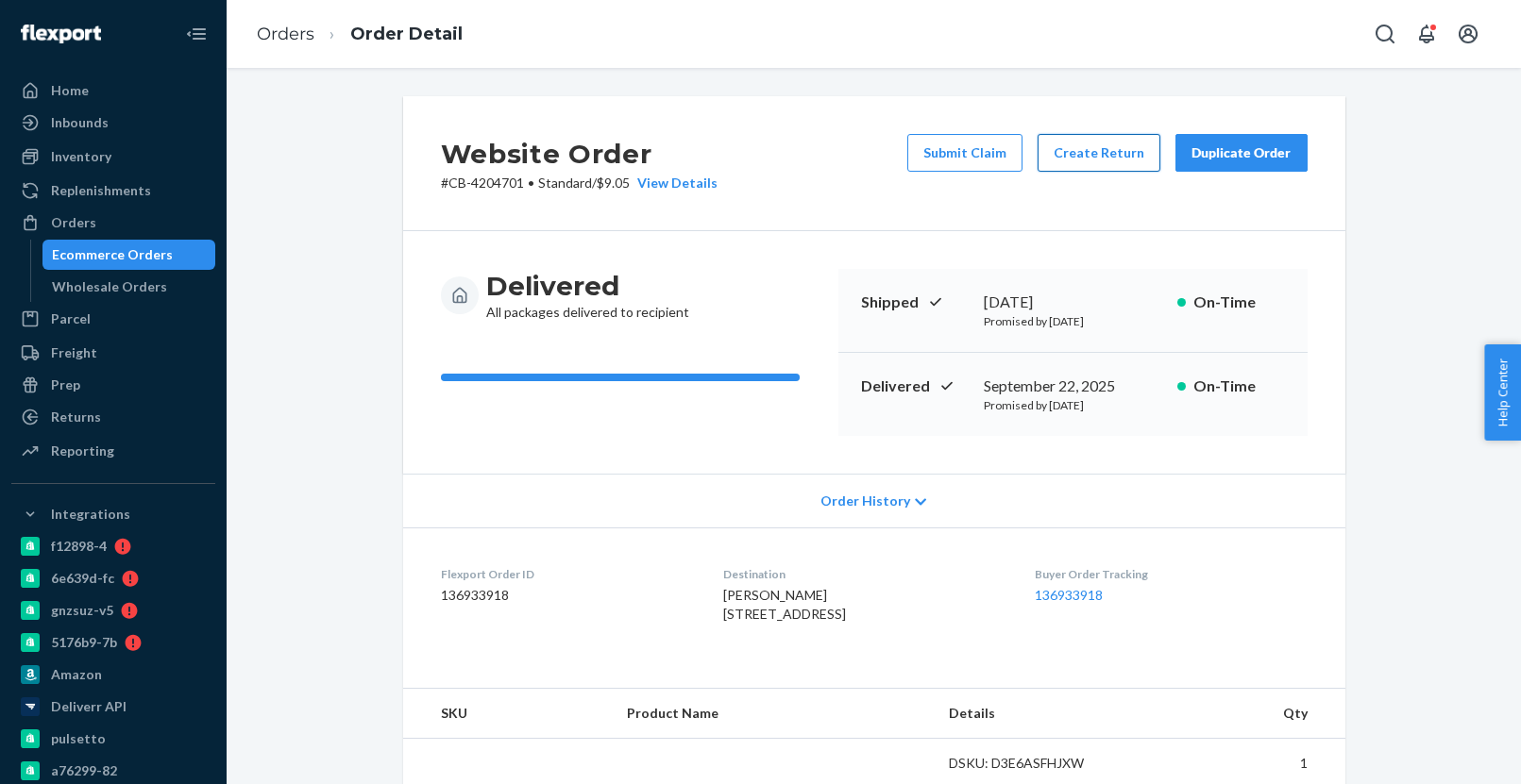
click at [1119, 156] on button "Create Return" at bounding box center [1099, 152] width 123 height 37
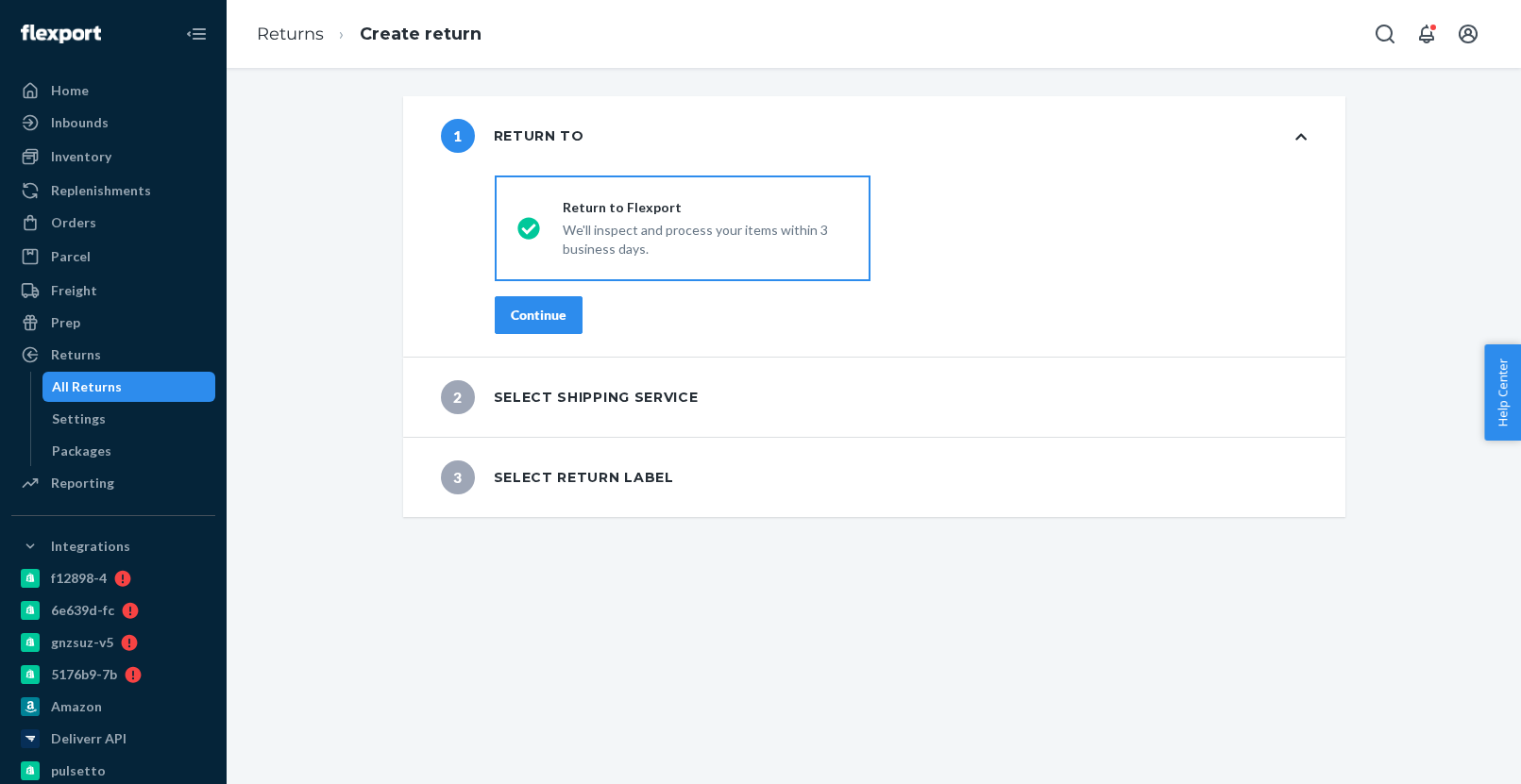
click at [557, 330] on button "Continue" at bounding box center [539, 314] width 88 height 37
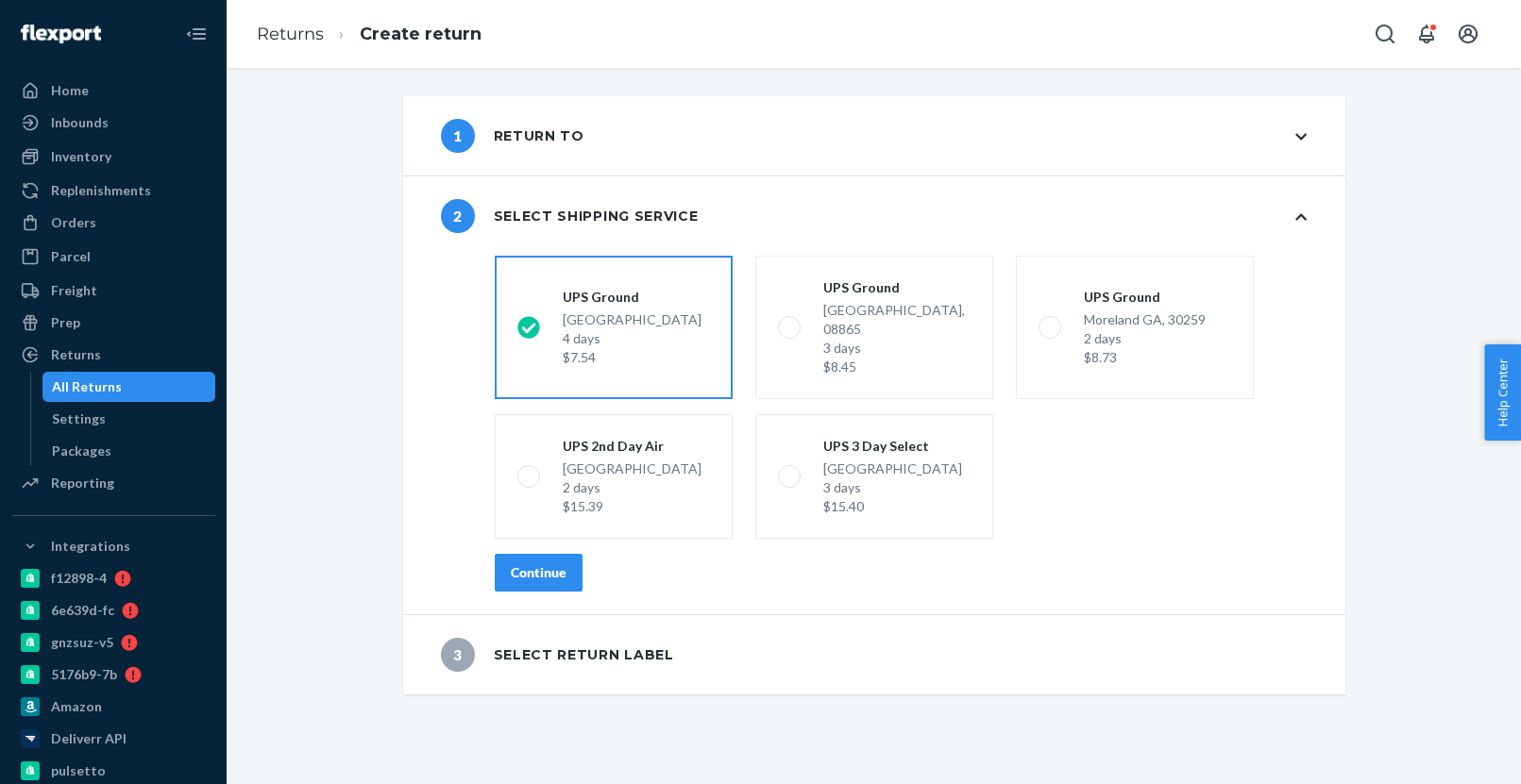
click at [550, 554] on button "Continue" at bounding box center [539, 572] width 88 height 37
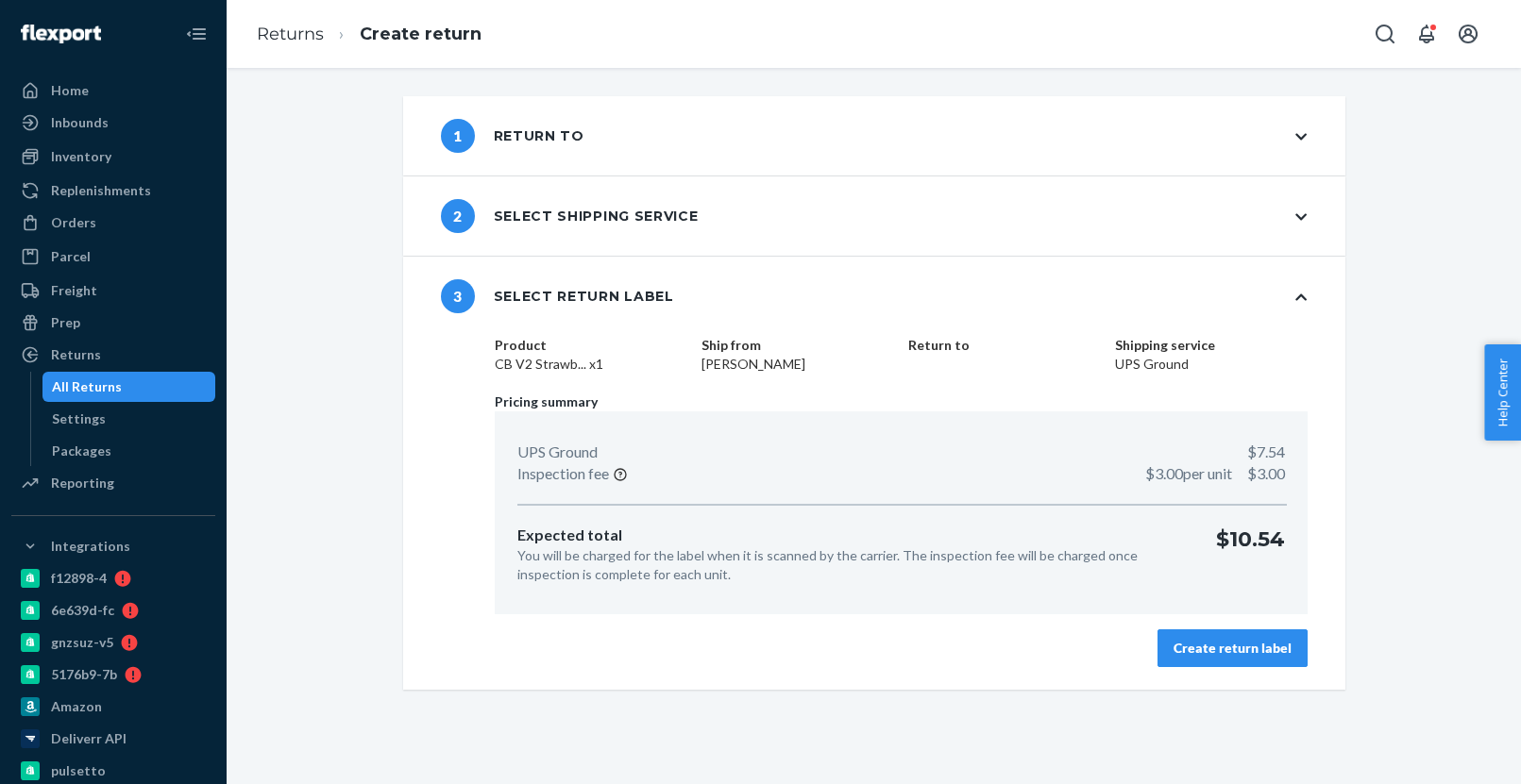
click at [1213, 638] on div "Create return label" at bounding box center [1231, 648] width 118 height 19
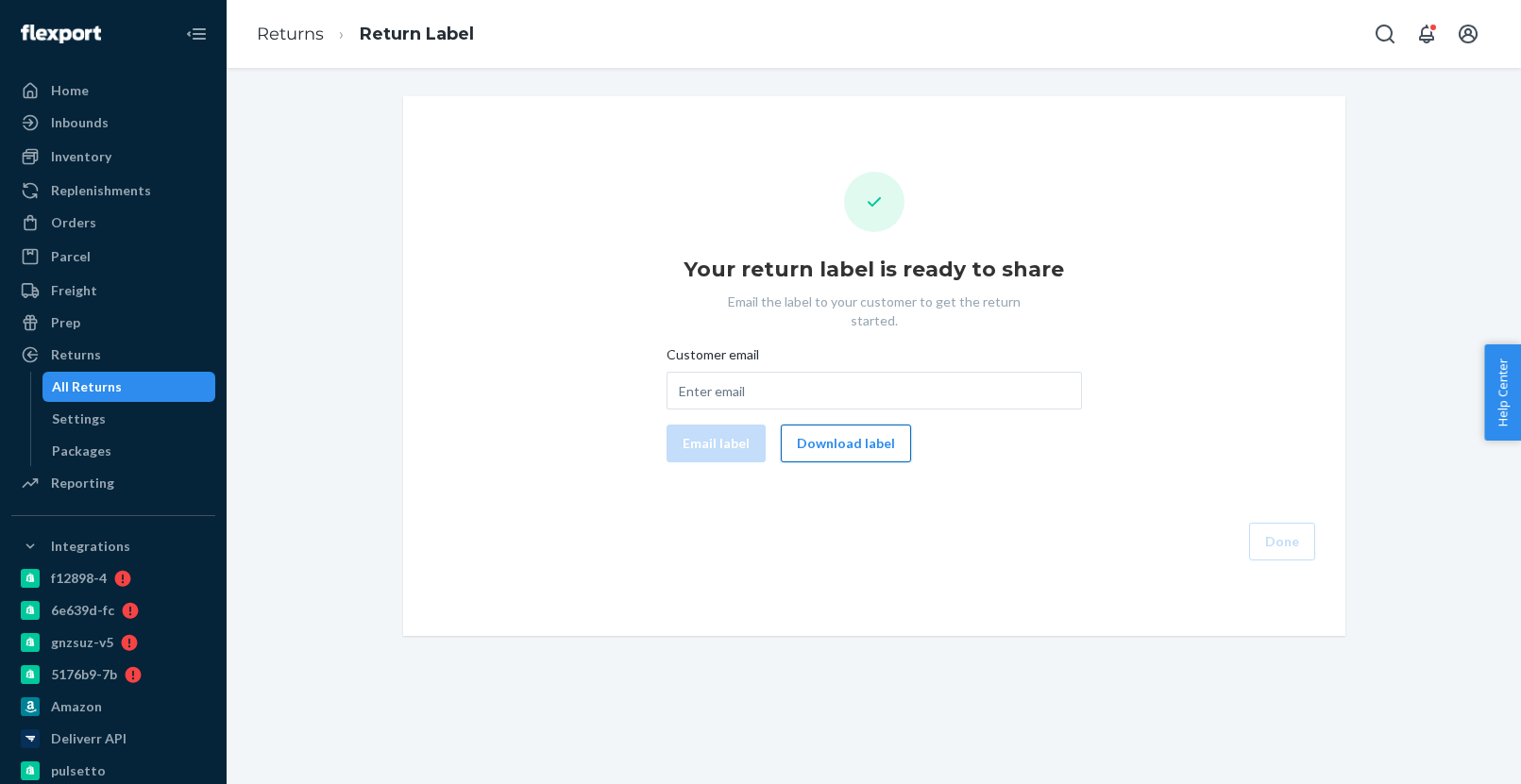
drag, startPoint x: 859, startPoint y: 443, endPoint x: 851, endPoint y: 434, distance: 12.0
click at [859, 442] on button "Download label" at bounding box center [846, 443] width 130 height 37
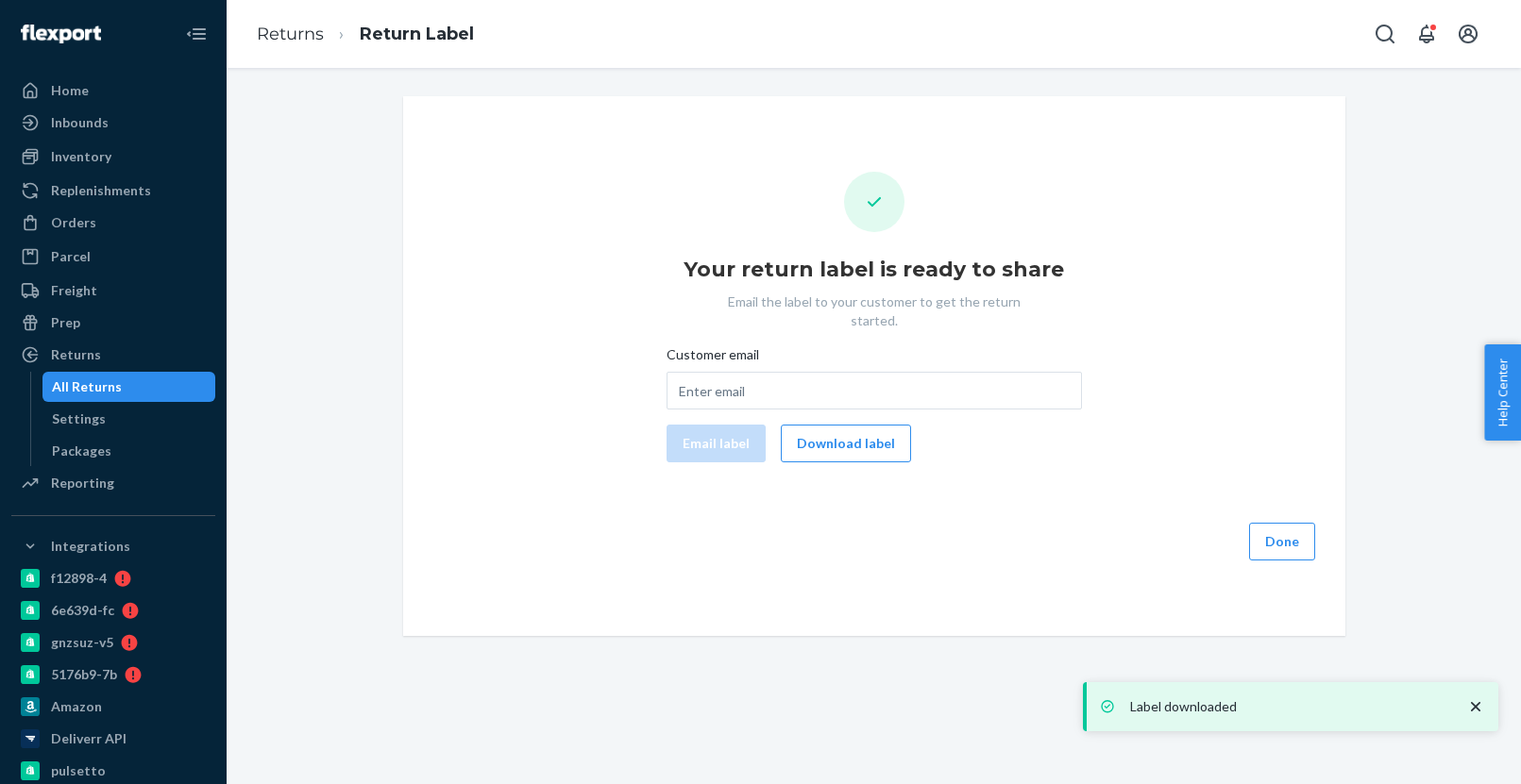
drag, startPoint x: 162, startPoint y: 390, endPoint x: 266, endPoint y: 342, distance: 114.5
click at [162, 390] on div "All Returns" at bounding box center [129, 387] width 170 height 27
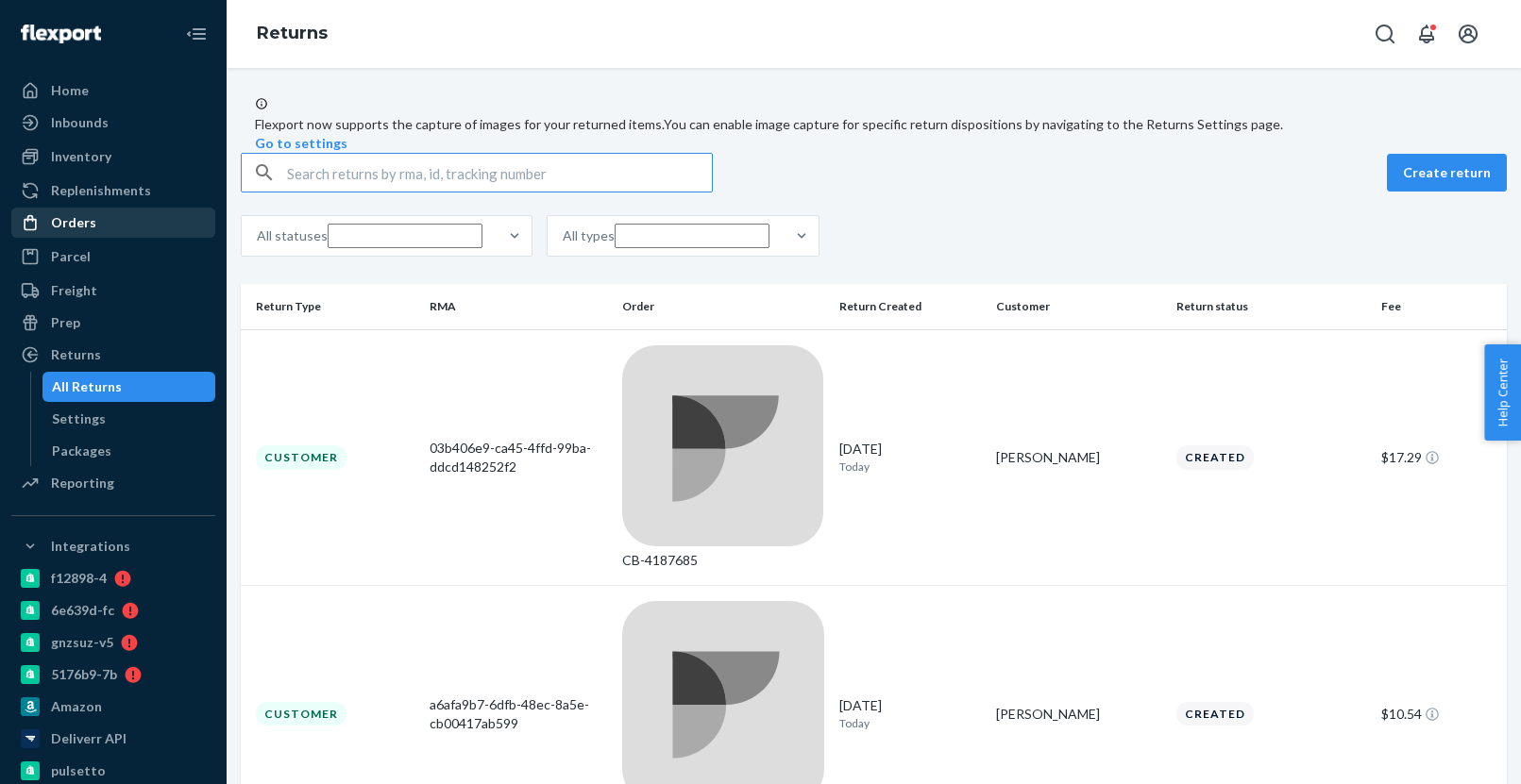
drag, startPoint x: 118, startPoint y: 220, endPoint x: 137, endPoint y: 221, distance: 19.0
click at [118, 220] on div "Orders" at bounding box center [113, 223] width 200 height 27
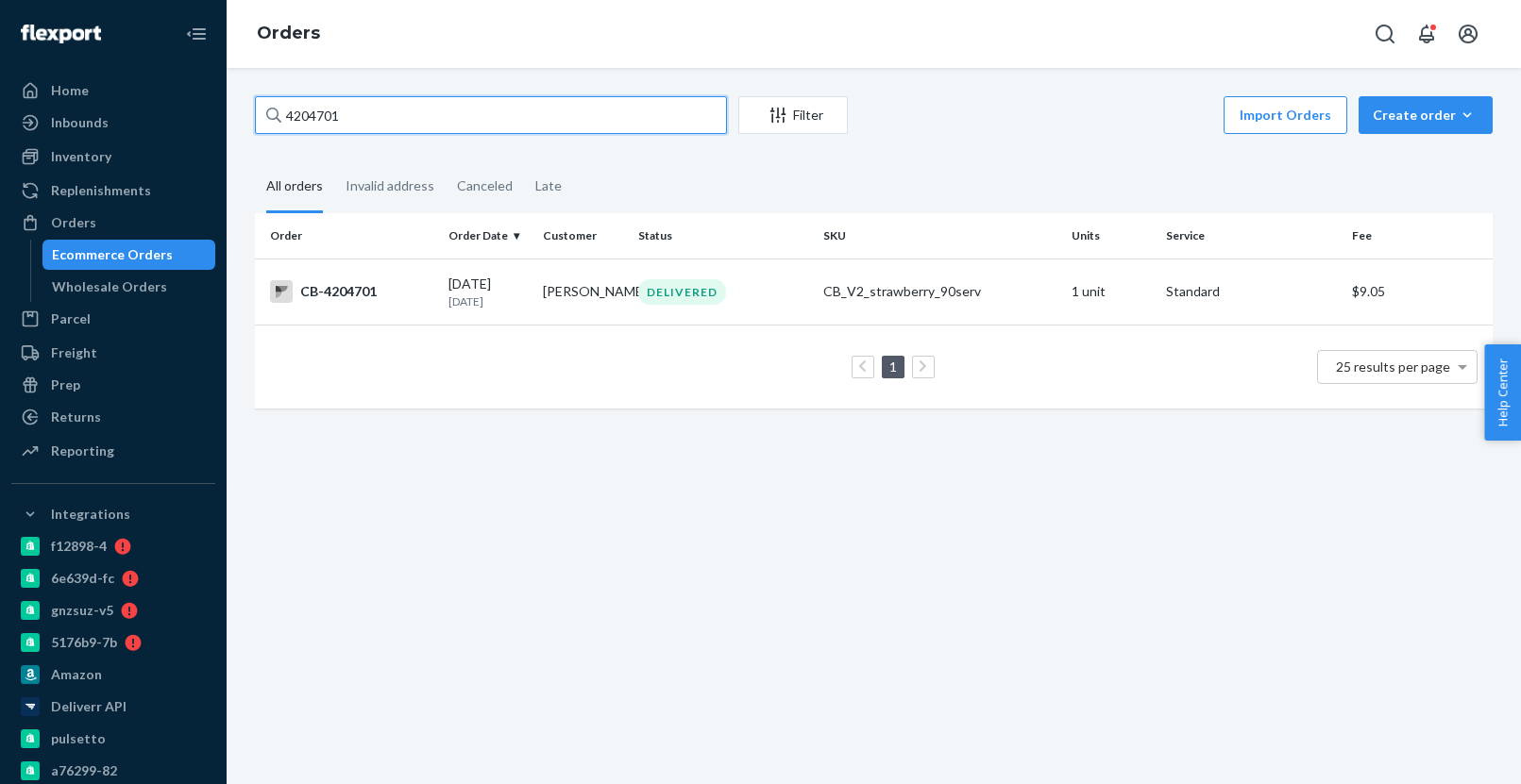
paste input "8415"
type input "4208415"
click at [435, 301] on td "CB-4208415" at bounding box center [348, 291] width 186 height 66
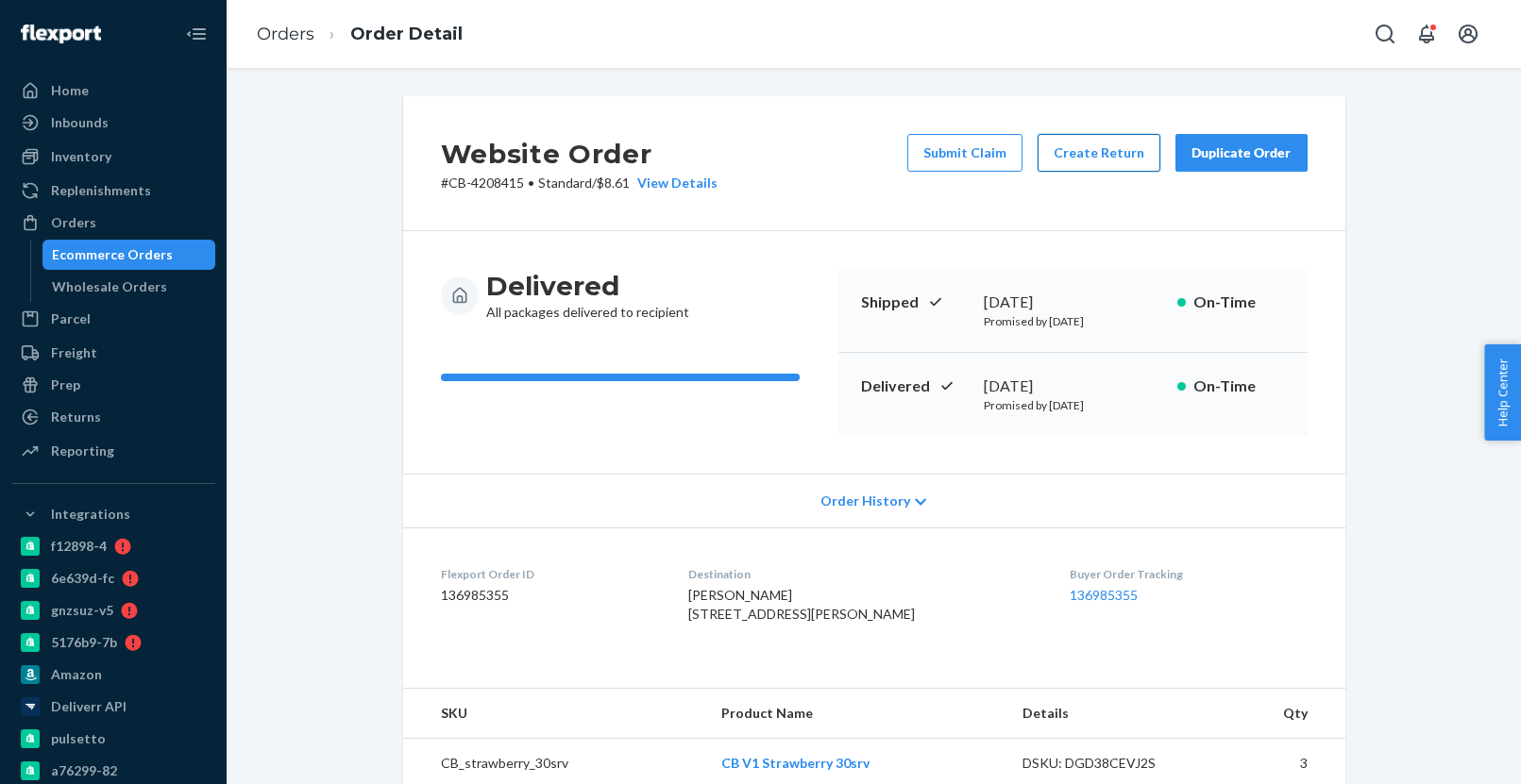
click at [1110, 152] on button "Create Return" at bounding box center [1099, 152] width 123 height 37
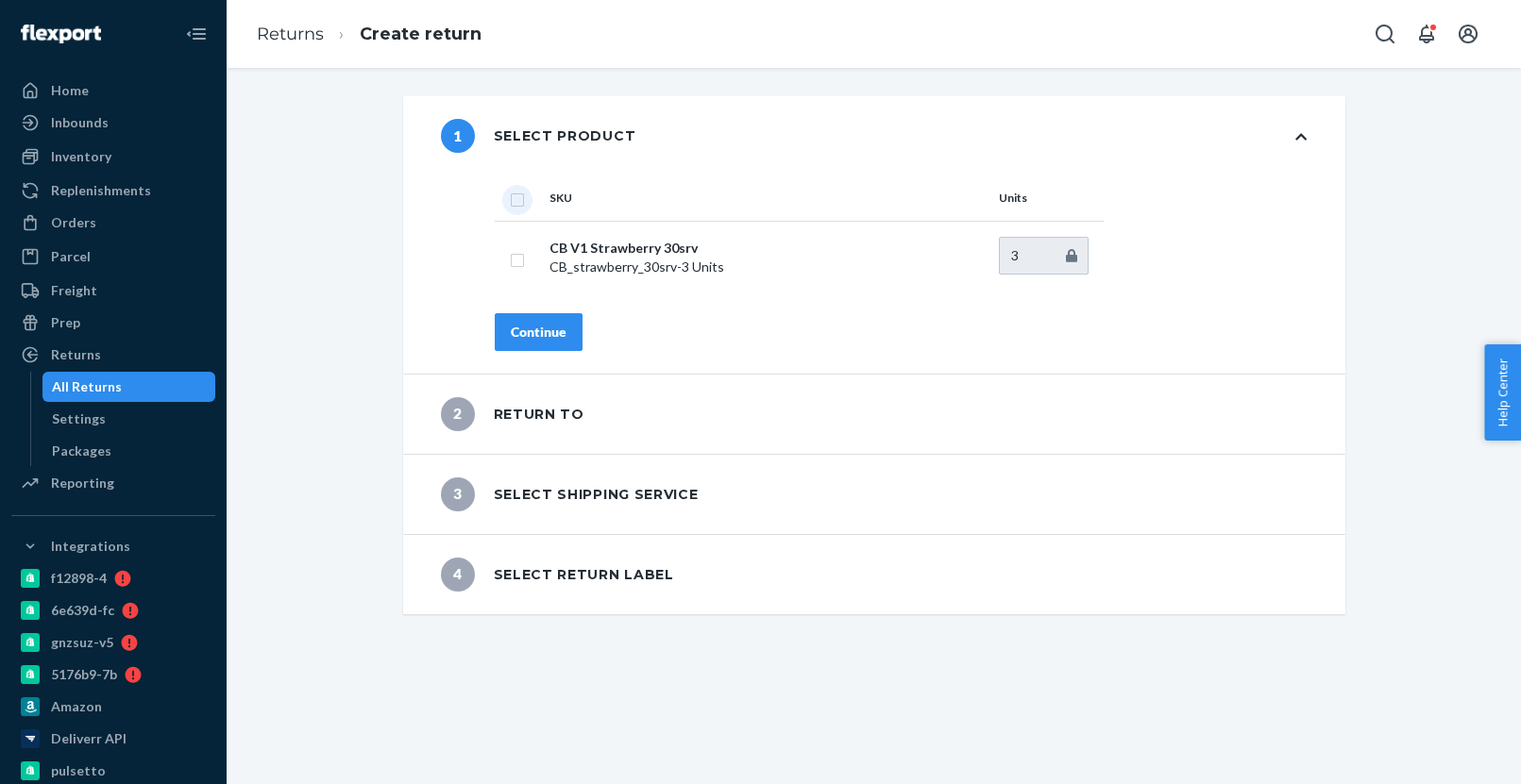
click at [515, 202] on input "checkbox" at bounding box center [518, 197] width 15 height 20
checkbox input "true"
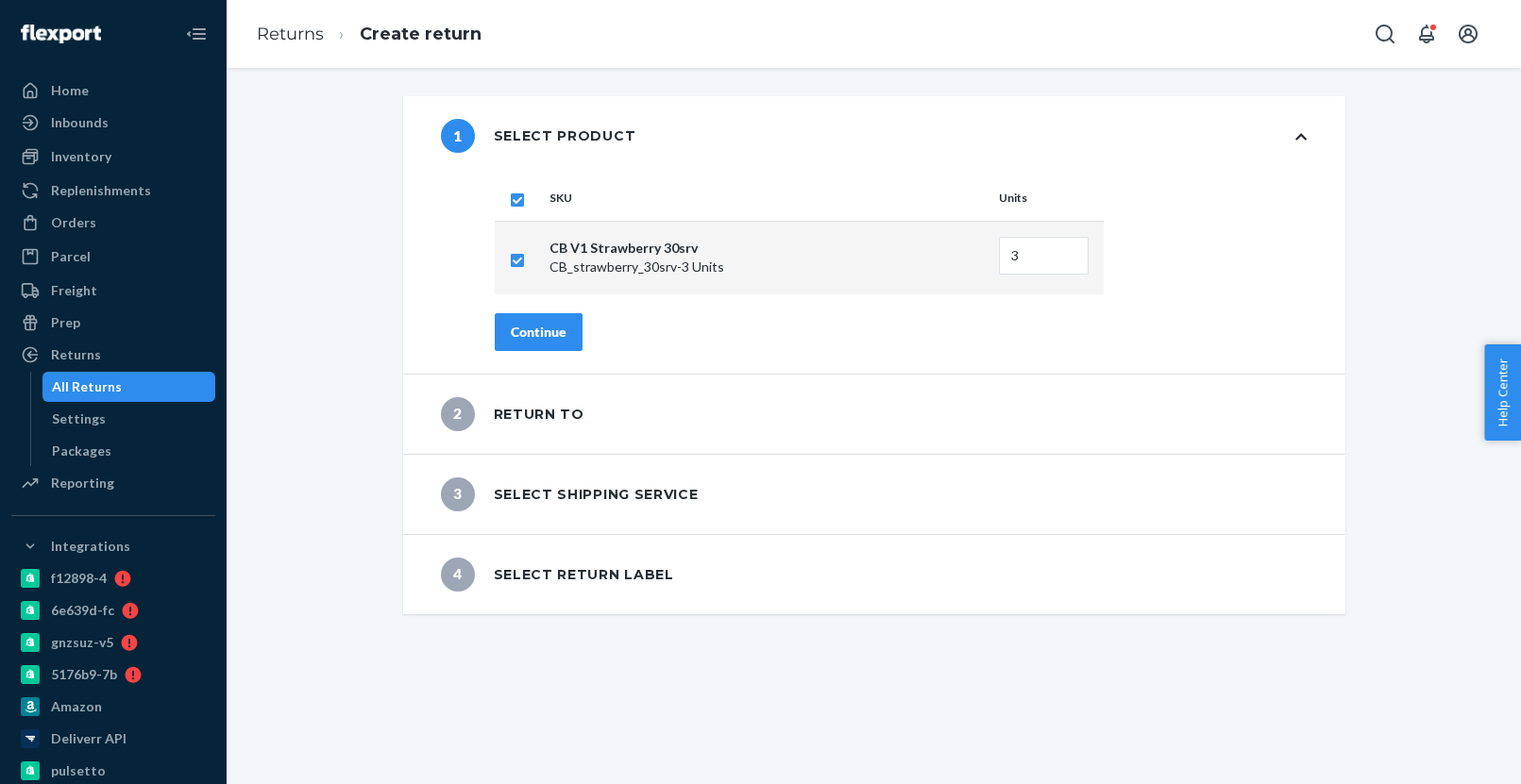
click at [540, 326] on div "Continue" at bounding box center [538, 333] width 56 height 19
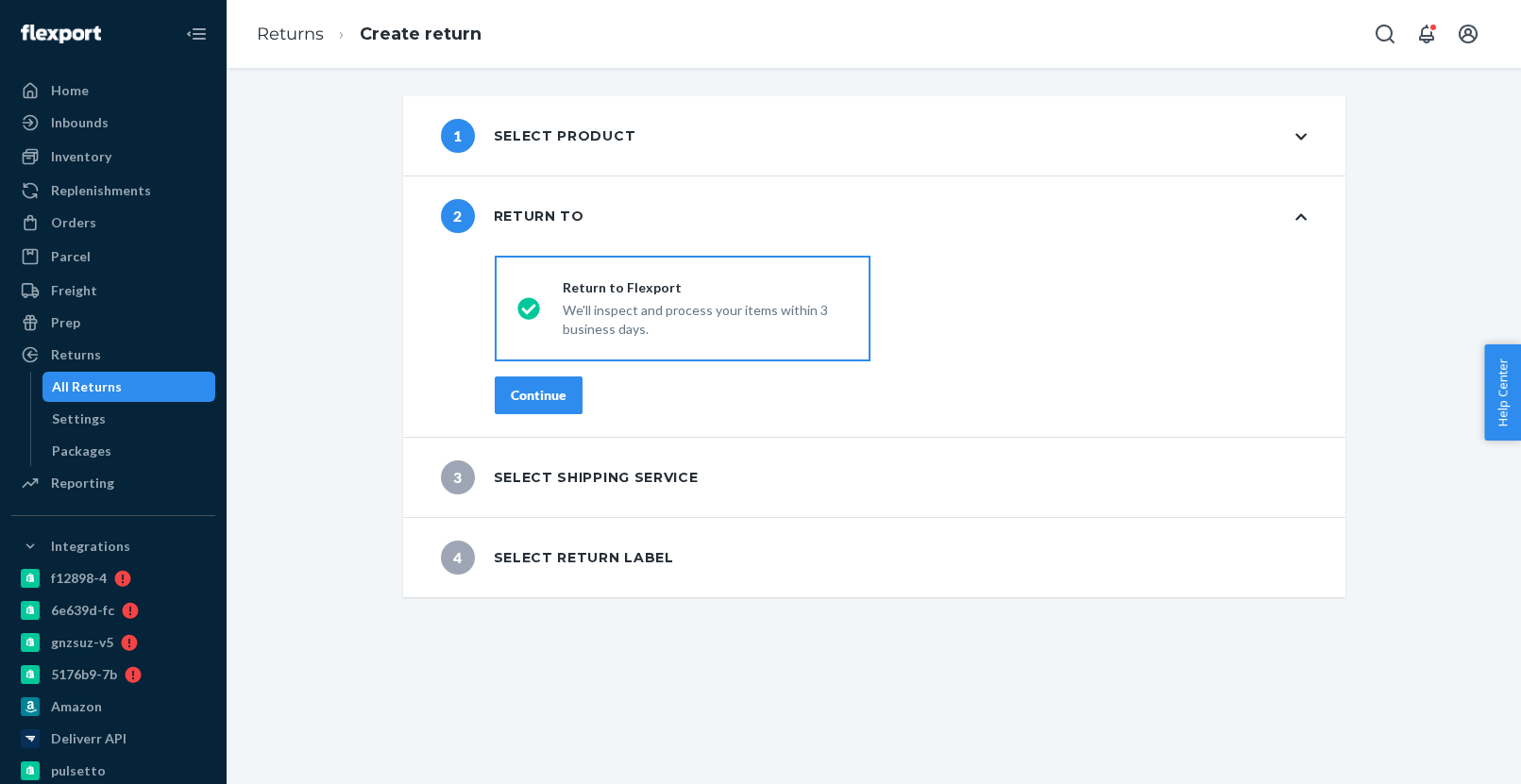
click at [547, 388] on div "Continue" at bounding box center [538, 396] width 56 height 19
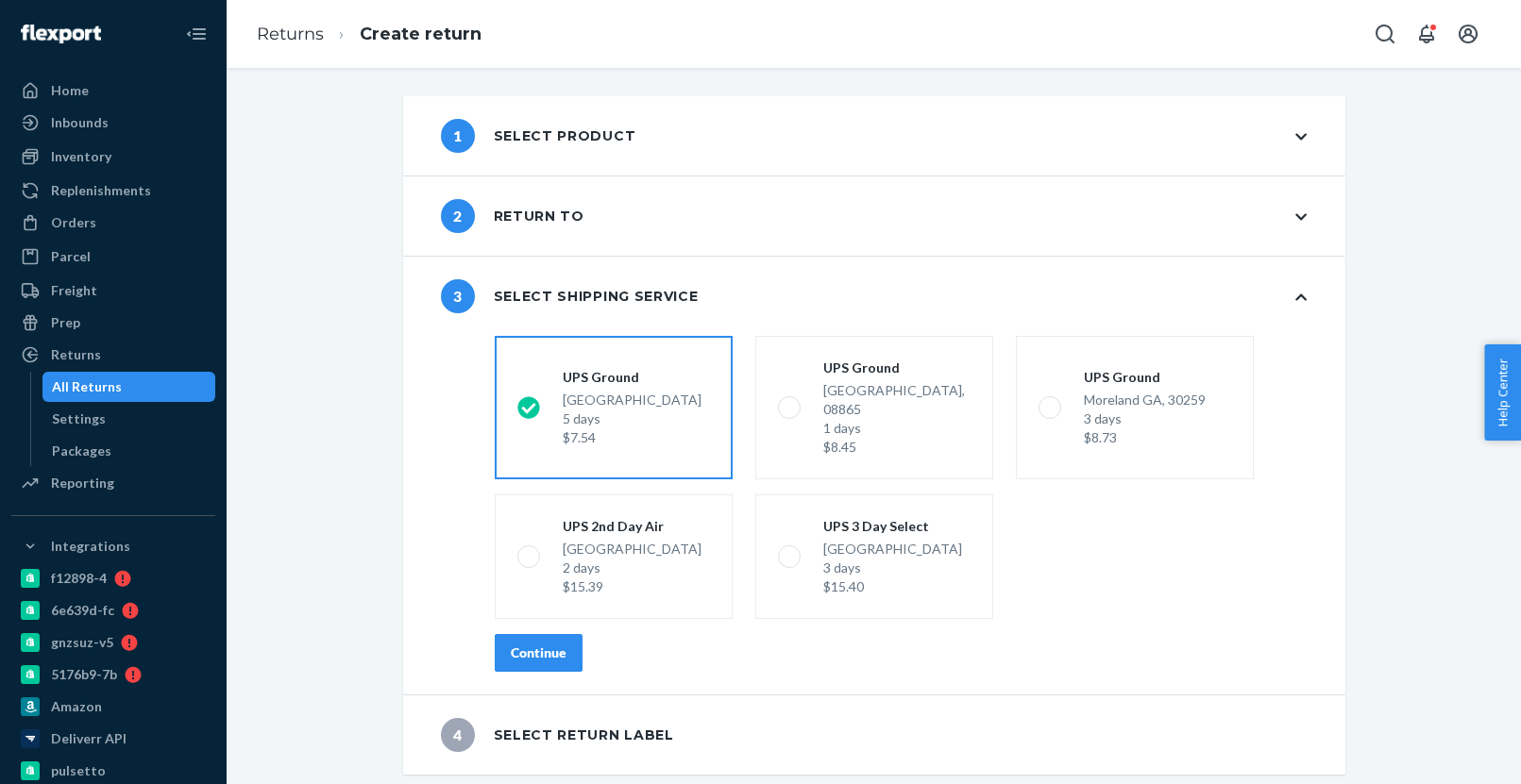
click at [537, 643] on div "Continue" at bounding box center [538, 653] width 56 height 19
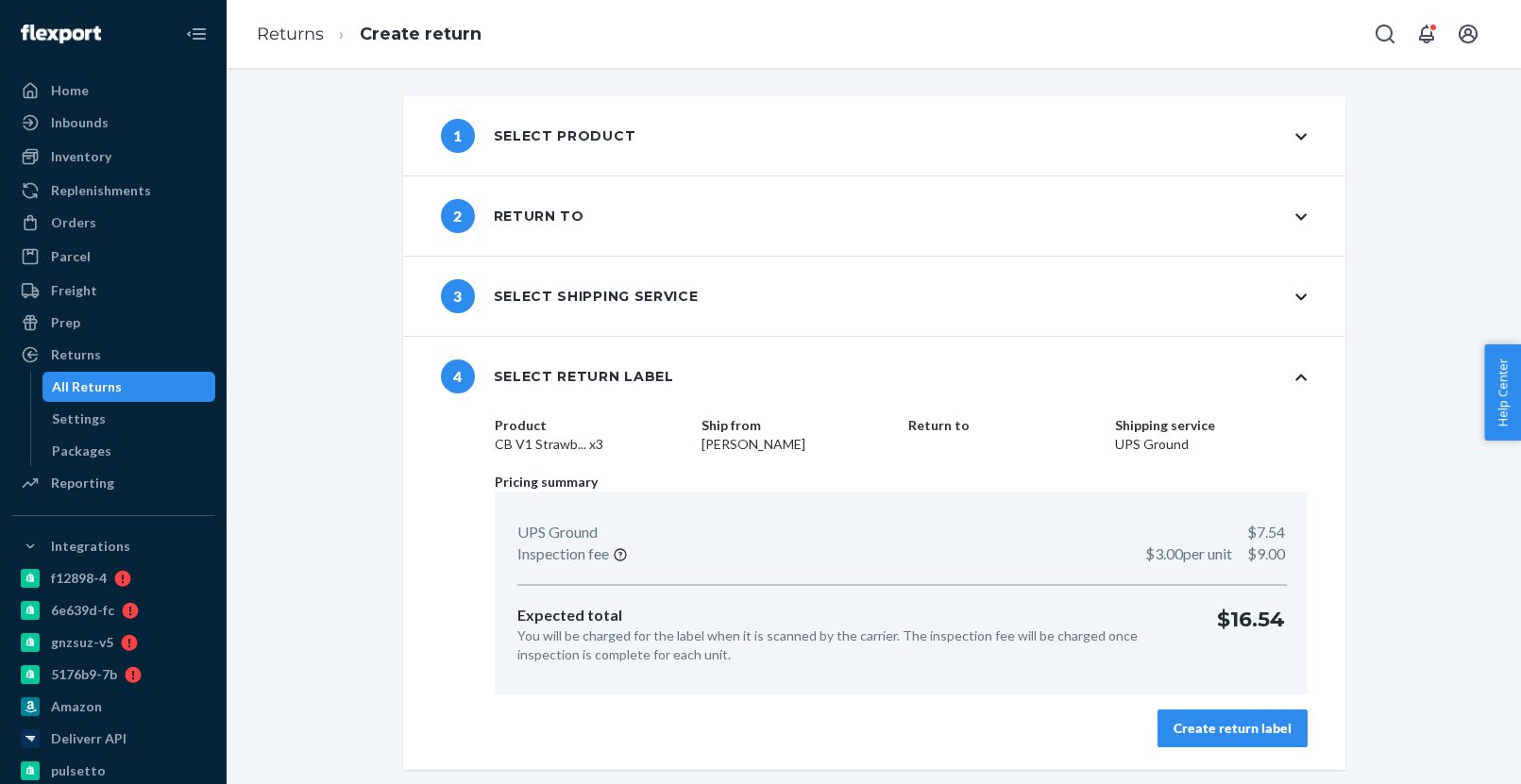
click at [1194, 709] on button "Create return label" at bounding box center [1232, 727] width 150 height 37
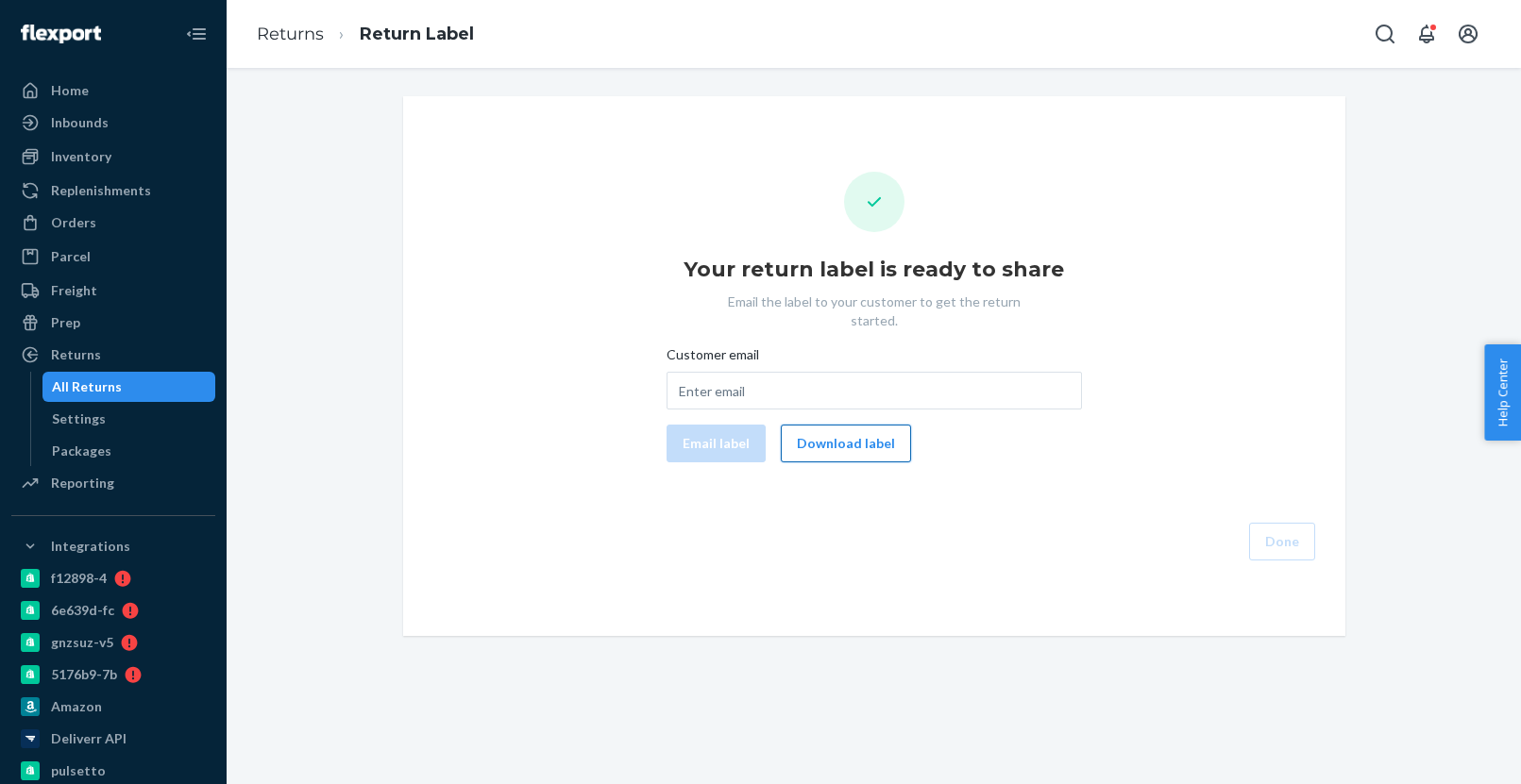
click at [852, 425] on button "Download label" at bounding box center [846, 443] width 130 height 37
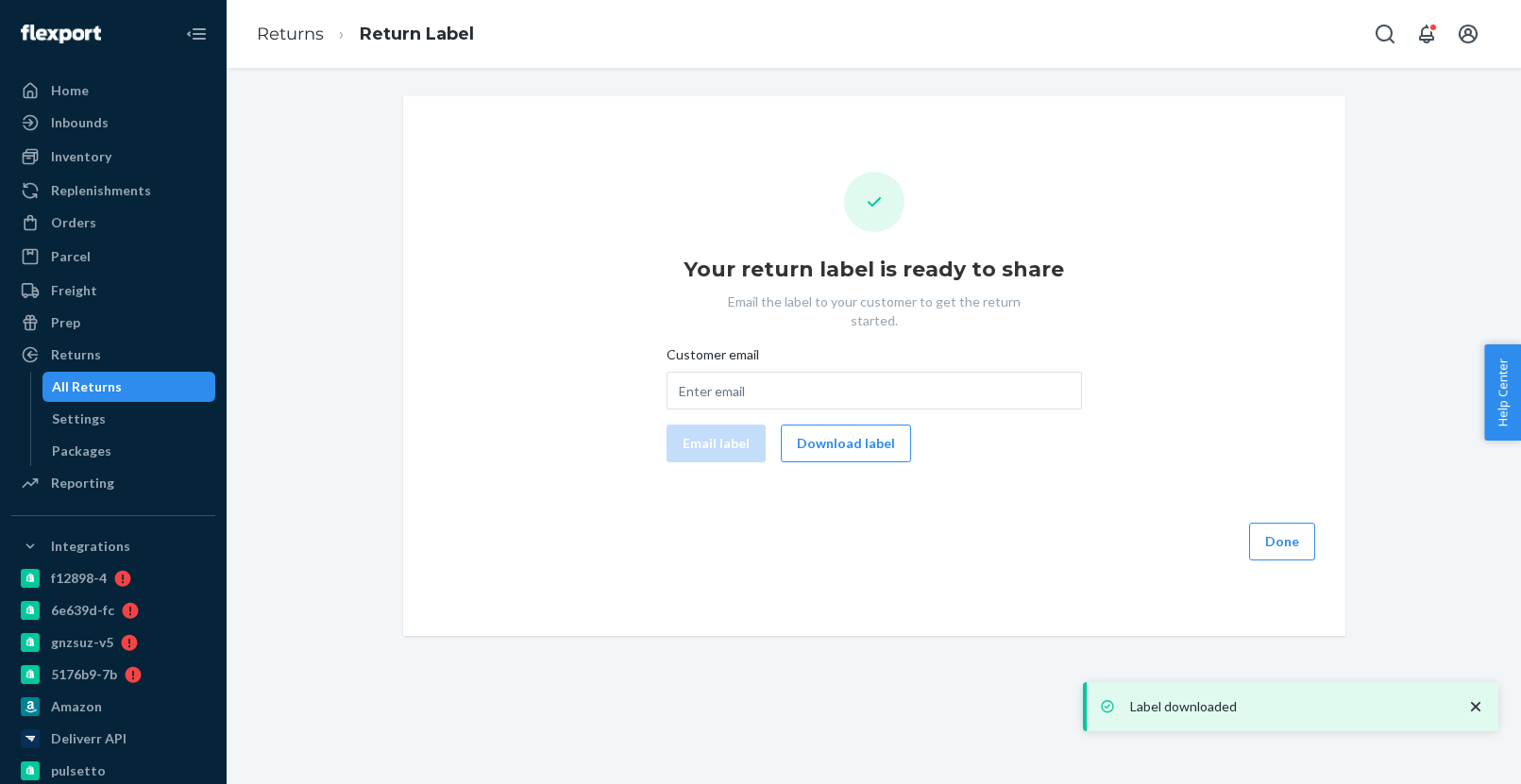
click at [162, 385] on div "All Returns" at bounding box center [129, 387] width 170 height 27
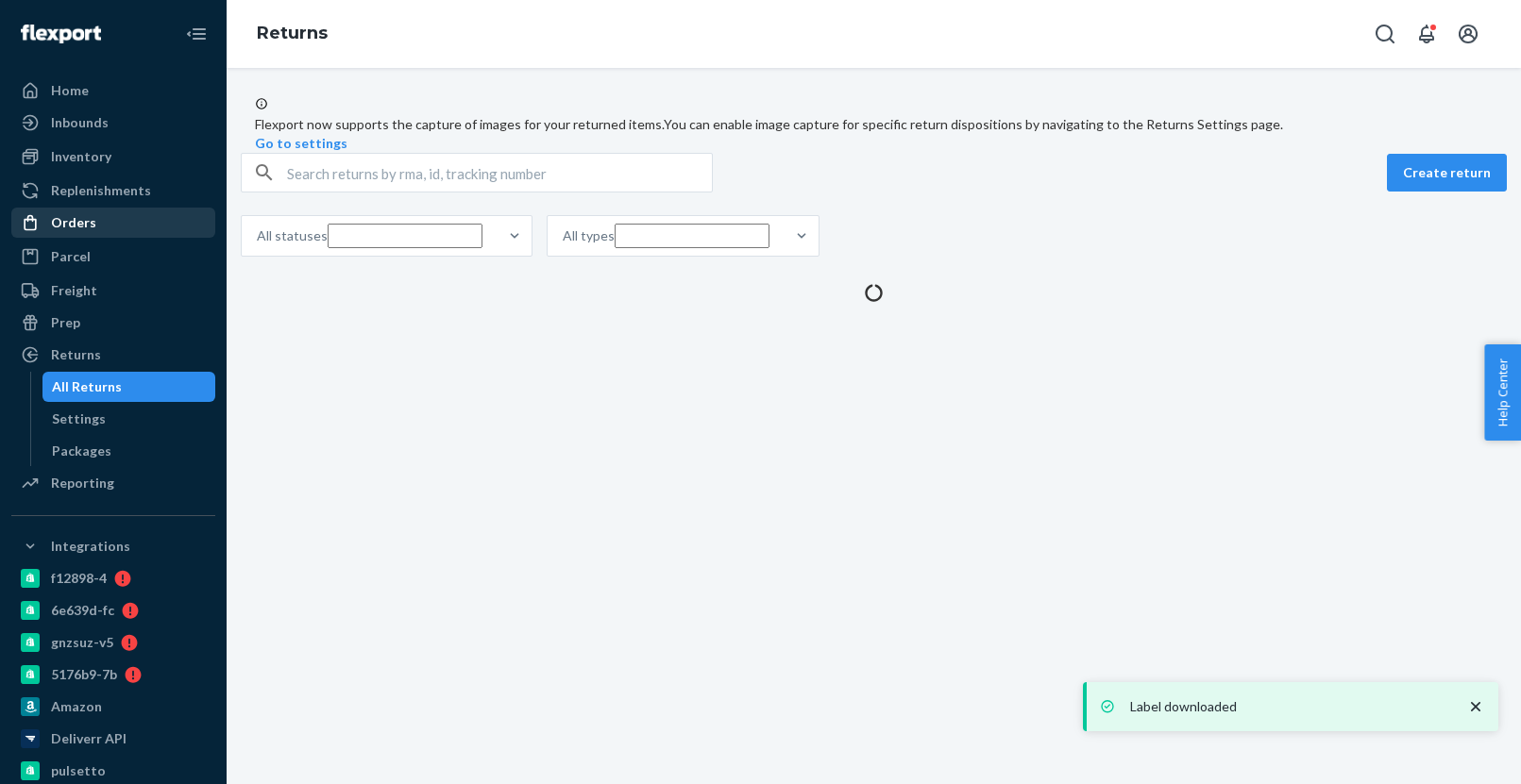
click at [117, 219] on div "Orders" at bounding box center [113, 223] width 200 height 27
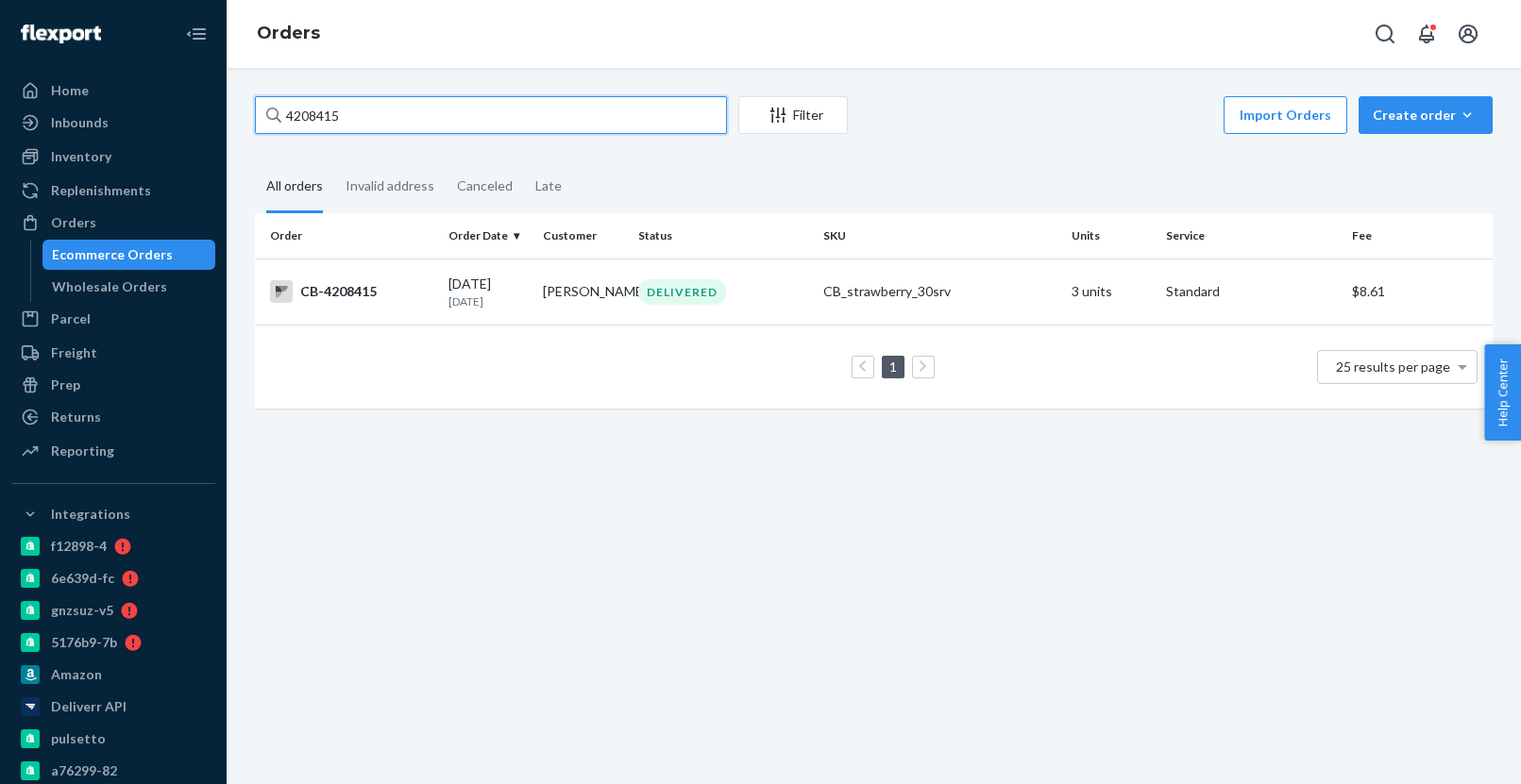
paste input "197024"
paste input "58"
type input "4197058"
click at [559, 293] on td "Katie Parian-Fabi" at bounding box center [582, 291] width 95 height 66
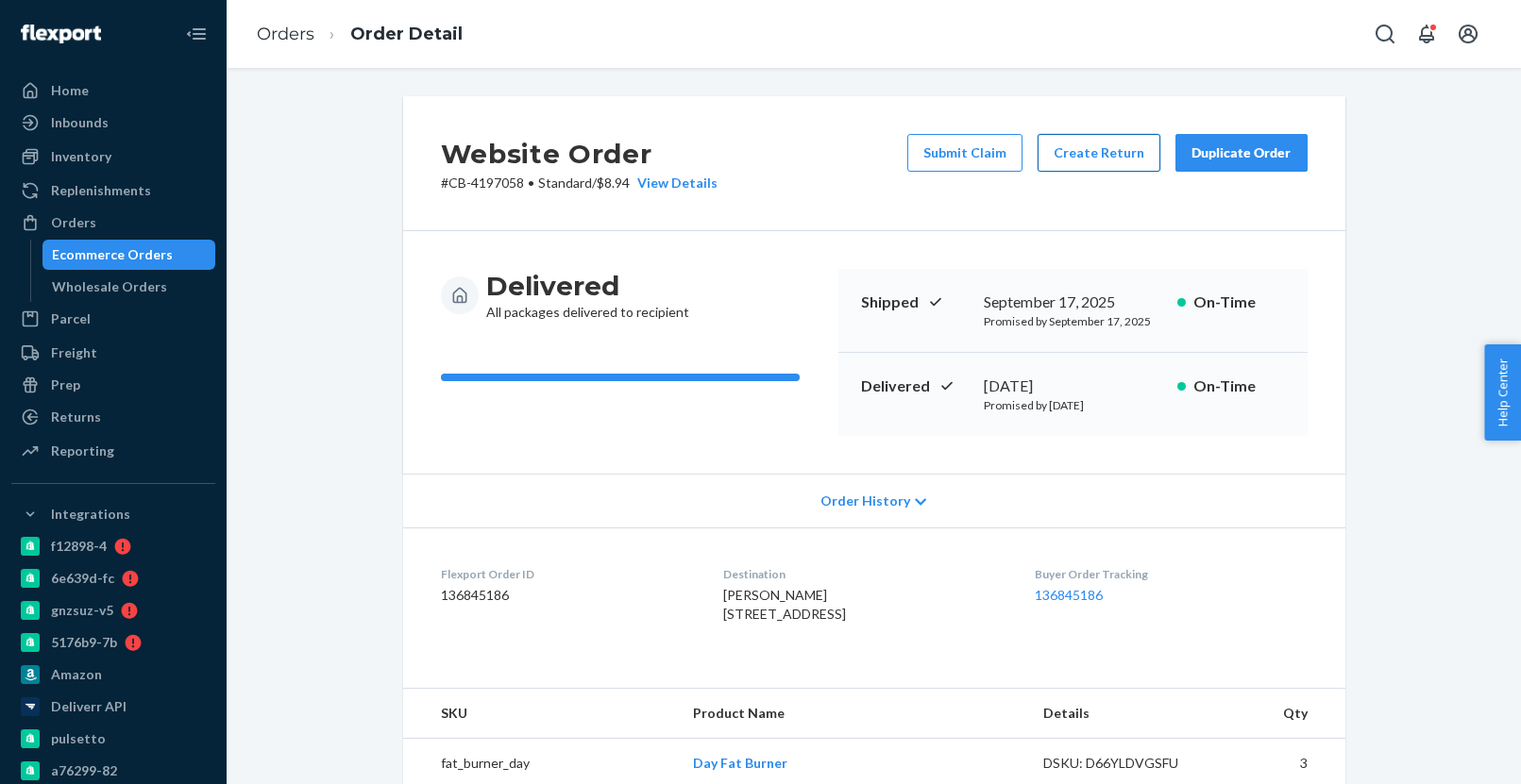
click at [1109, 147] on button "Create Return" at bounding box center [1099, 152] width 123 height 37
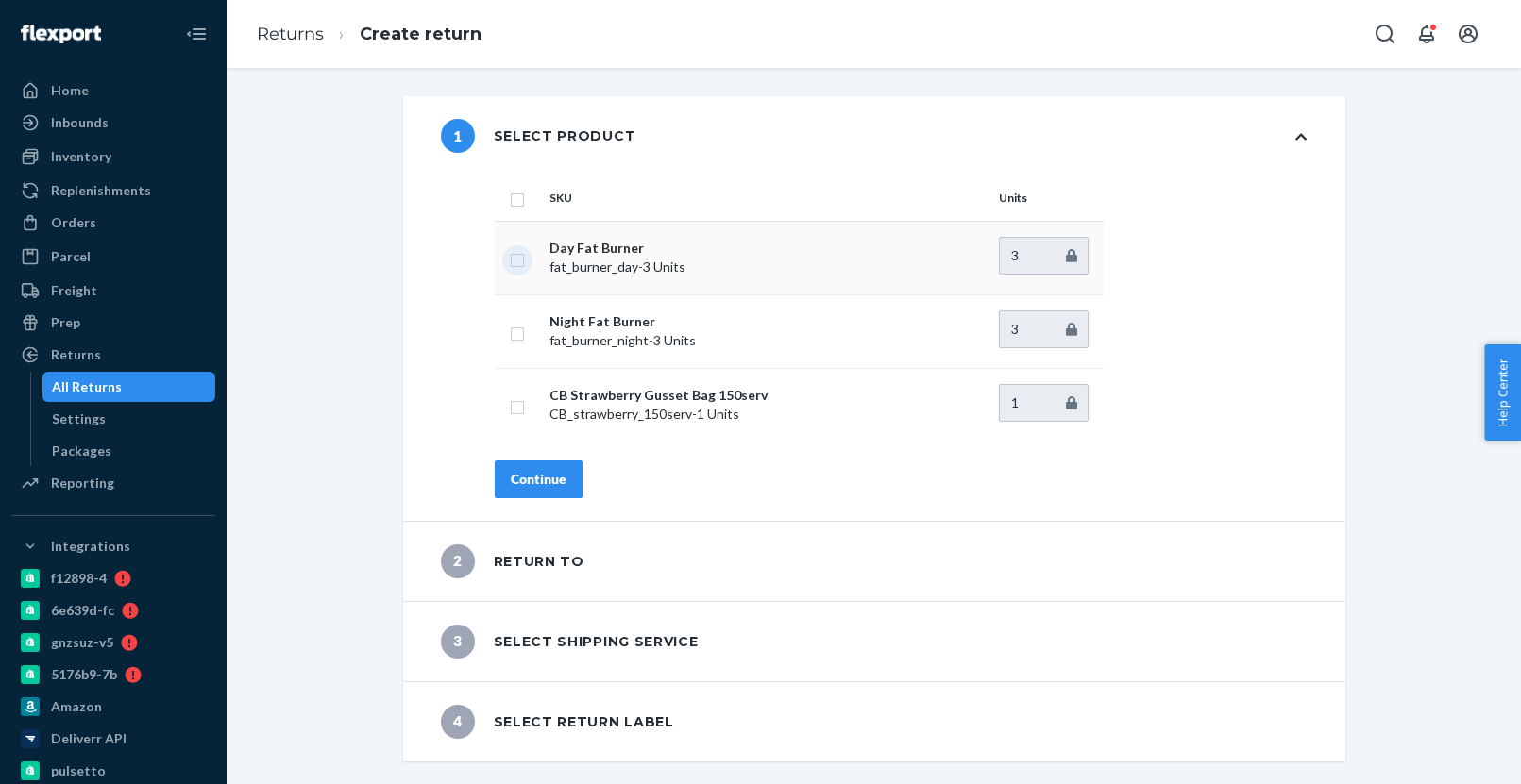
click at [520, 262] on input "checkbox" at bounding box center [518, 258] width 15 height 20
checkbox input "true"
click at [523, 335] on input "checkbox" at bounding box center [518, 332] width 15 height 20
checkbox input "true"
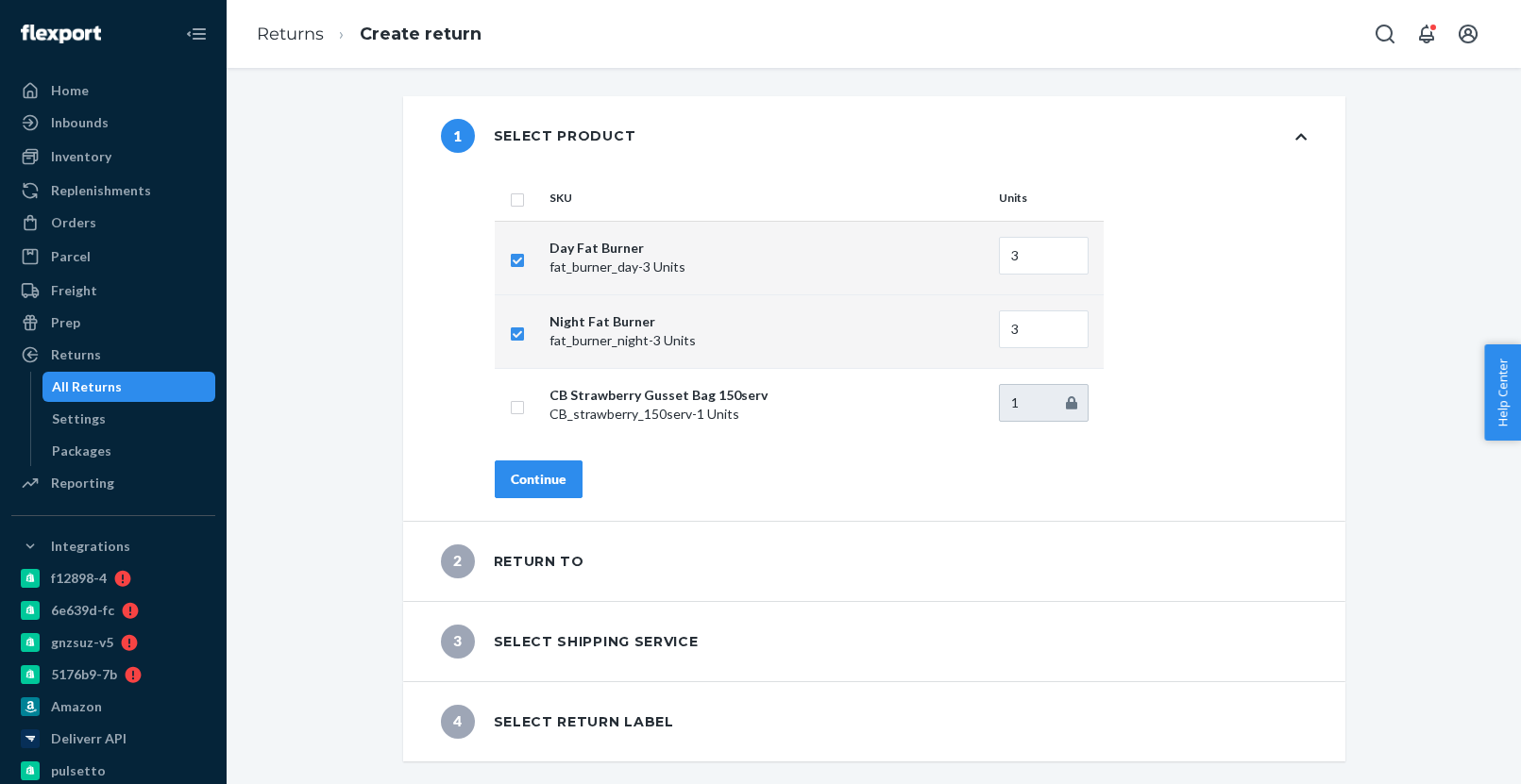
click at [547, 481] on div "Continue" at bounding box center [538, 479] width 56 height 19
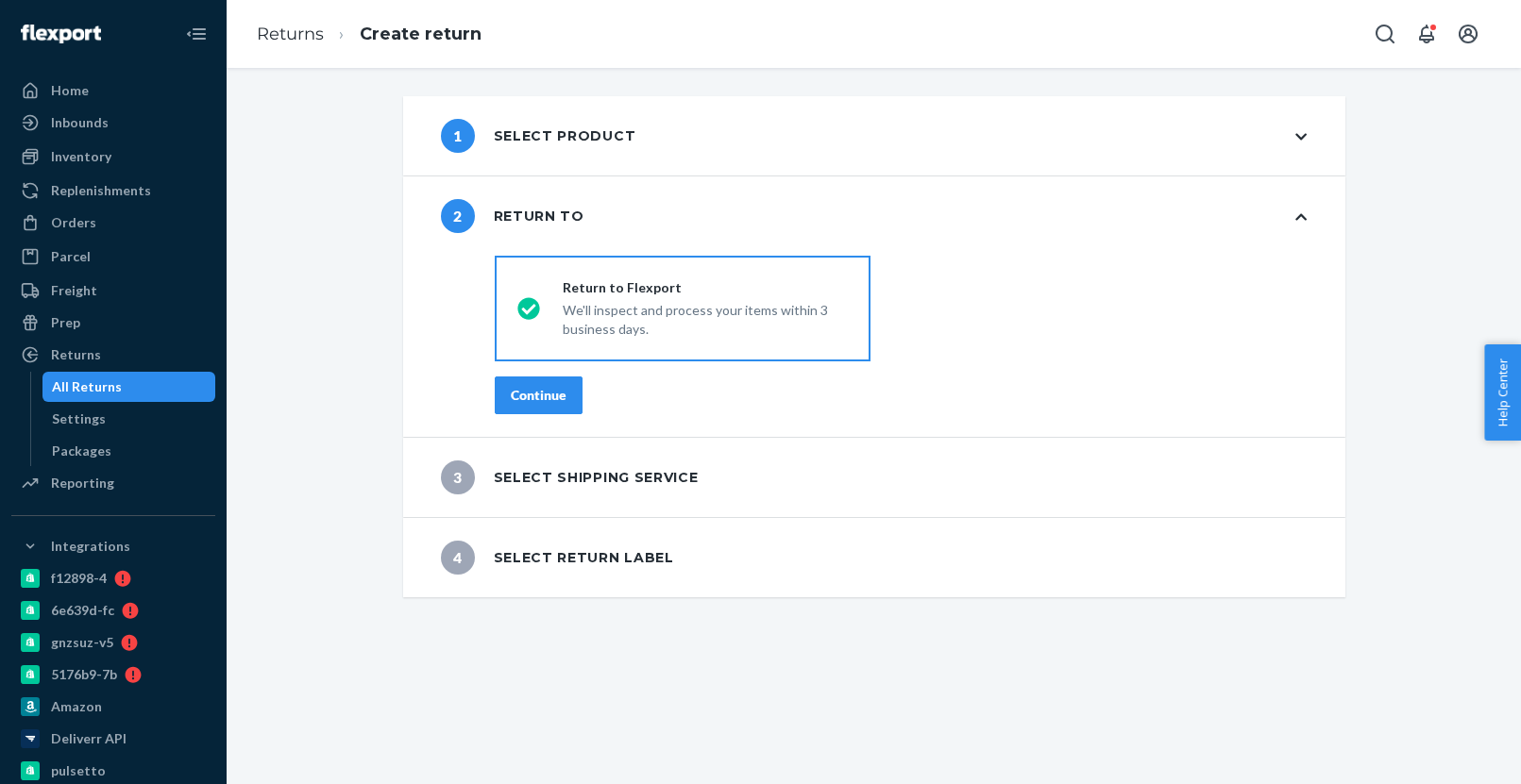
click at [554, 405] on button "Continue" at bounding box center [539, 395] width 88 height 37
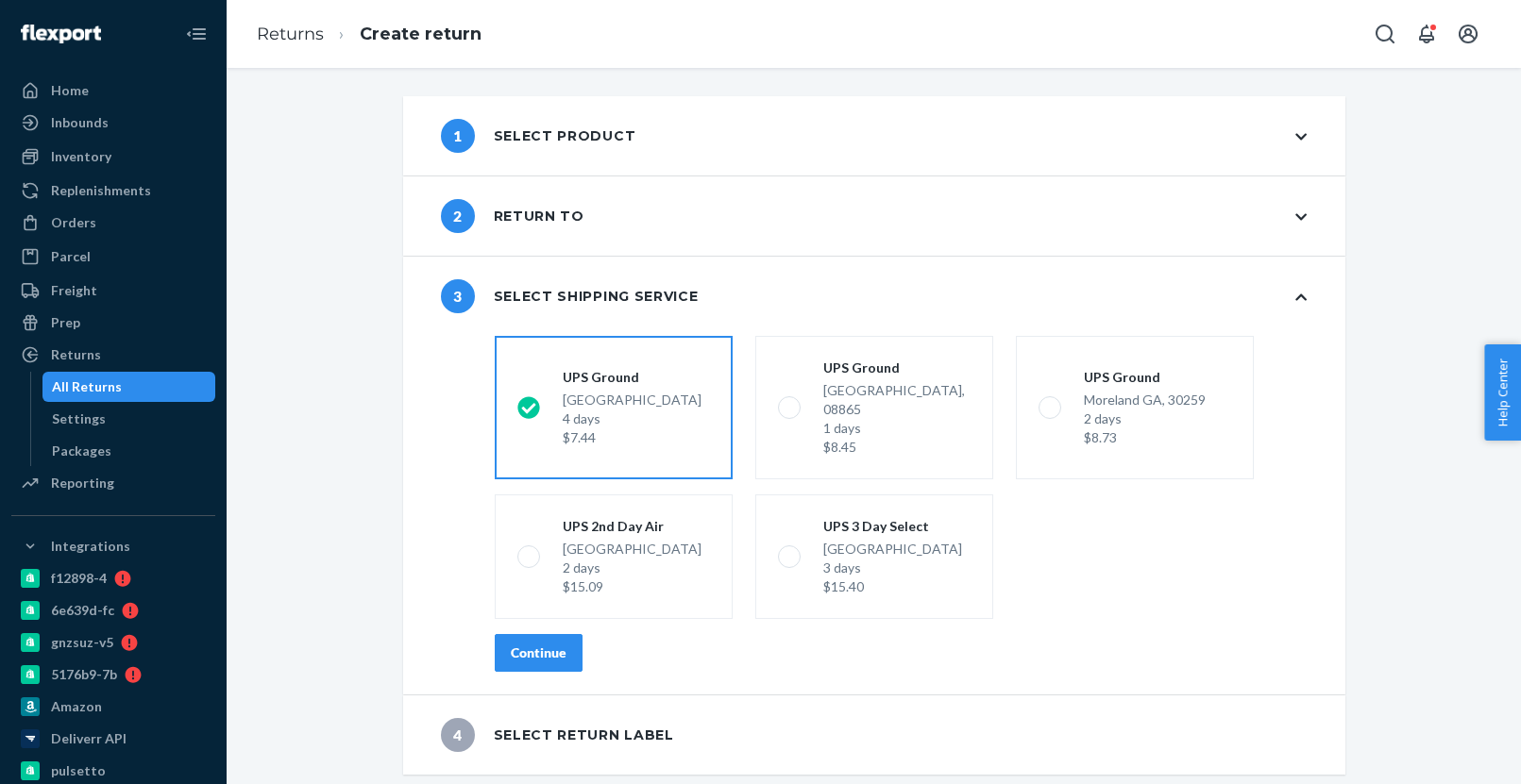
click at [524, 648] on button "Continue" at bounding box center [539, 652] width 88 height 37
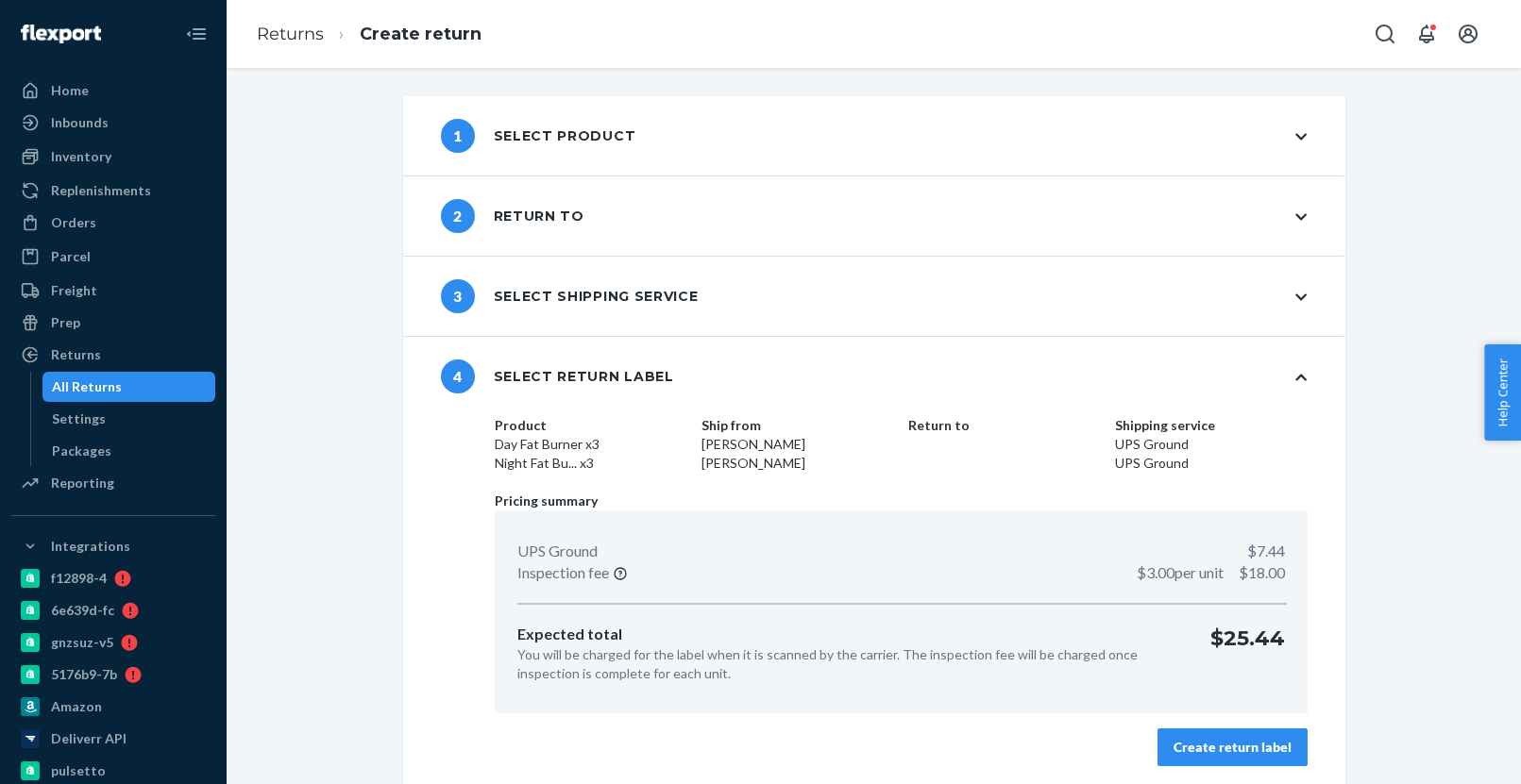
click at [1234, 754] on div "Create return label" at bounding box center [1231, 748] width 118 height 19
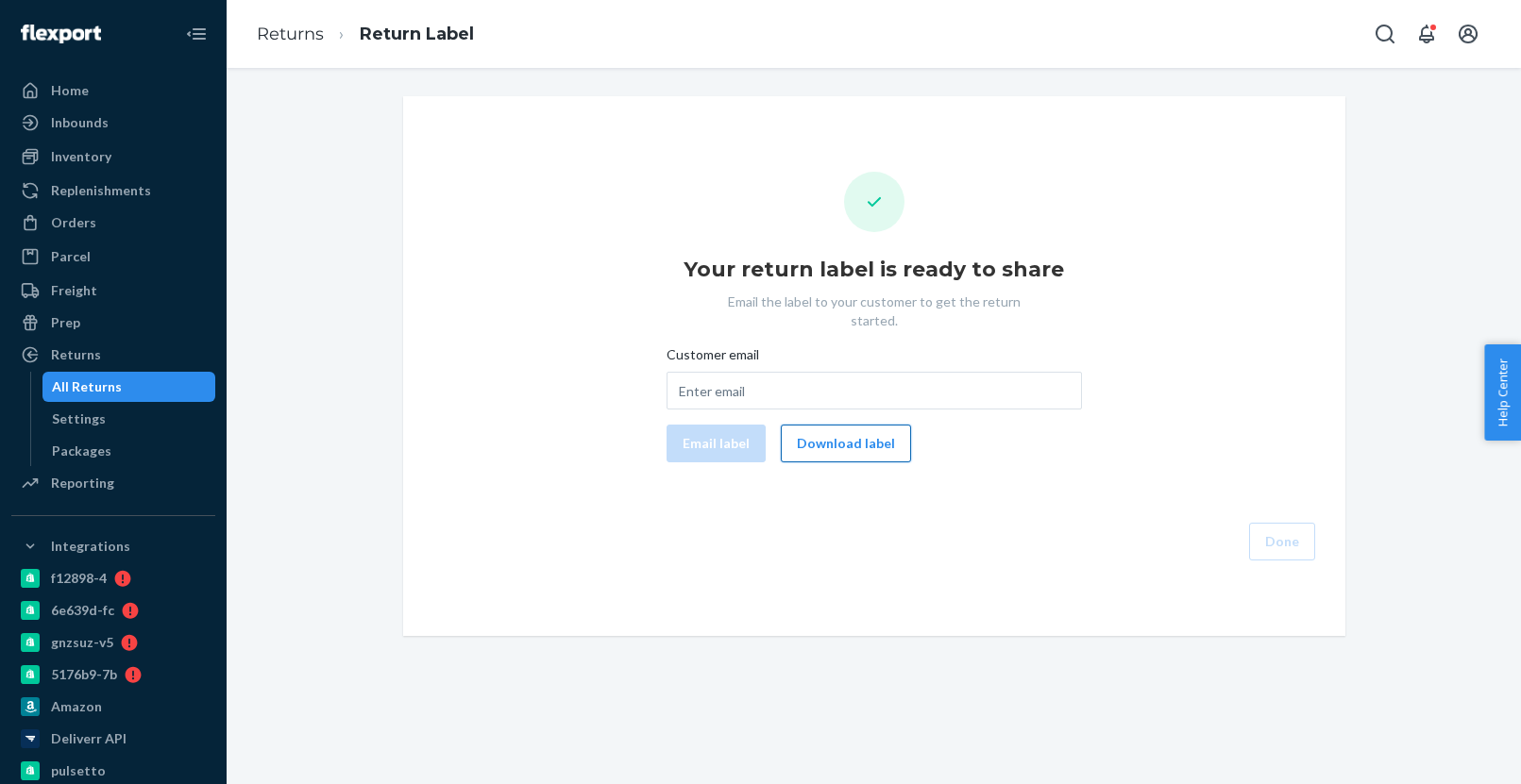
click at [861, 436] on button "Download label" at bounding box center [846, 443] width 130 height 37
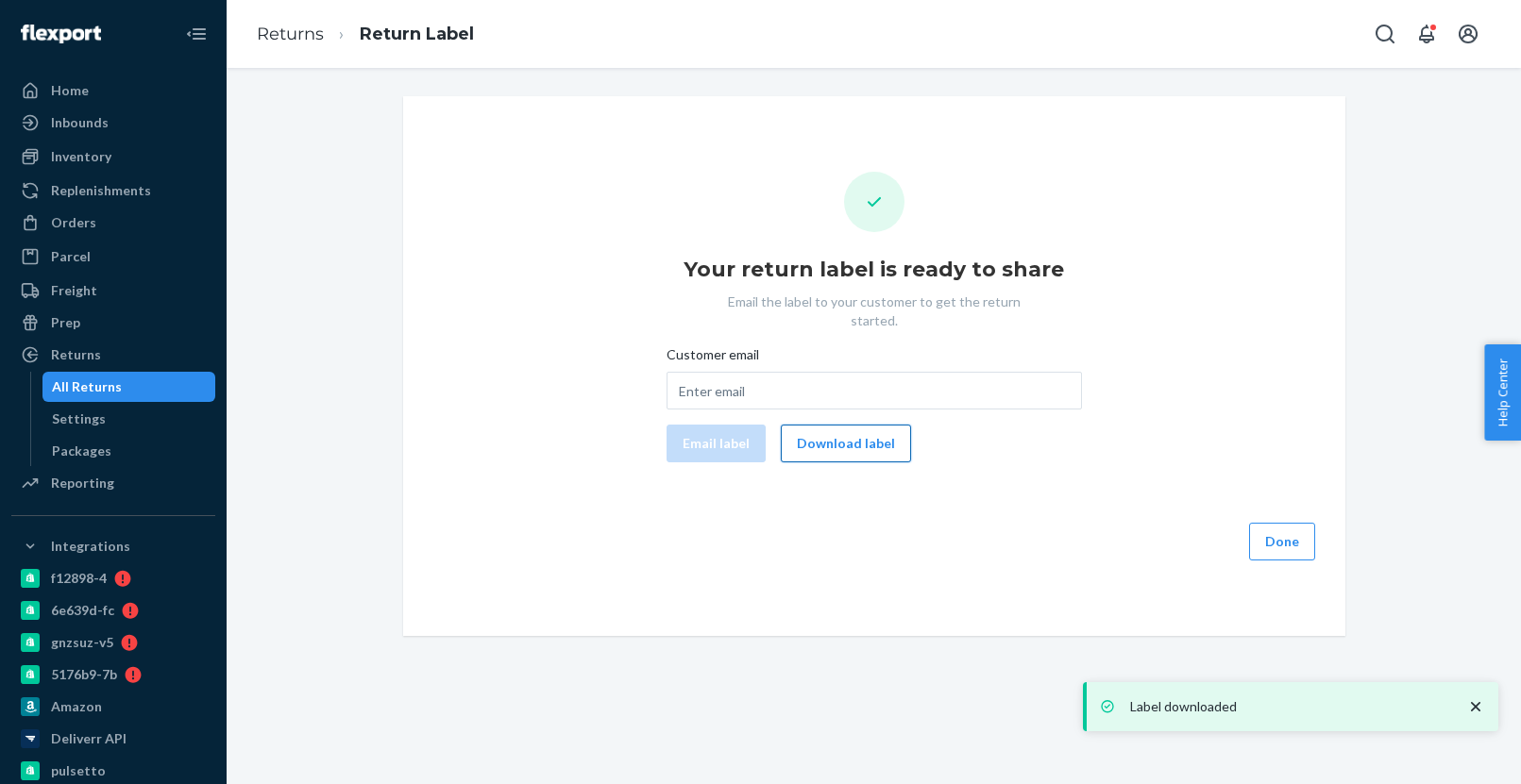
click at [853, 426] on button "Download label" at bounding box center [846, 443] width 130 height 37
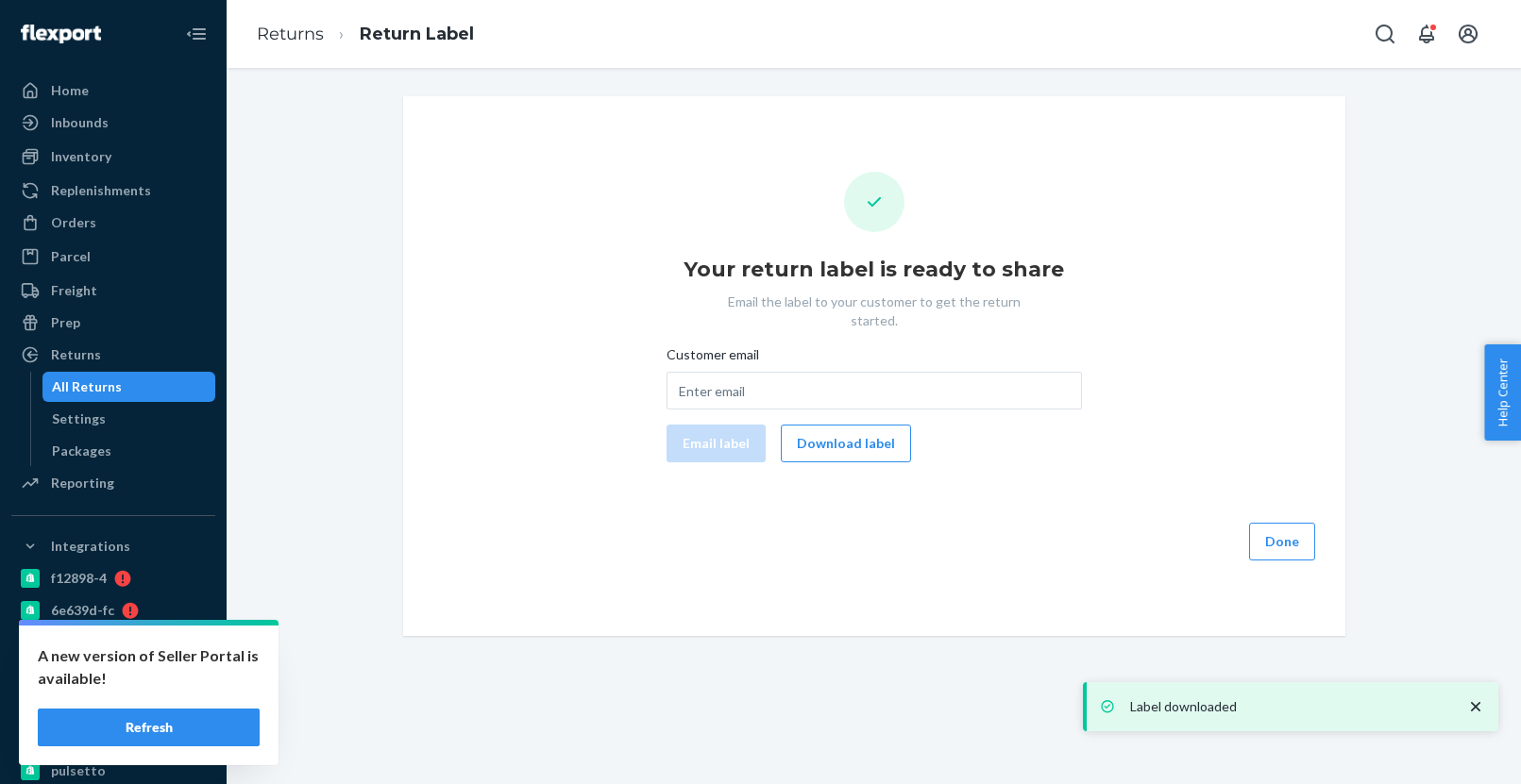
click at [213, 718] on button "Refresh" at bounding box center [148, 726] width 222 height 37
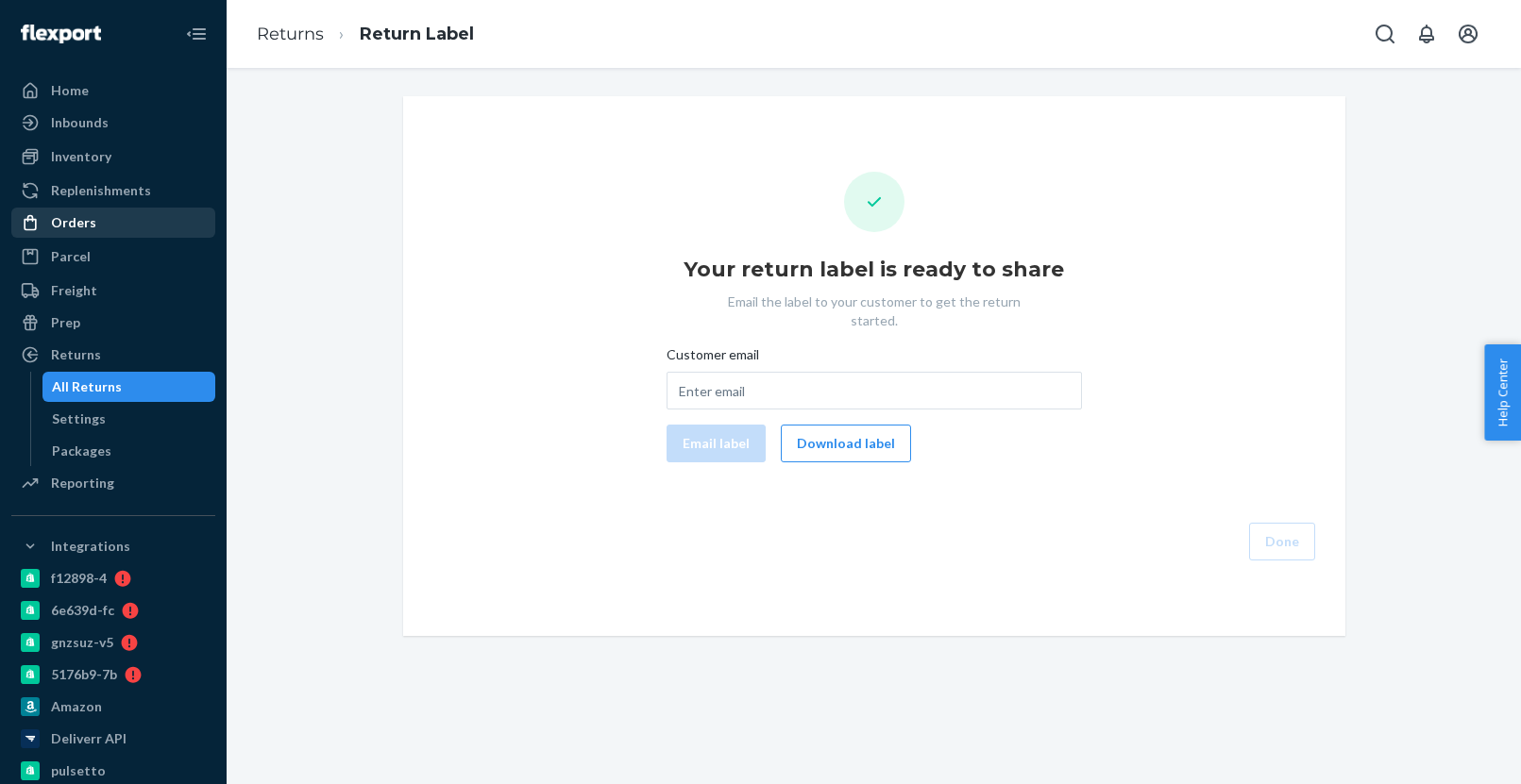
click at [131, 228] on div "Orders" at bounding box center [113, 223] width 200 height 27
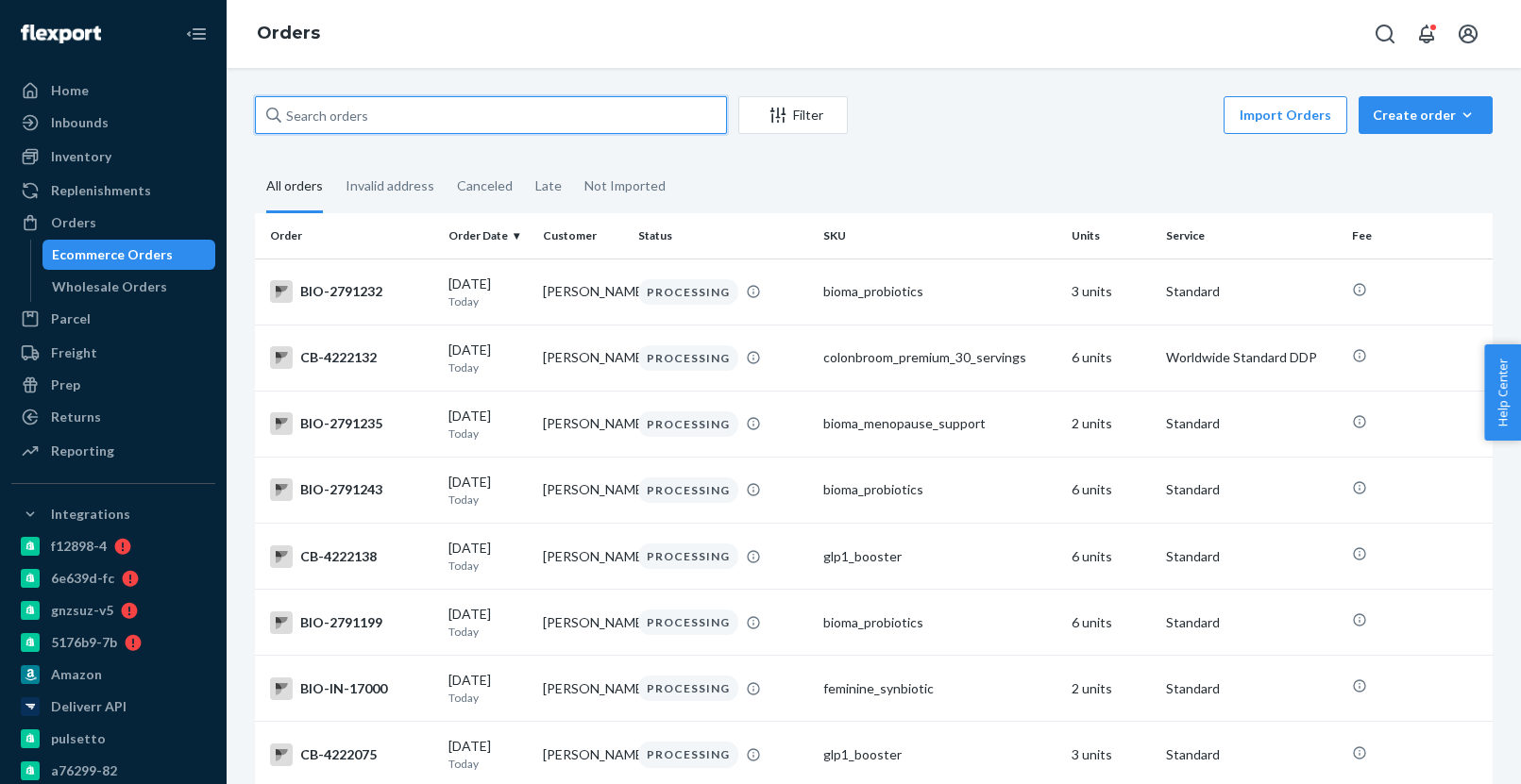
paste input "4126965"
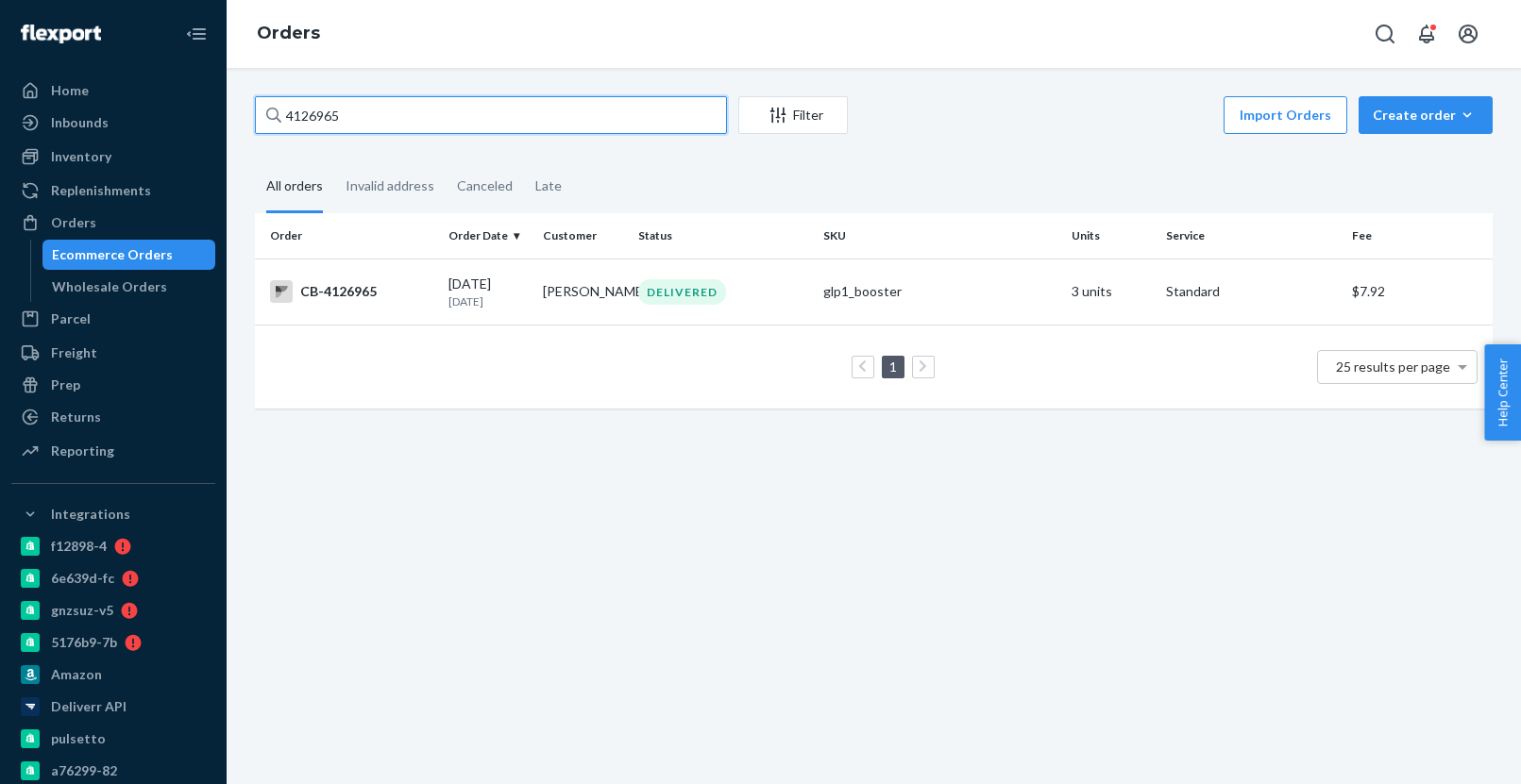
type input "4126965"
click at [513, 285] on div "09/02/2025 22 days ago" at bounding box center [489, 291] width 81 height 35
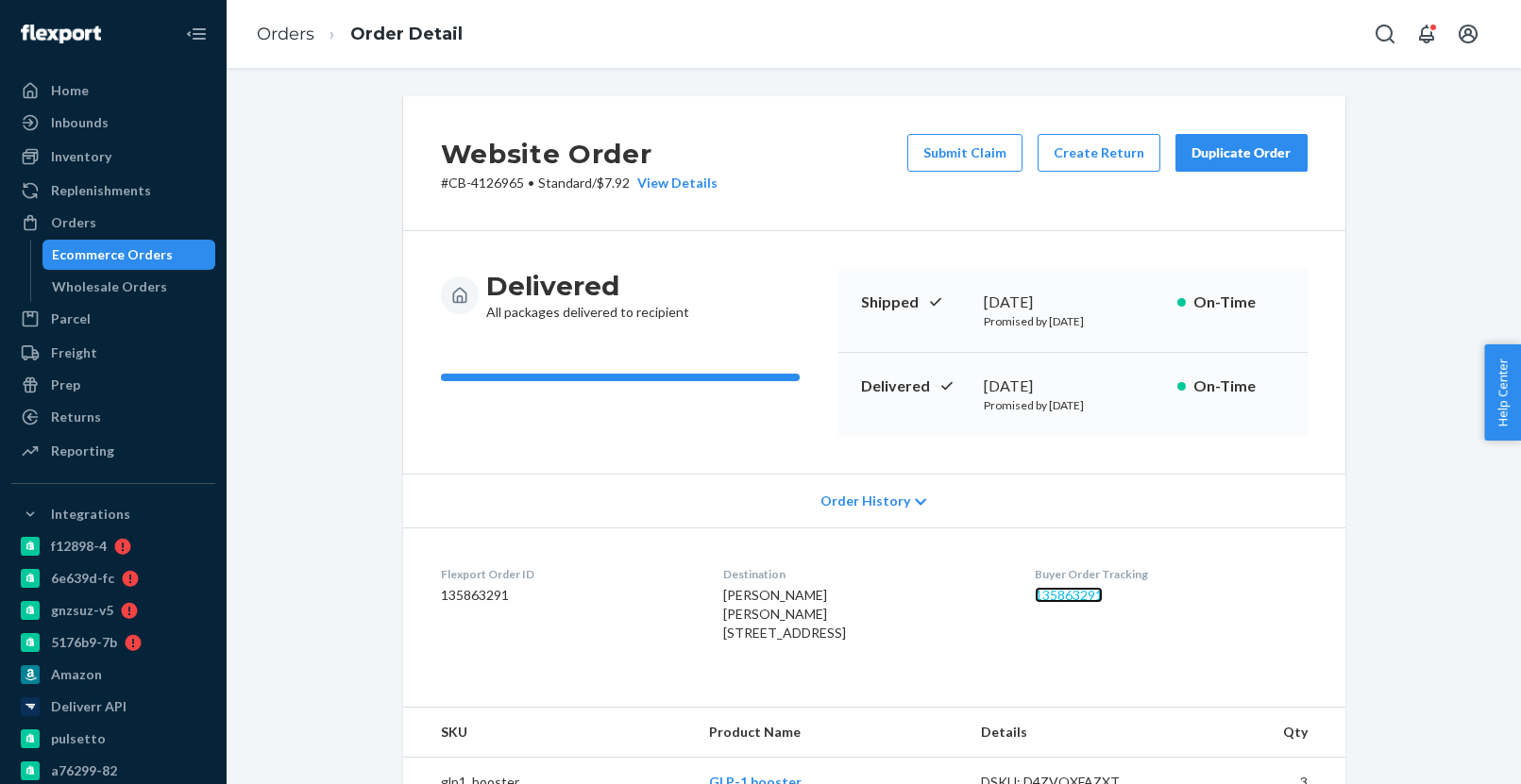
click at [1091, 595] on link "135863291" at bounding box center [1068, 594] width 68 height 16
click at [948, 151] on button "Submit Claim" at bounding box center [965, 152] width 115 height 37
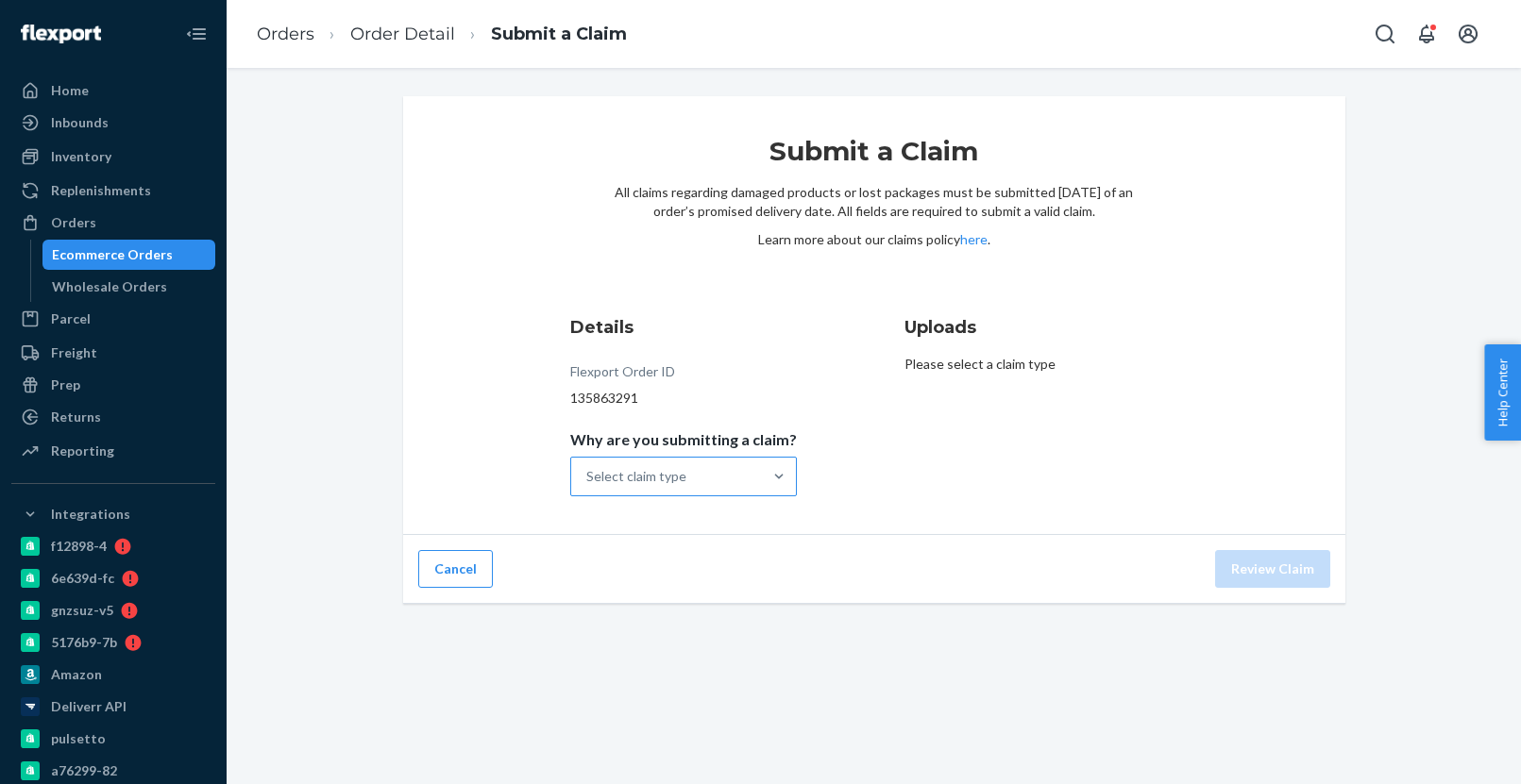
click at [742, 472] on div "Select claim type" at bounding box center [666, 475] width 191 height 37
click at [588, 472] on input "Why are you submitting a claim? Select claim type" at bounding box center [587, 476] width 2 height 19
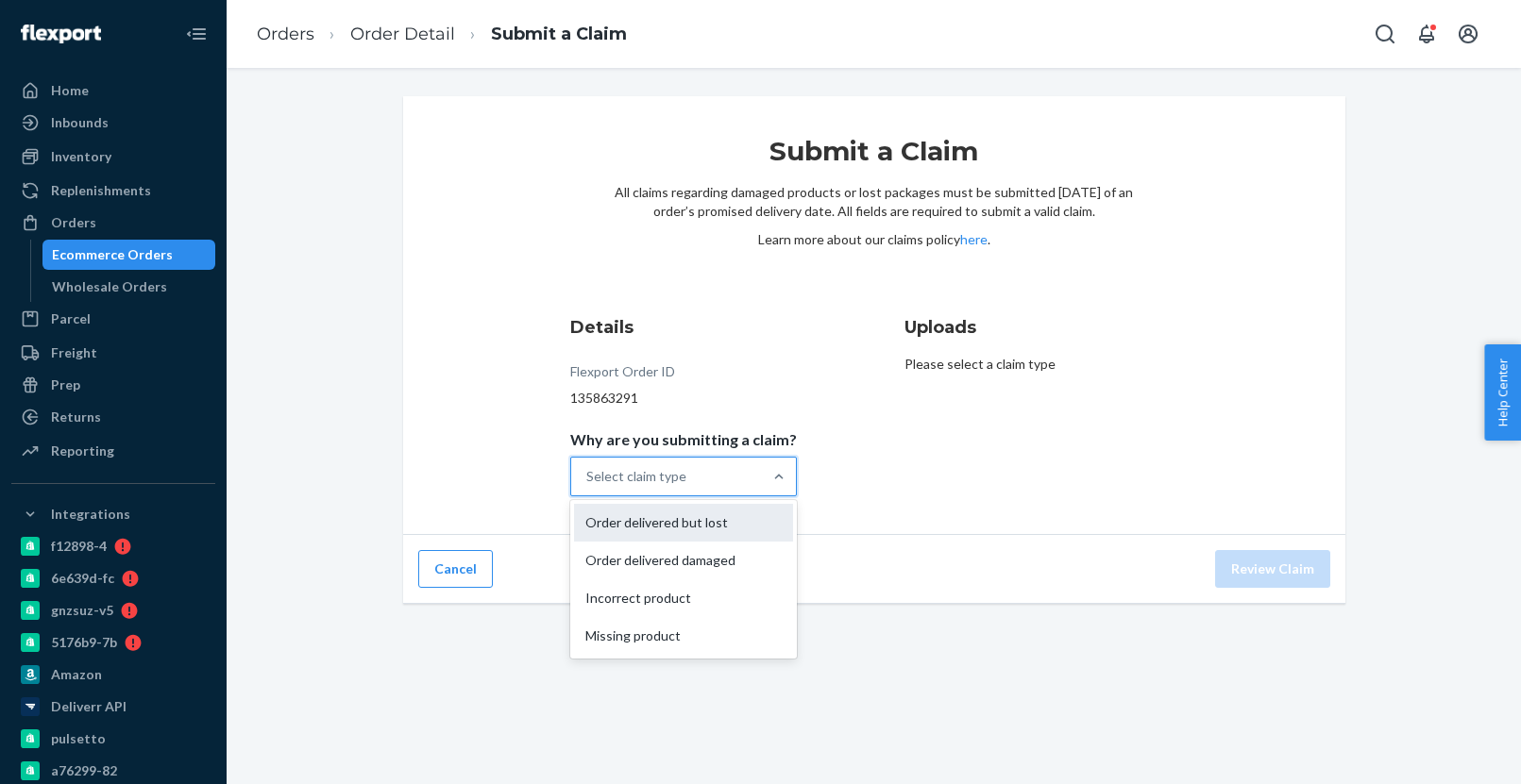
click at [710, 534] on div "Order delivered but lost" at bounding box center [683, 522] width 219 height 37
click at [588, 486] on input "Why are you submitting a claim? option Order delivered but lost focused, 1 of 4…" at bounding box center [587, 476] width 2 height 19
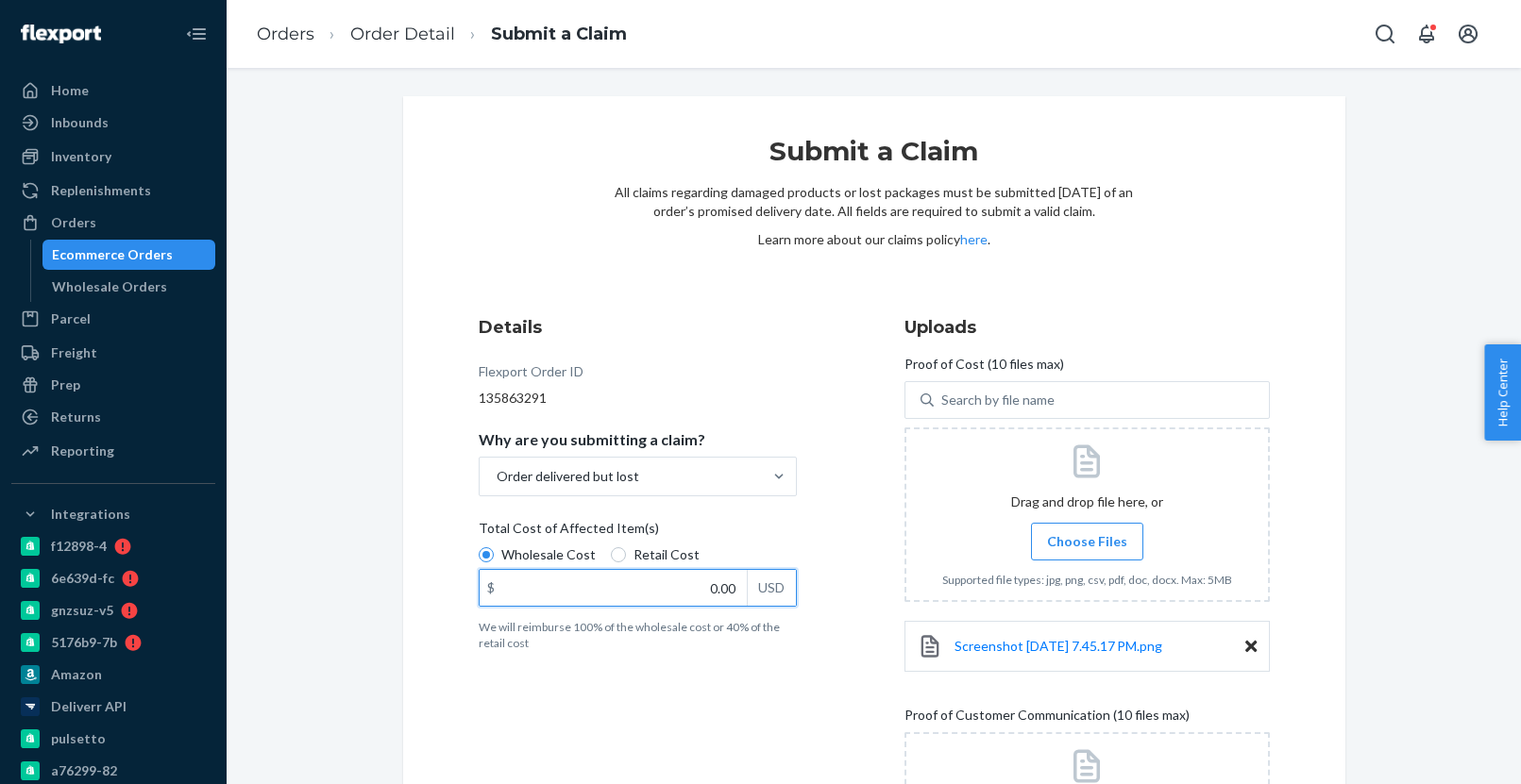
drag, startPoint x: 670, startPoint y: 582, endPoint x: 784, endPoint y: 588, distance: 114.2
click at [784, 588] on div "$ 0.00 USD" at bounding box center [638, 588] width 318 height 37
type input "96.00"
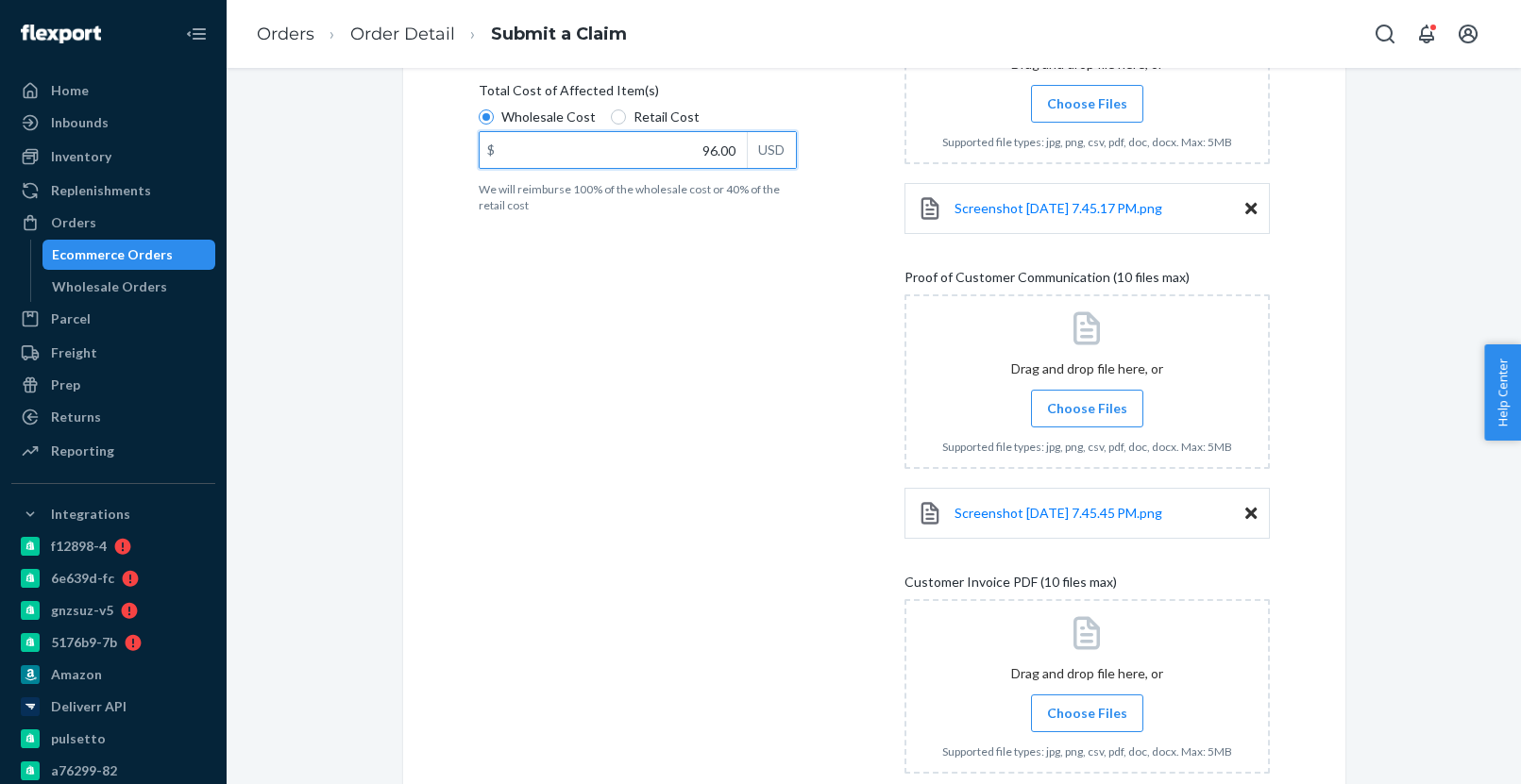
scroll to position [439, 0]
click at [1083, 721] on span "Choose Files" at bounding box center [1088, 712] width 81 height 19
click at [1087, 721] on input "Choose Files" at bounding box center [1087, 712] width 1 height 21
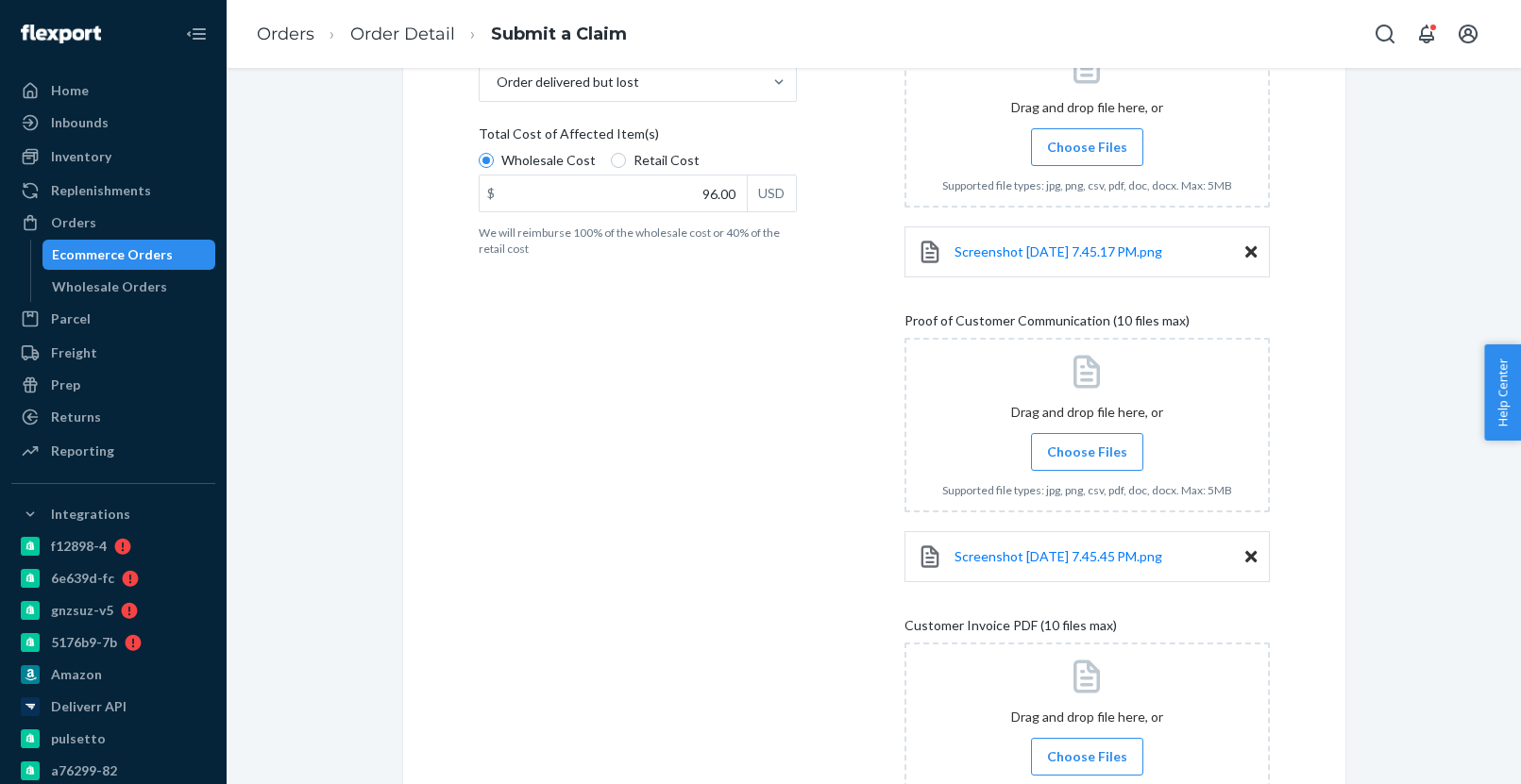
scroll to position [393, 0]
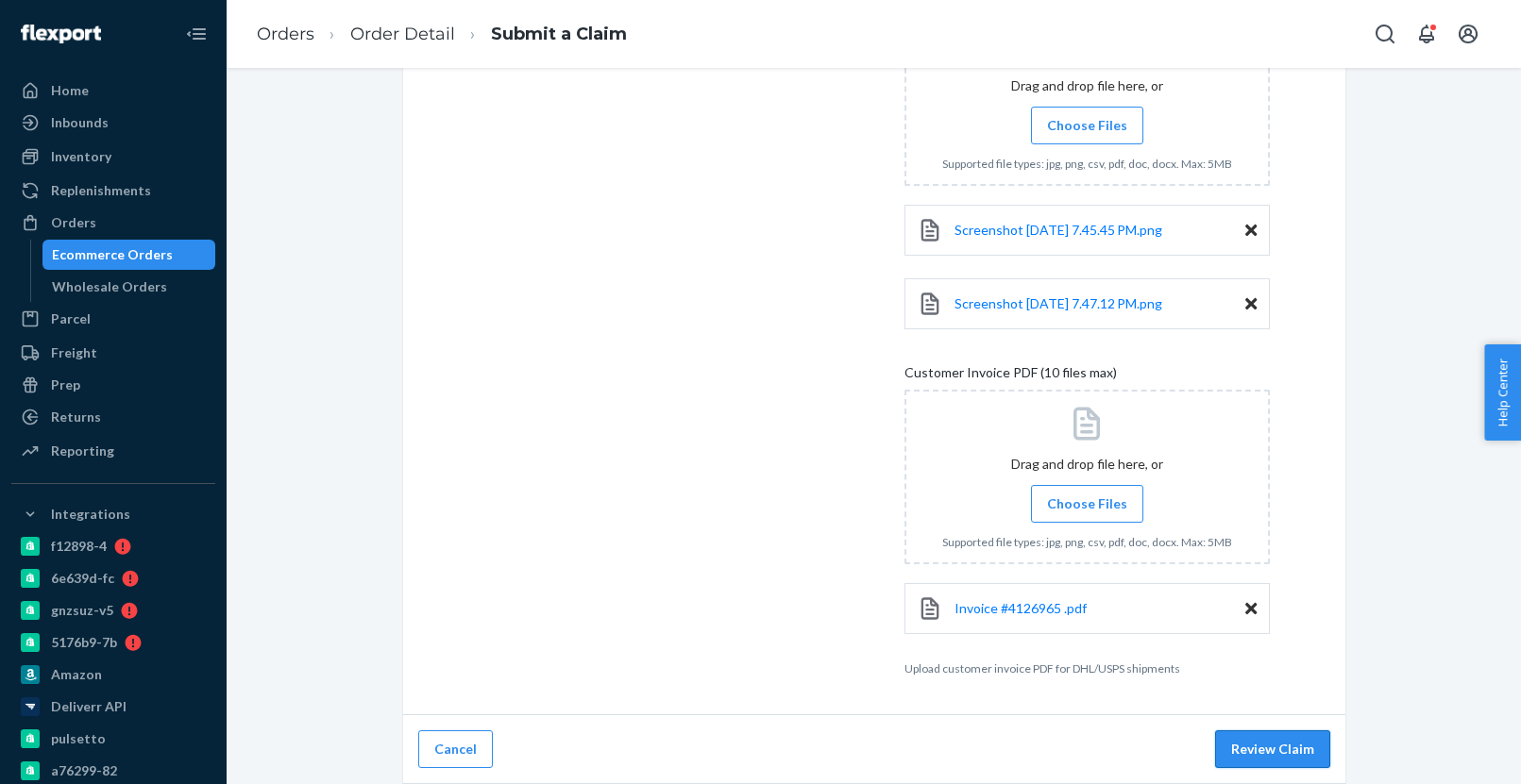
click at [1299, 754] on button "Review Claim" at bounding box center [1273, 749] width 115 height 37
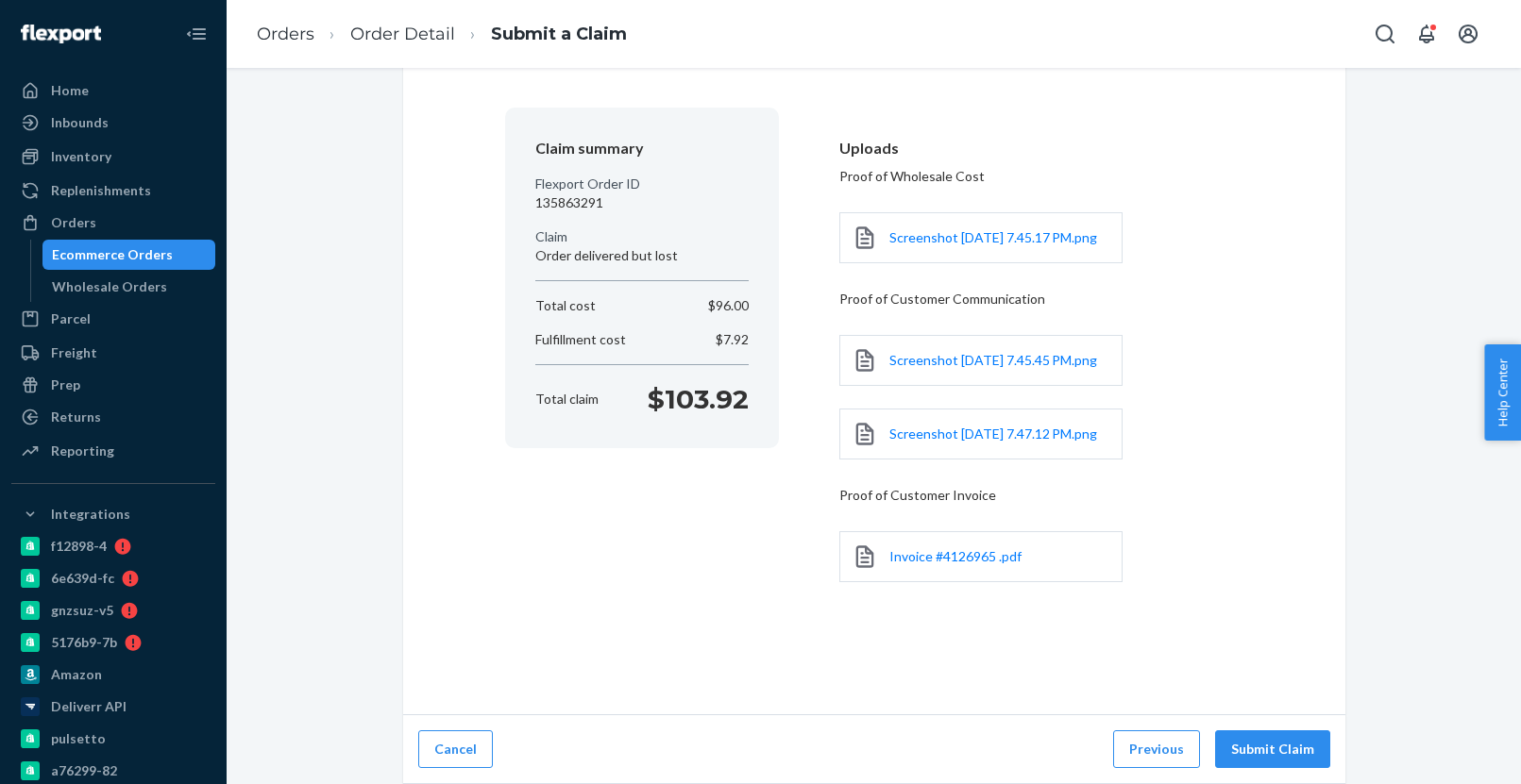
click at [1305, 768] on div "Cancel Previous Submit Claim" at bounding box center [874, 749] width 942 height 69
click at [1297, 751] on button "Submit Claim" at bounding box center [1273, 749] width 115 height 37
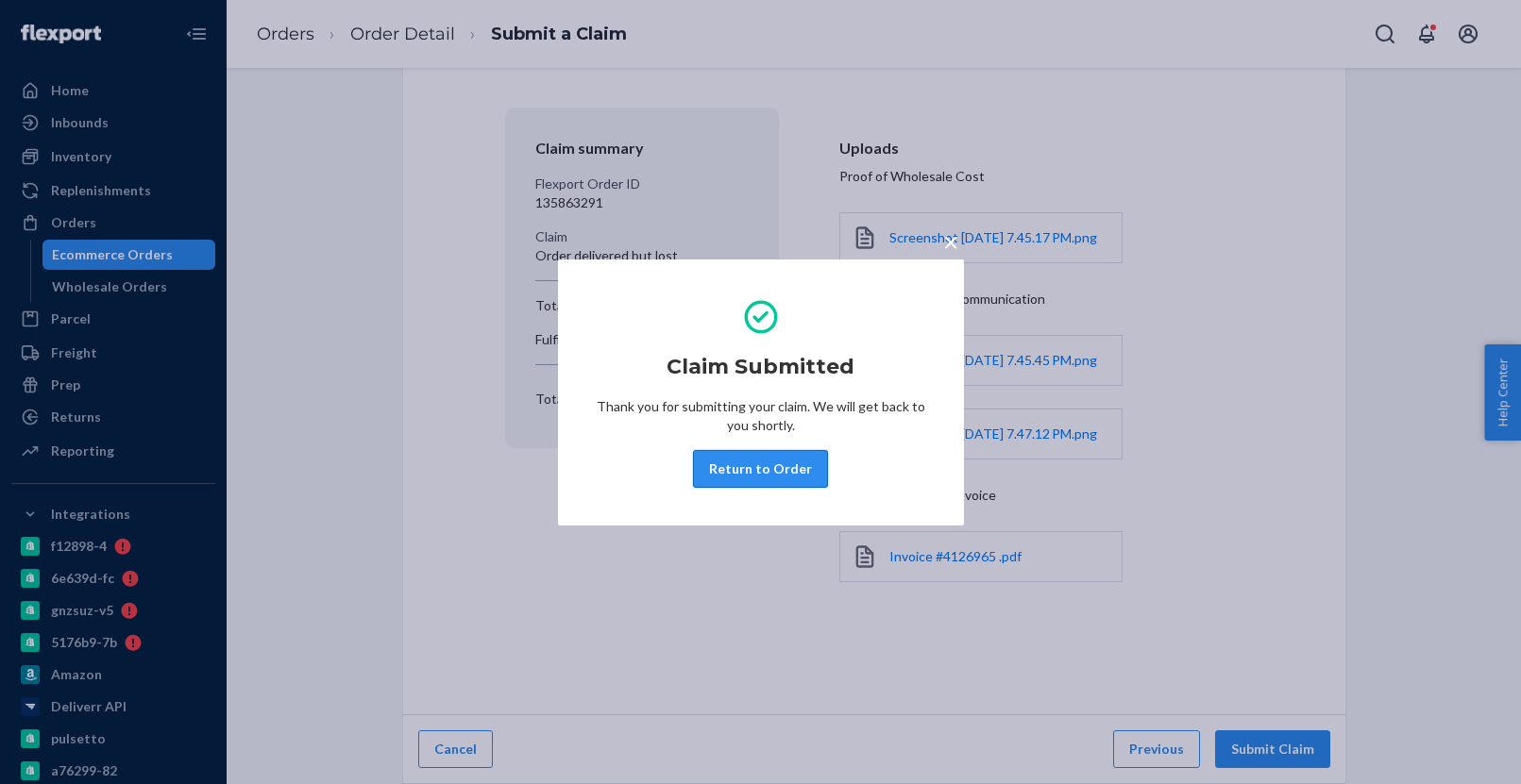
click at [745, 470] on button "Return to Order" at bounding box center [760, 468] width 135 height 37
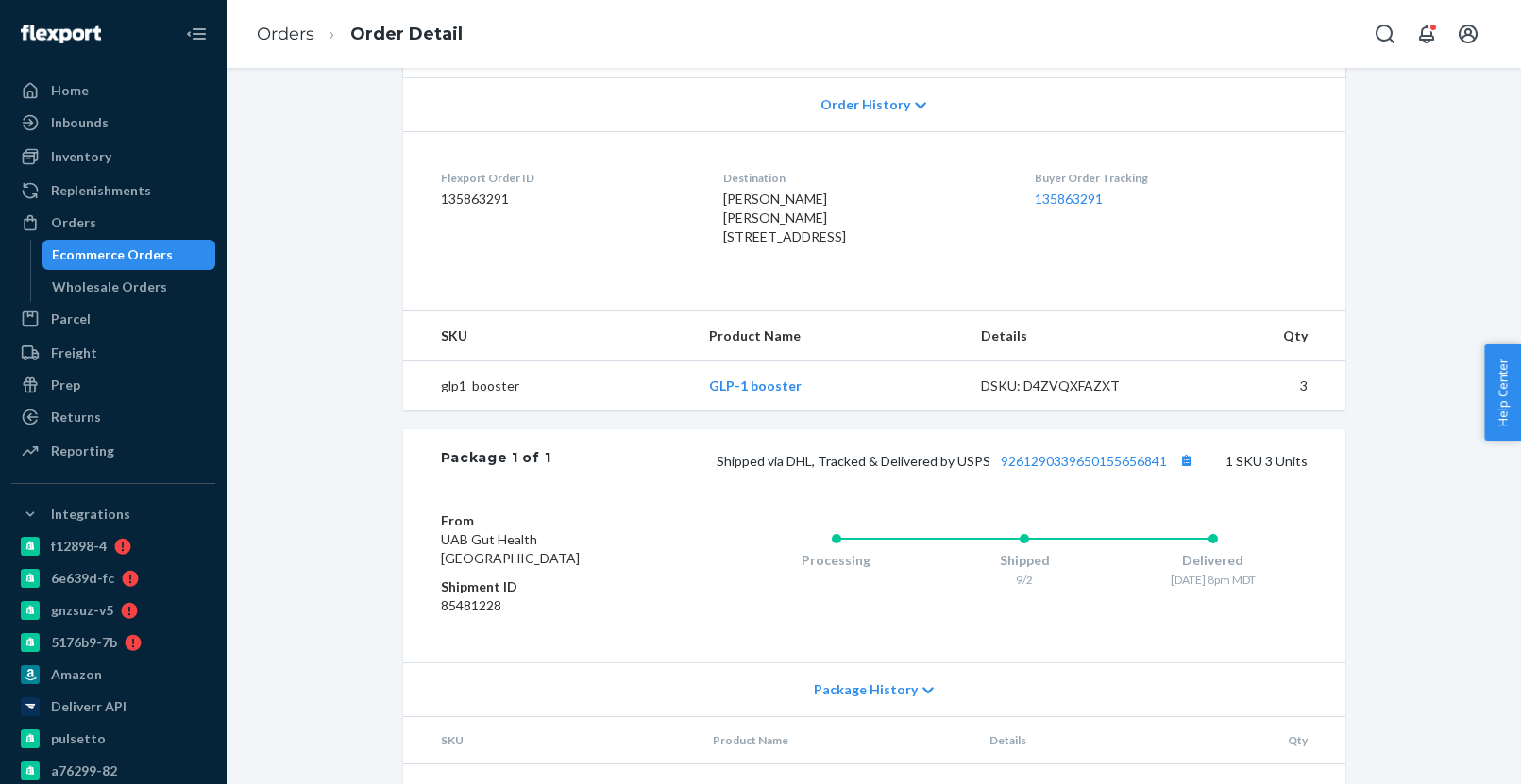
scroll to position [441, 0]
